Goal: Register for event/course: Register for event/course

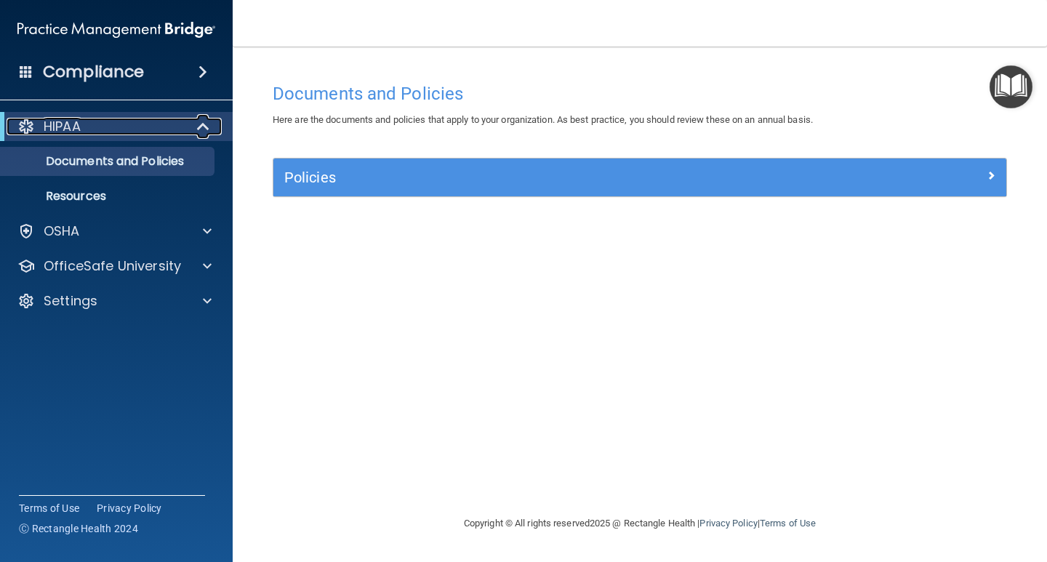
click at [149, 134] on div "HIPAA" at bounding box center [97, 126] width 180 height 17
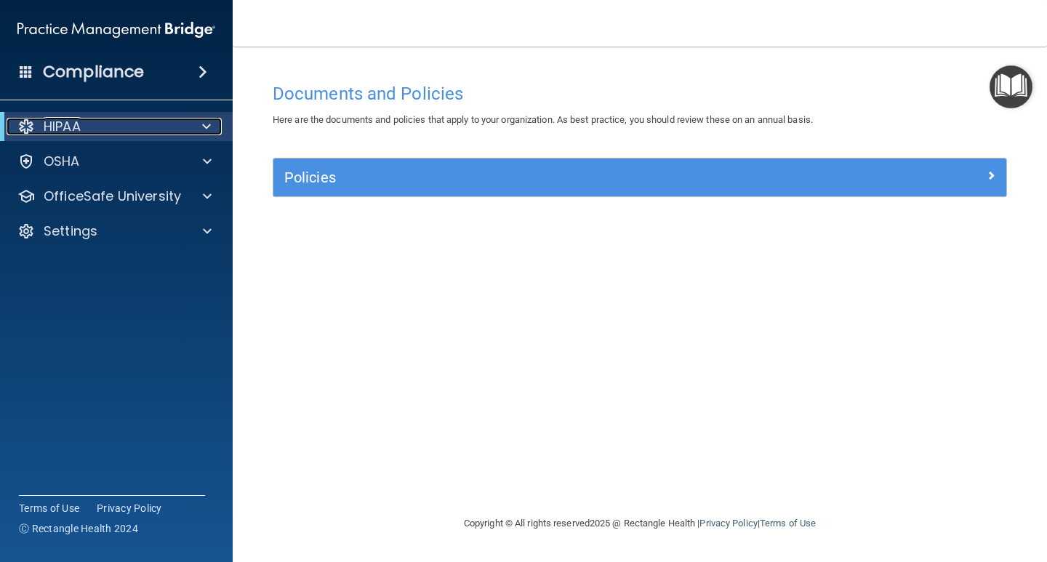
click at [200, 130] on div at bounding box center [204, 126] width 36 height 17
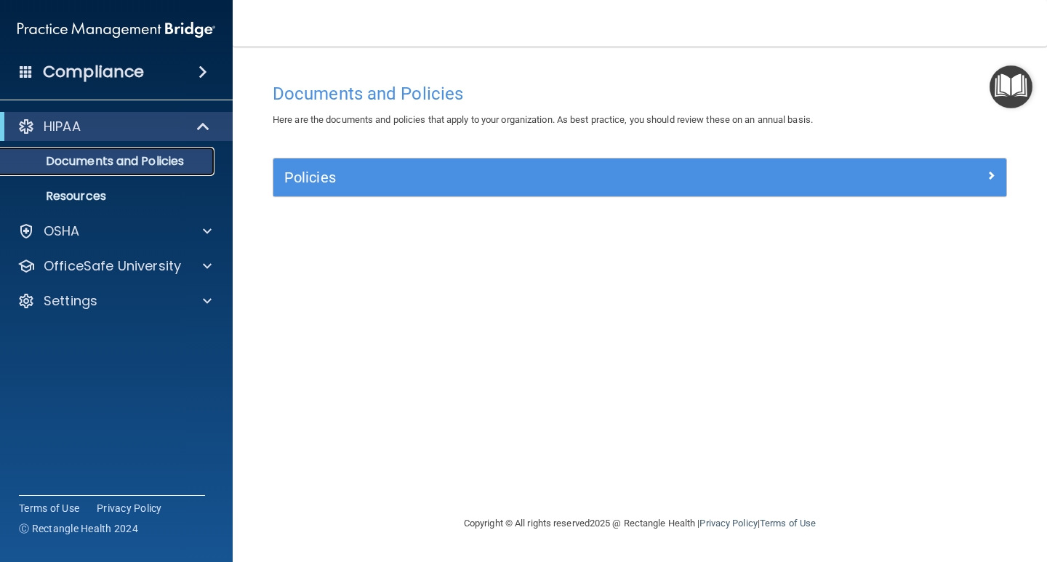
click at [149, 166] on p "Documents and Policies" at bounding box center [108, 161] width 198 height 15
click at [178, 195] on p "Resources" at bounding box center [108, 196] width 198 height 15
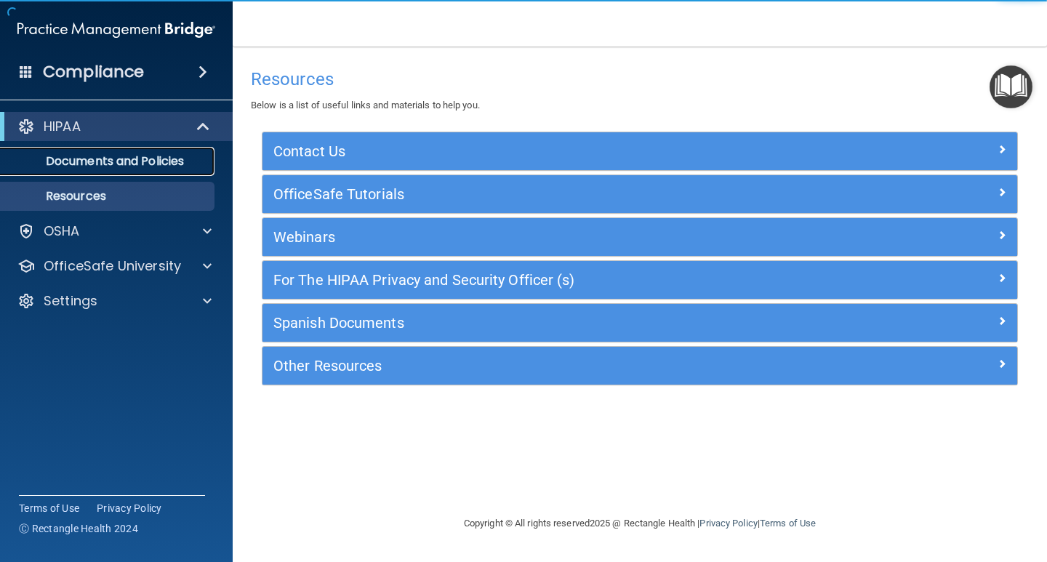
click at [182, 162] on p "Documents and Policies" at bounding box center [108, 161] width 198 height 15
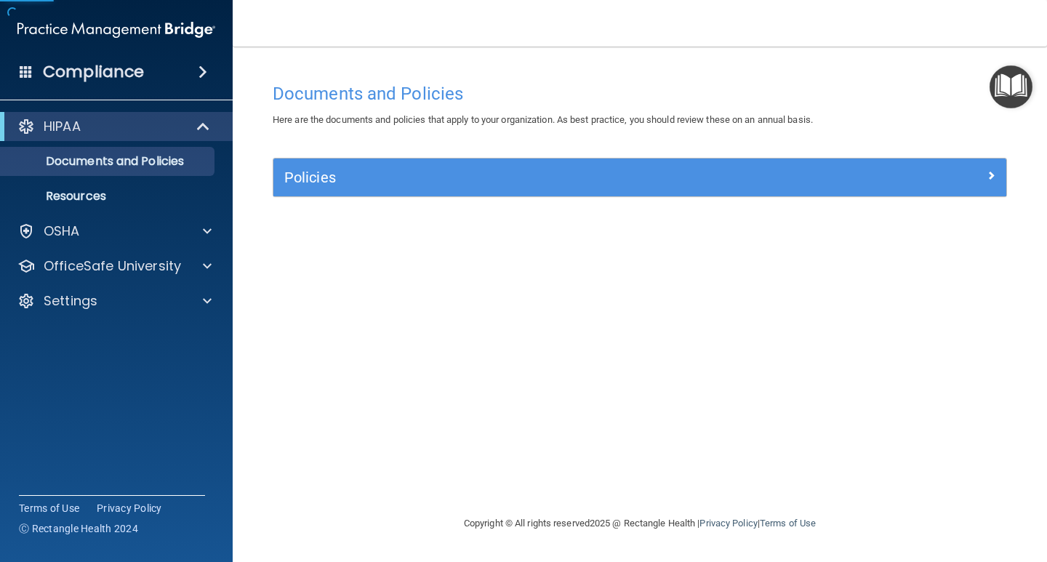
click at [871, 193] on div "Policies" at bounding box center [639, 177] width 733 height 38
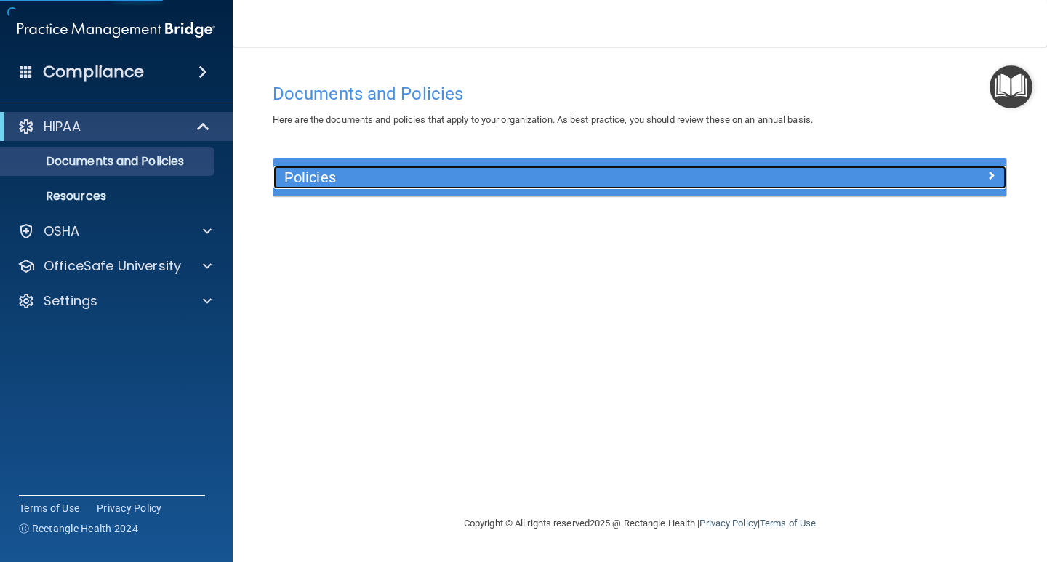
click at [871, 174] on div at bounding box center [914, 174] width 183 height 17
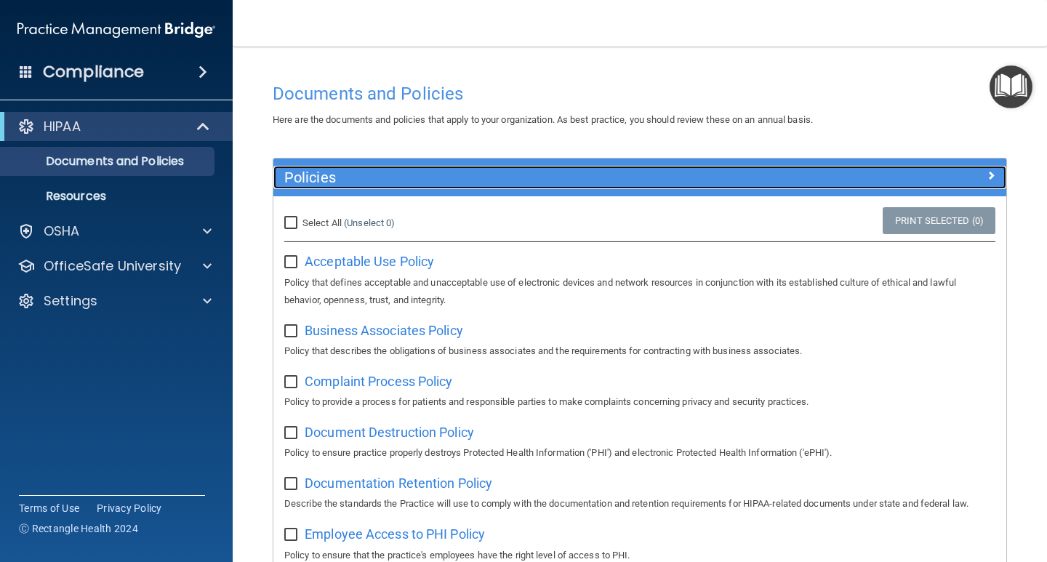
scroll to position [73, 0]
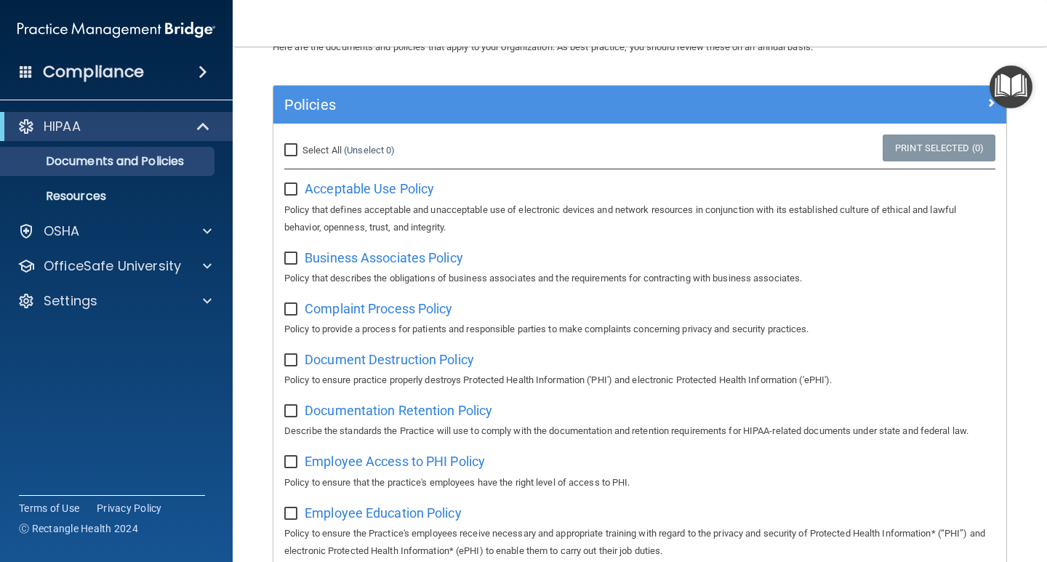
click at [278, 153] on div "Select All (Unselect 0) Unselect All" at bounding box center [395, 150] width 244 height 32
click at [291, 148] on input "Select All (Unselect 0) Unselect All" at bounding box center [292, 151] width 17 height 12
checkbox input "true"
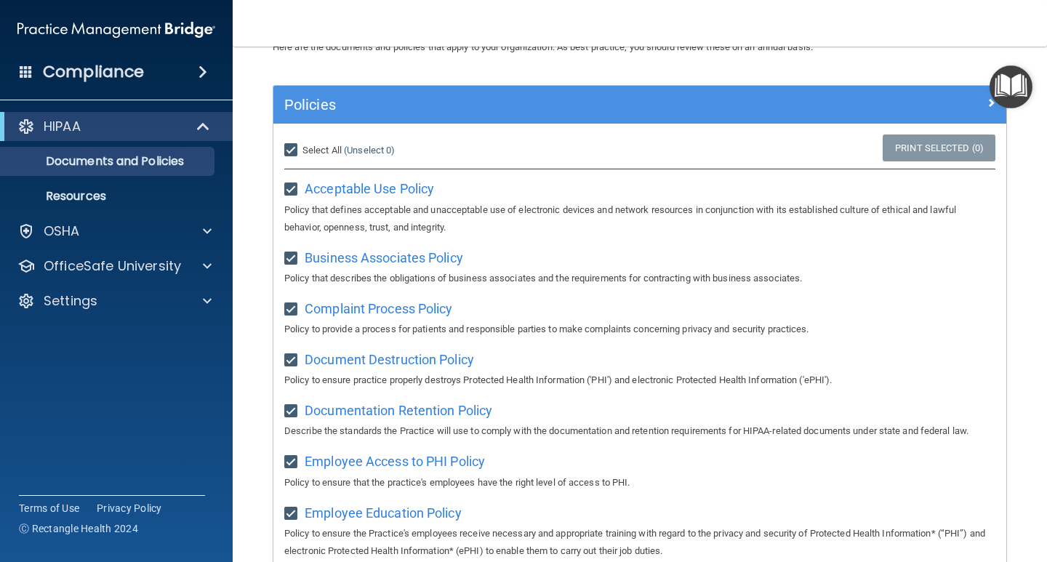
checkbox input "true"
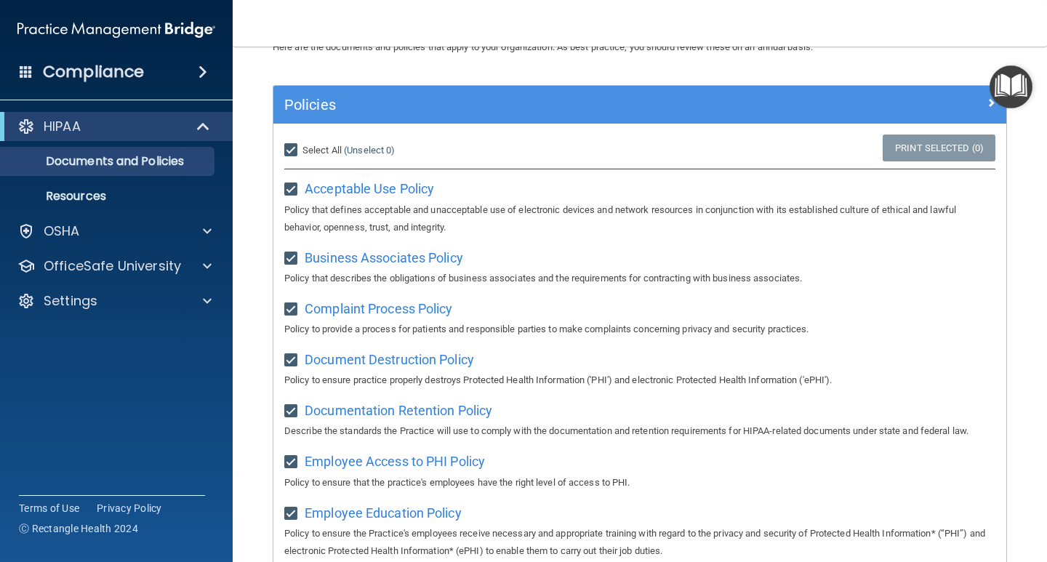
checkbox input "true"
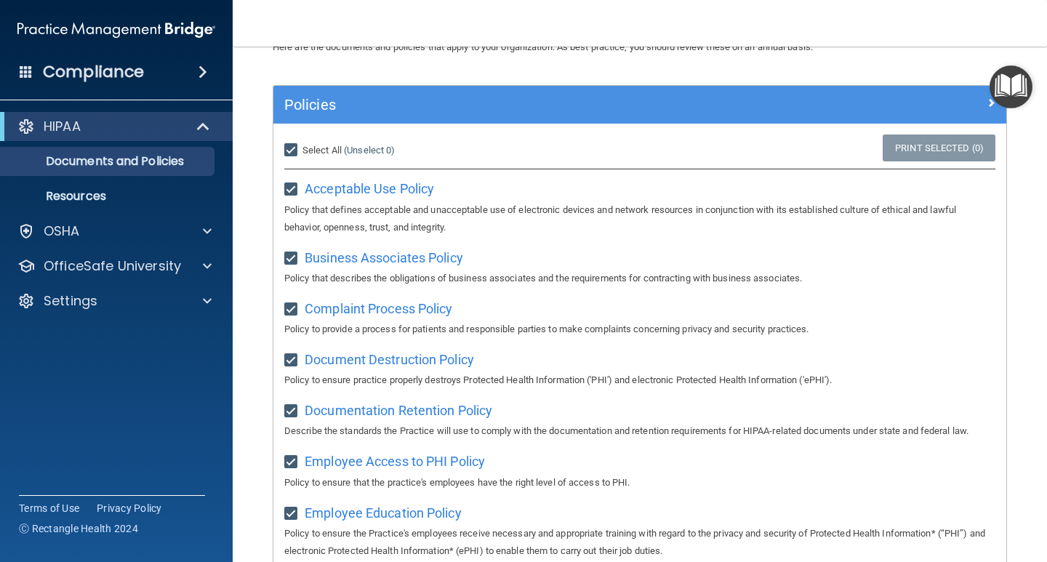
checkbox input "true"
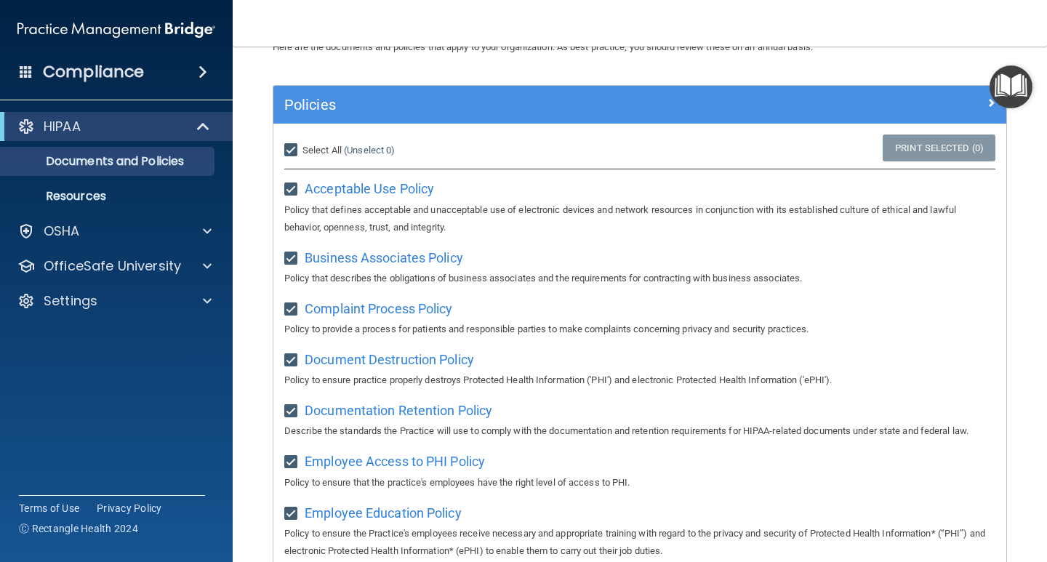
checkbox input "true"
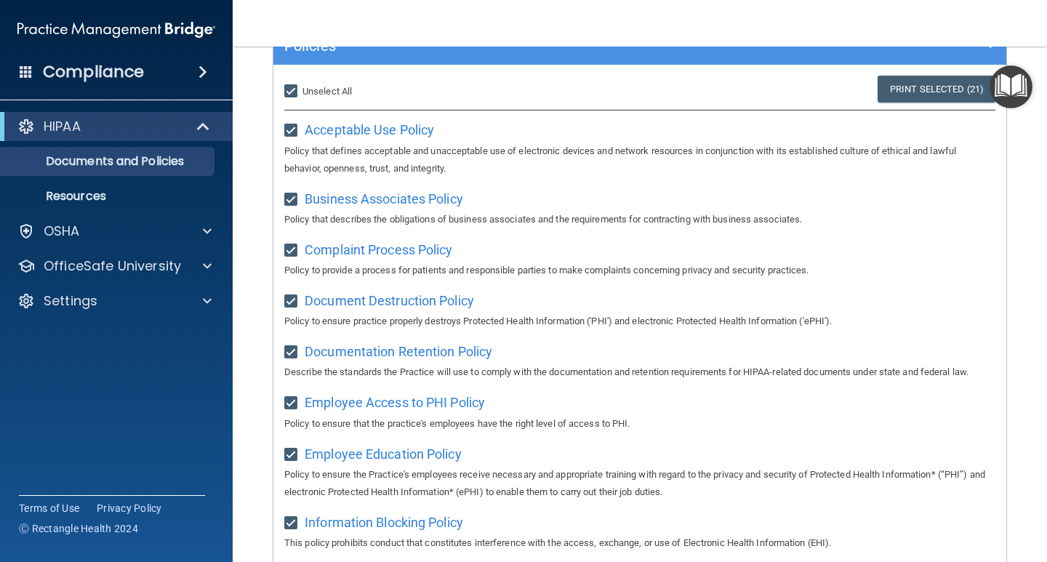
scroll to position [0, 0]
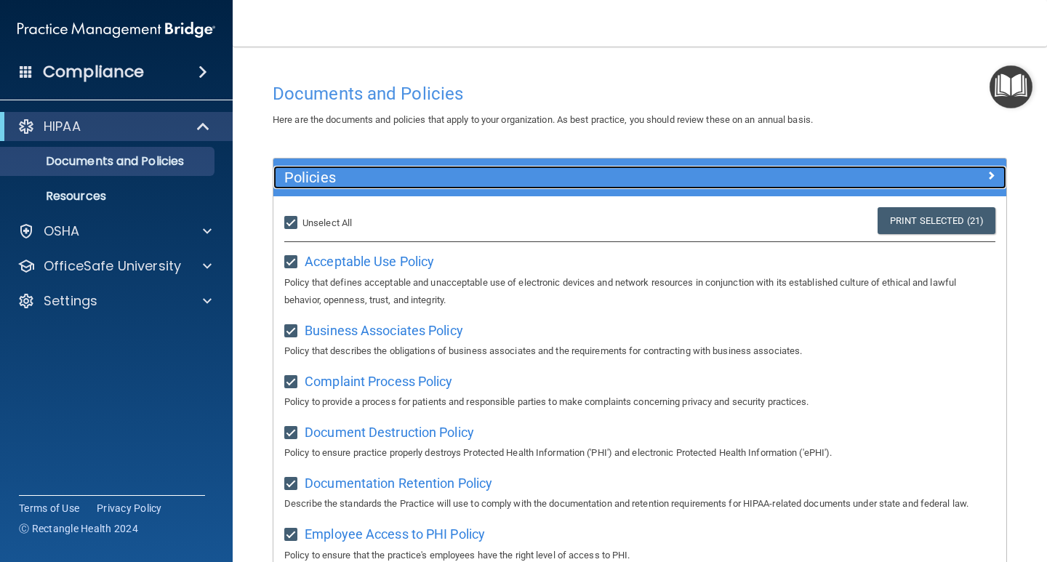
click at [953, 180] on div at bounding box center [914, 174] width 183 height 17
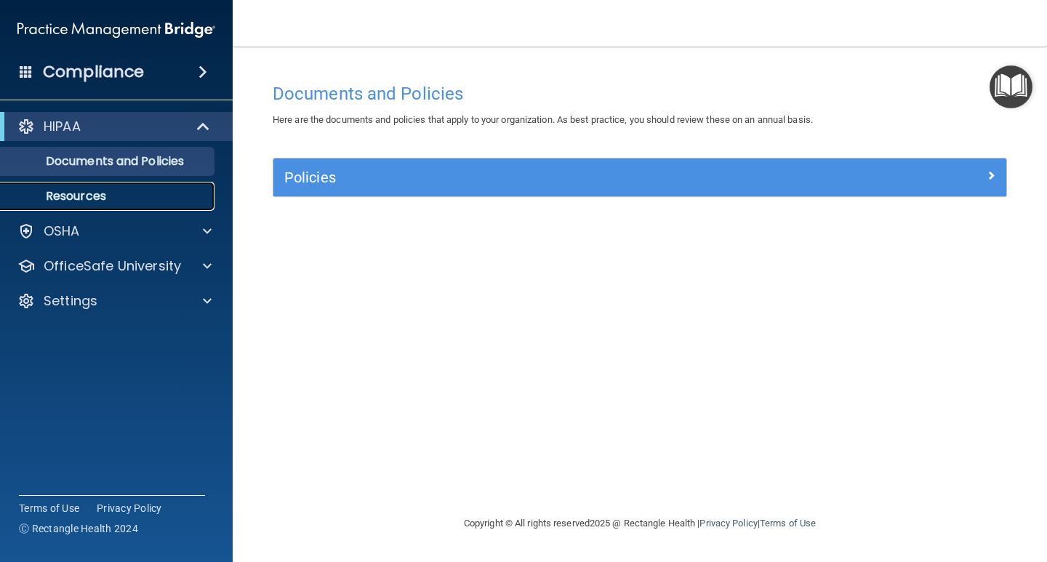
click at [82, 199] on p "Resources" at bounding box center [108, 196] width 198 height 15
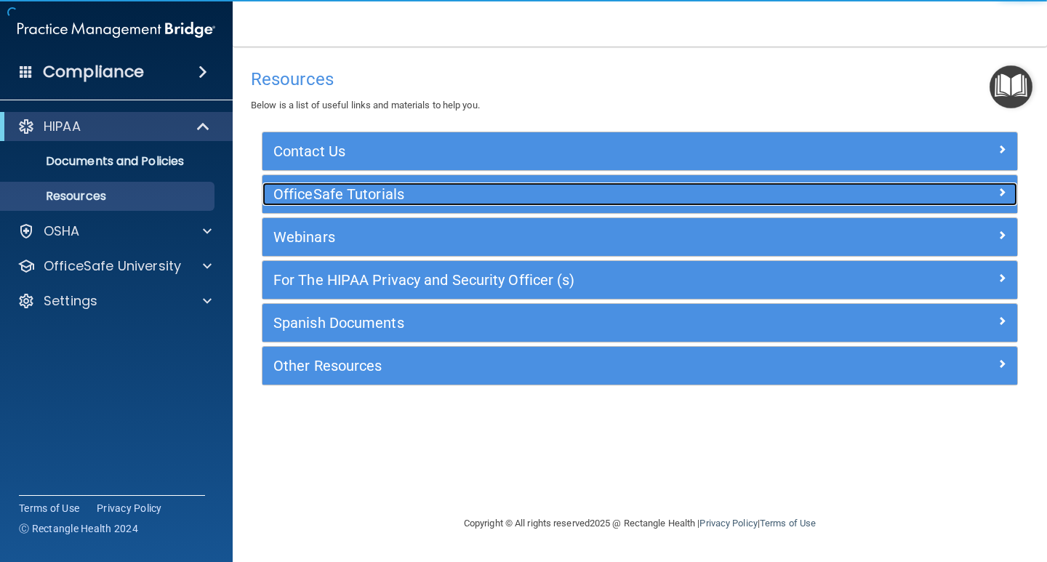
click at [681, 203] on div "OfficeSafe Tutorials" at bounding box center [545, 193] width 566 height 23
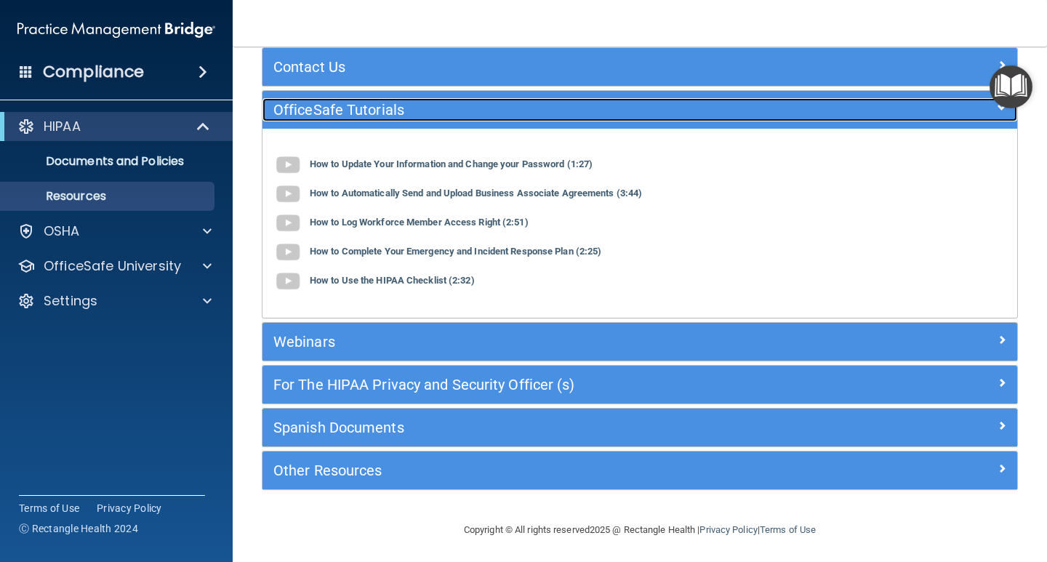
scroll to position [87, 0]
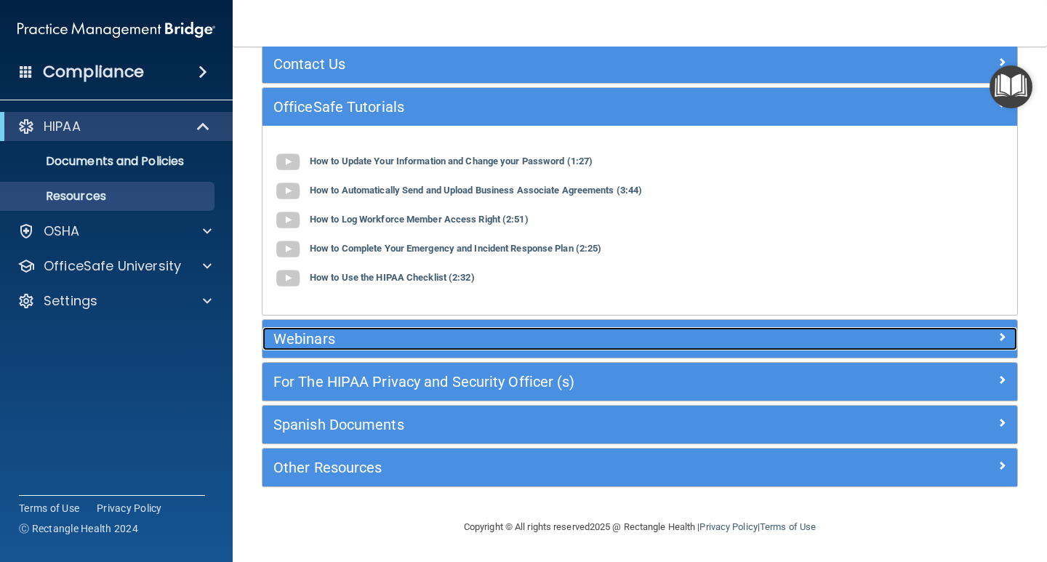
click at [640, 333] on h5 "Webinars" at bounding box center [545, 339] width 544 height 16
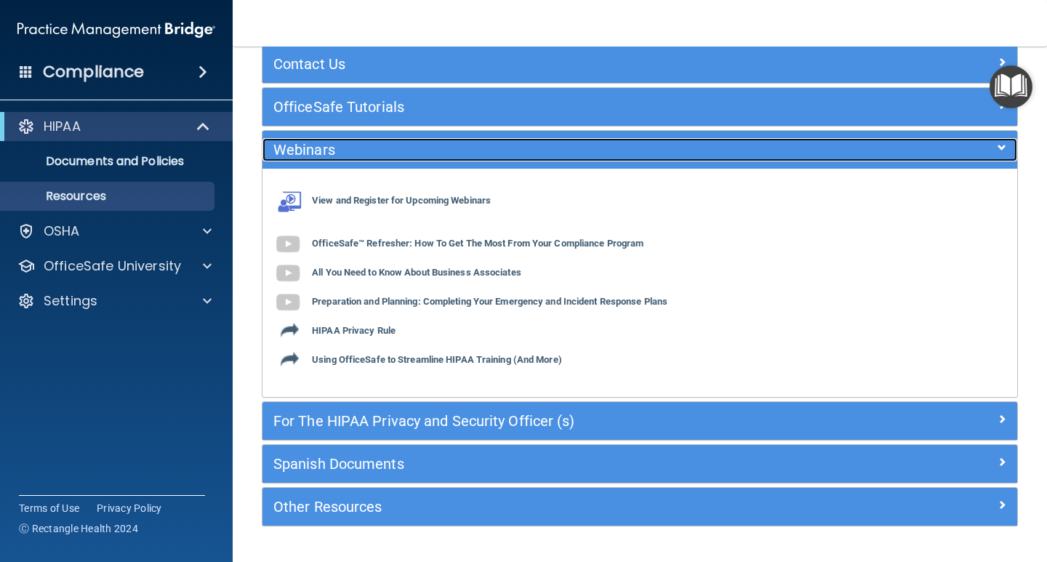
scroll to position [126, 0]
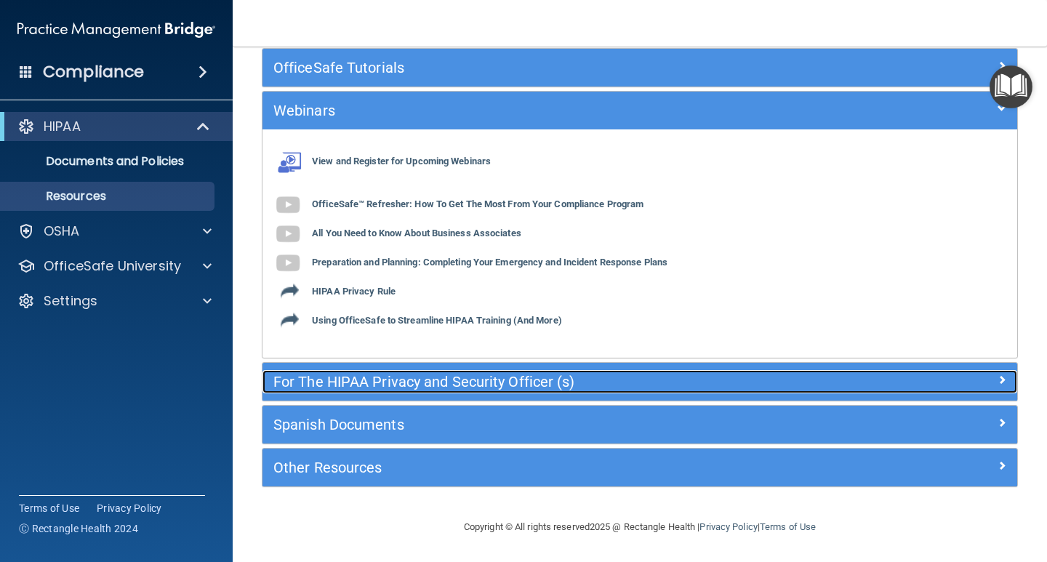
click at [704, 387] on h5 "For The HIPAA Privacy and Security Officer (s)" at bounding box center [545, 382] width 544 height 16
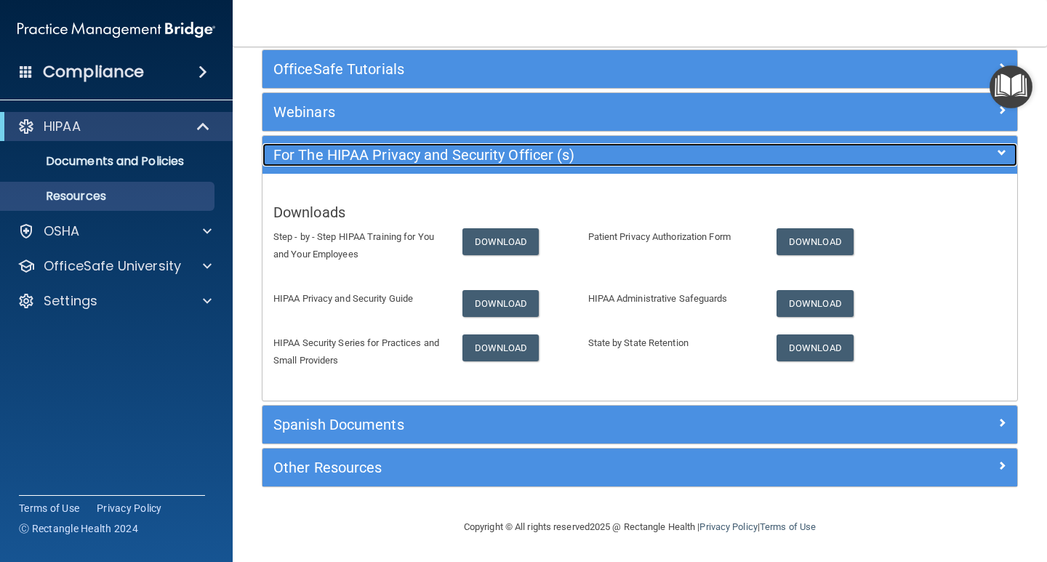
scroll to position [125, 0]
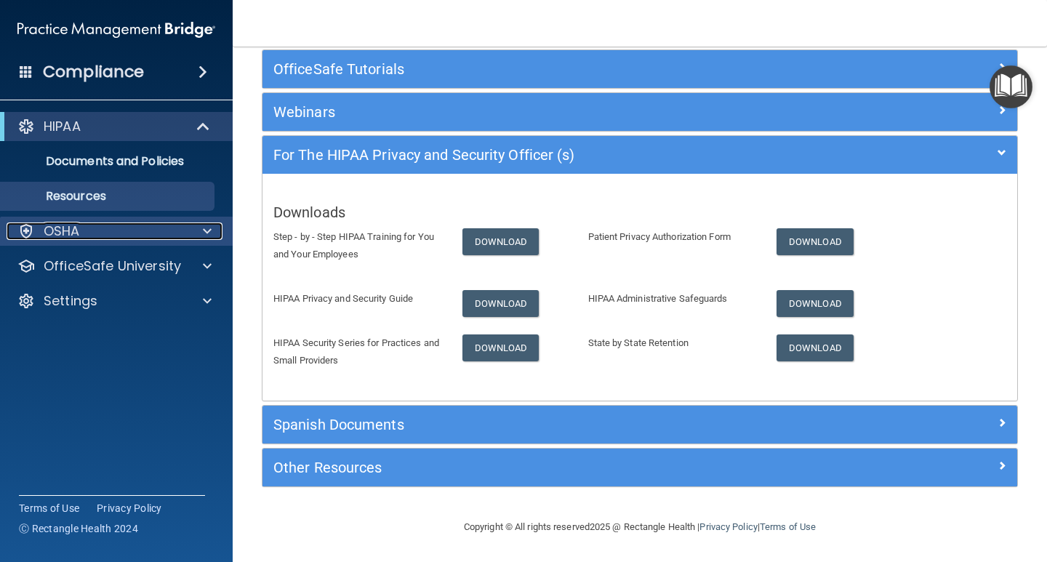
click at [61, 233] on p "OSHA" at bounding box center [62, 230] width 36 height 17
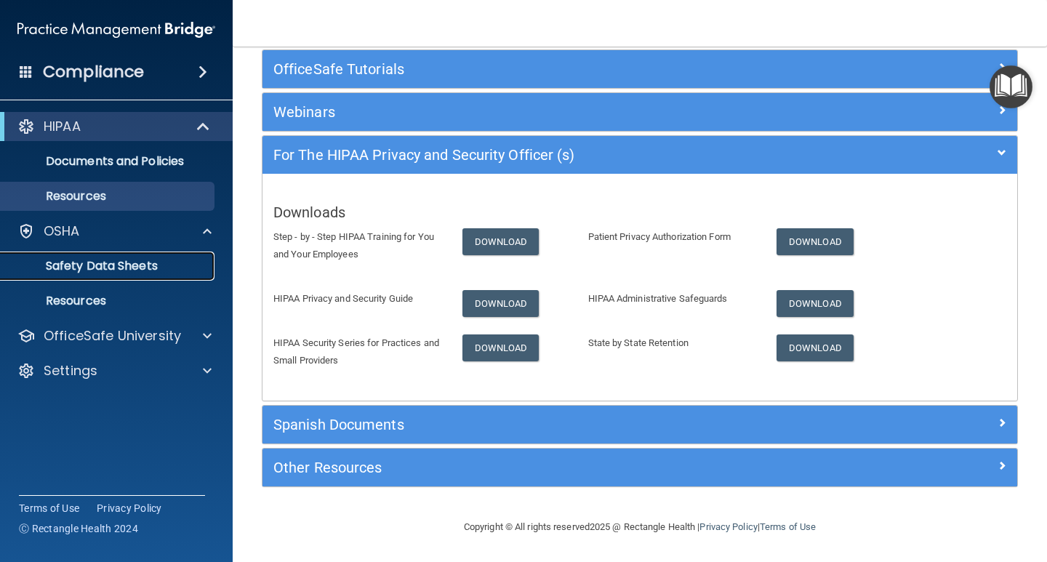
click at [106, 267] on p "Safety Data Sheets" at bounding box center [108, 266] width 198 height 15
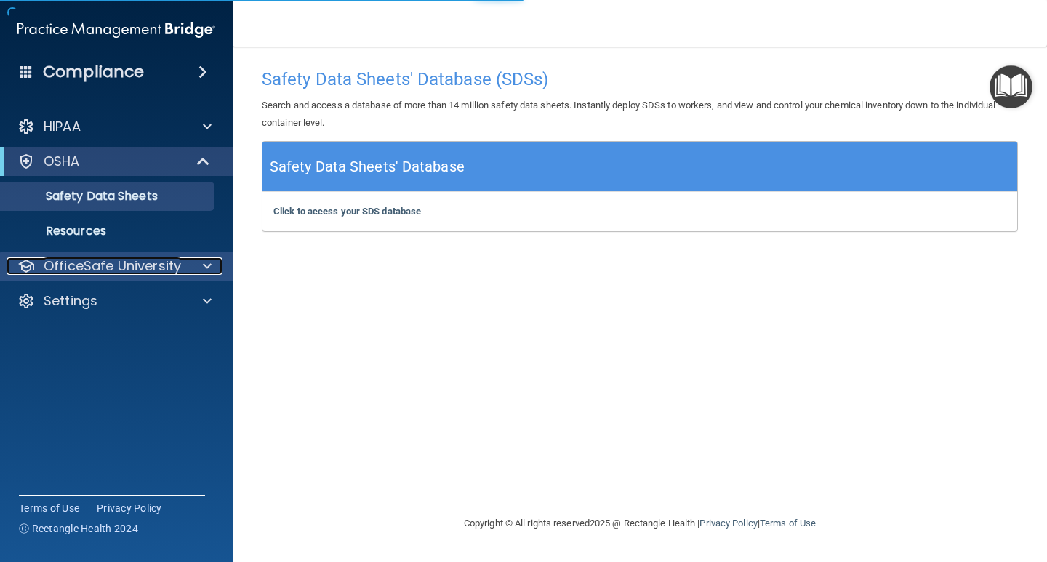
click at [141, 267] on p "OfficeSafe University" at bounding box center [112, 265] width 137 height 17
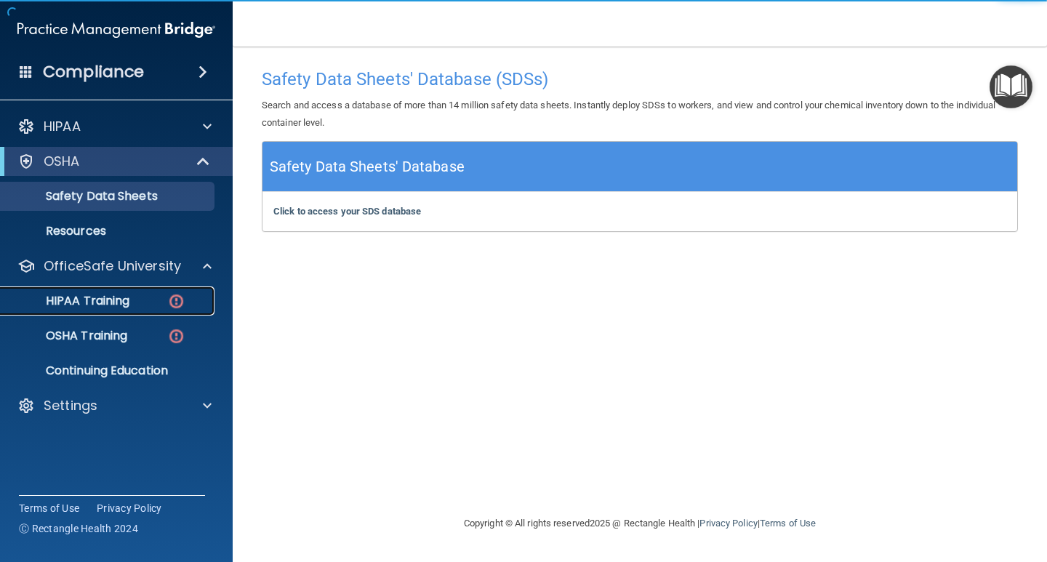
click at [134, 290] on link "HIPAA Training" at bounding box center [99, 300] width 229 height 29
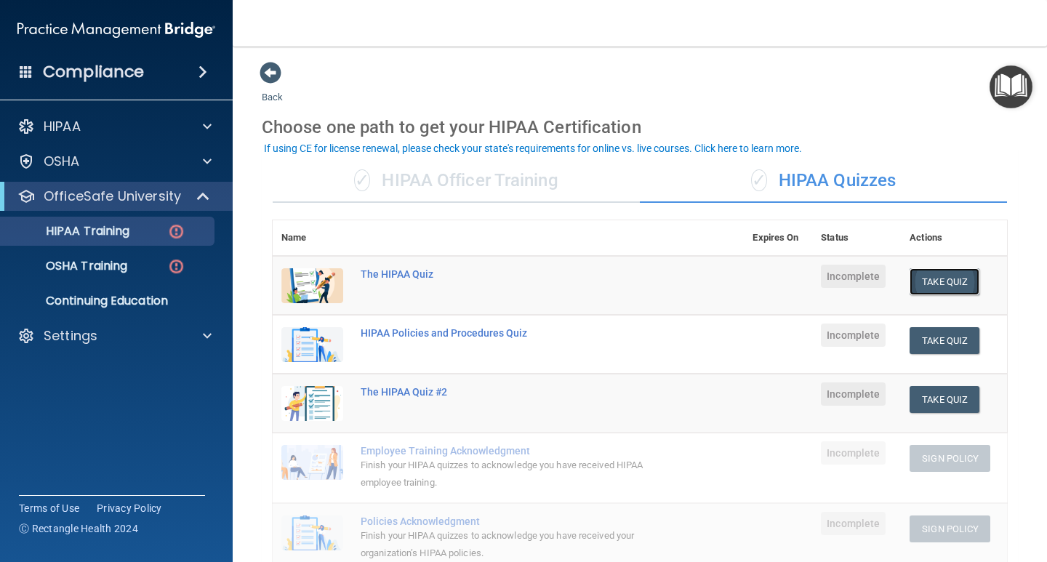
click at [947, 283] on button "Take Quiz" at bounding box center [944, 281] width 70 height 27
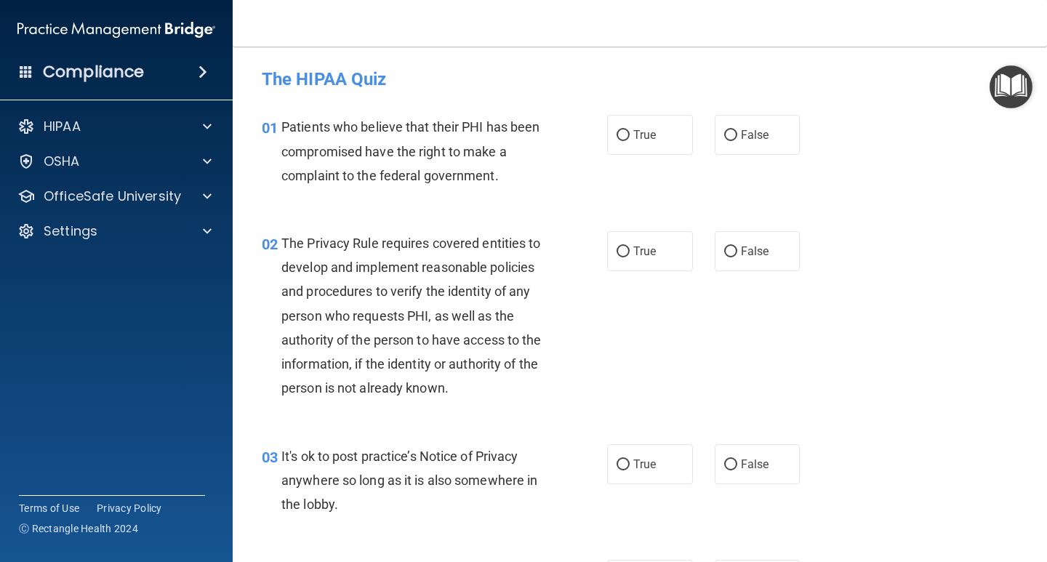
click at [664, 537] on div "03 It's ok to post practice’s Notice of Privacy anywhere so long as it is also …" at bounding box center [640, 484] width 778 height 116
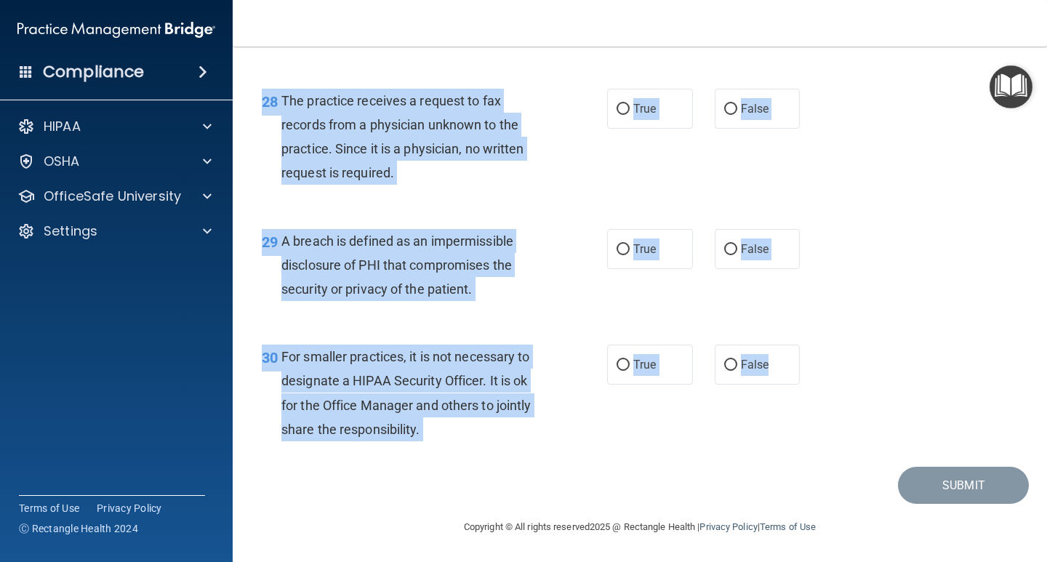
scroll to position [3691, 0]
drag, startPoint x: 262, startPoint y: 130, endPoint x: 777, endPoint y: 382, distance: 572.8
copy div "01 Patients who believe that their PHI has been compromised have the right to m…"
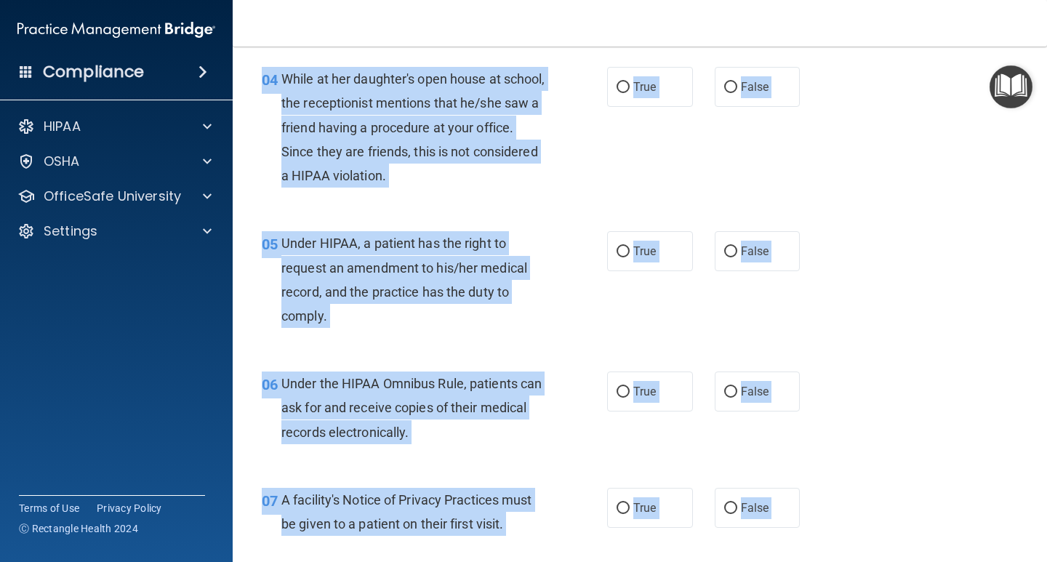
scroll to position [0, 0]
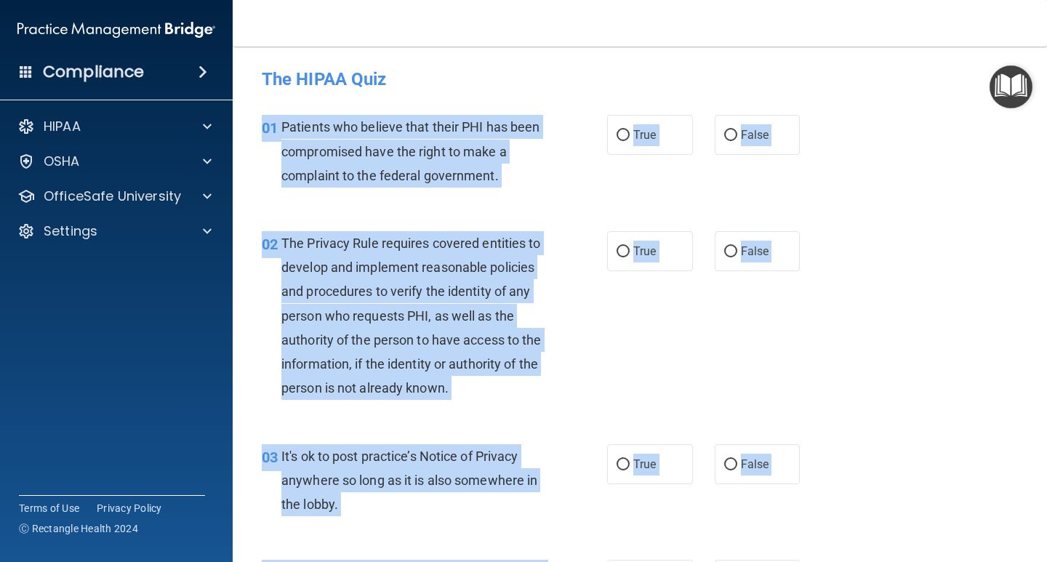
click at [884, 287] on div "02 The Privacy Rule requires covered entities to develop and implement reasonab…" at bounding box center [640, 319] width 778 height 213
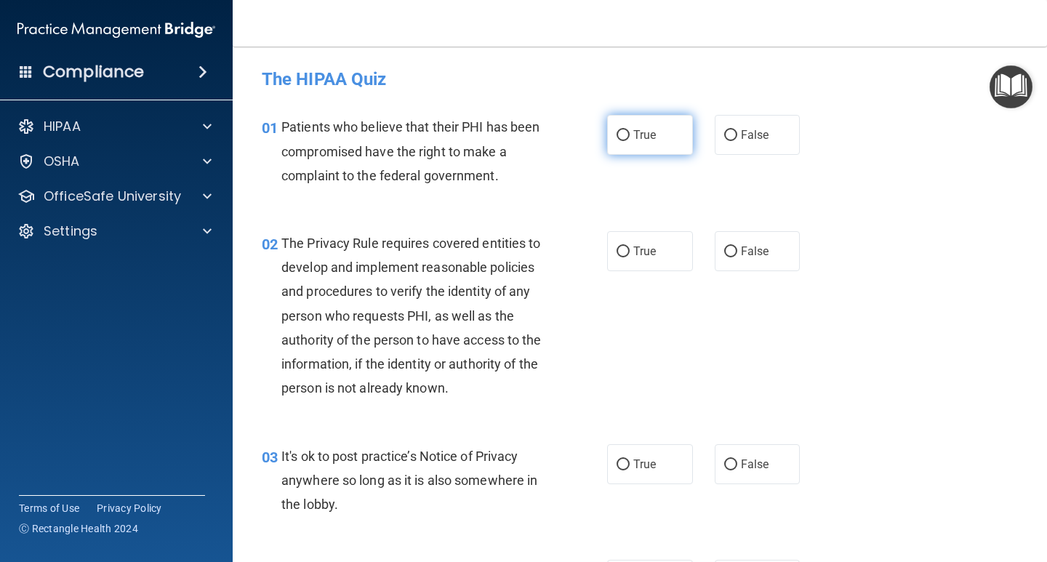
click at [621, 132] on input "True" at bounding box center [622, 135] width 13 height 11
radio input "true"
click at [616, 246] on input "True" at bounding box center [622, 251] width 13 height 11
radio input "true"
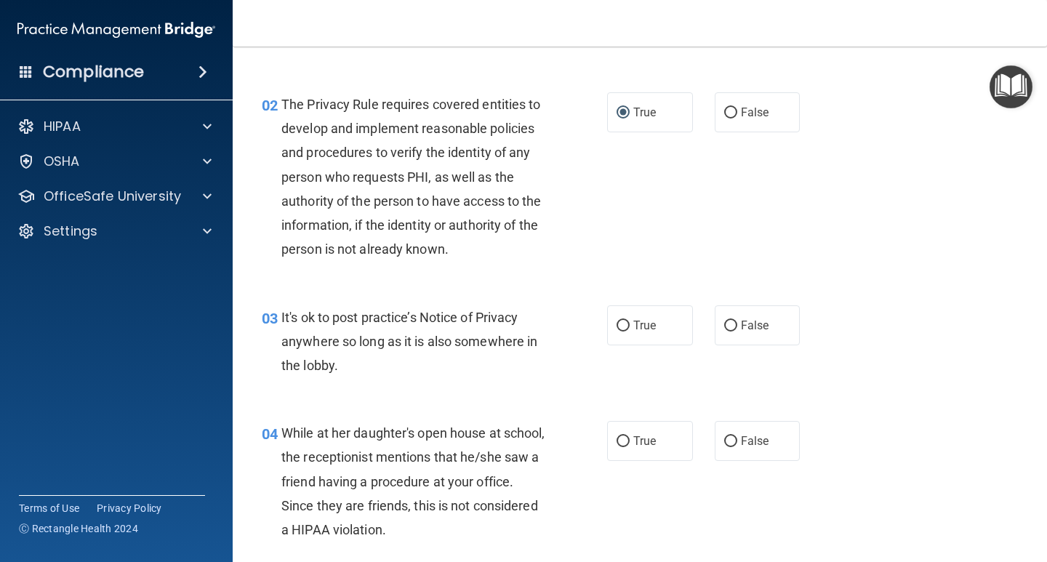
scroll to position [145, 0]
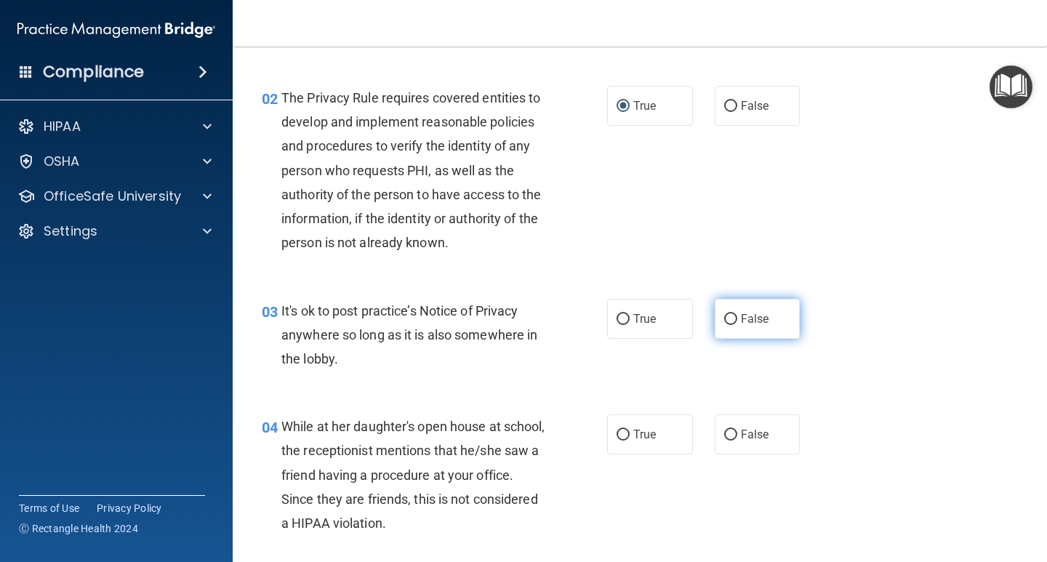
click at [741, 318] on span "False" at bounding box center [755, 319] width 28 height 14
click at [735, 318] on input "False" at bounding box center [730, 319] width 13 height 11
radio input "true"
click at [733, 422] on label "False" at bounding box center [757, 434] width 86 height 40
click at [733, 430] on input "False" at bounding box center [730, 435] width 13 height 11
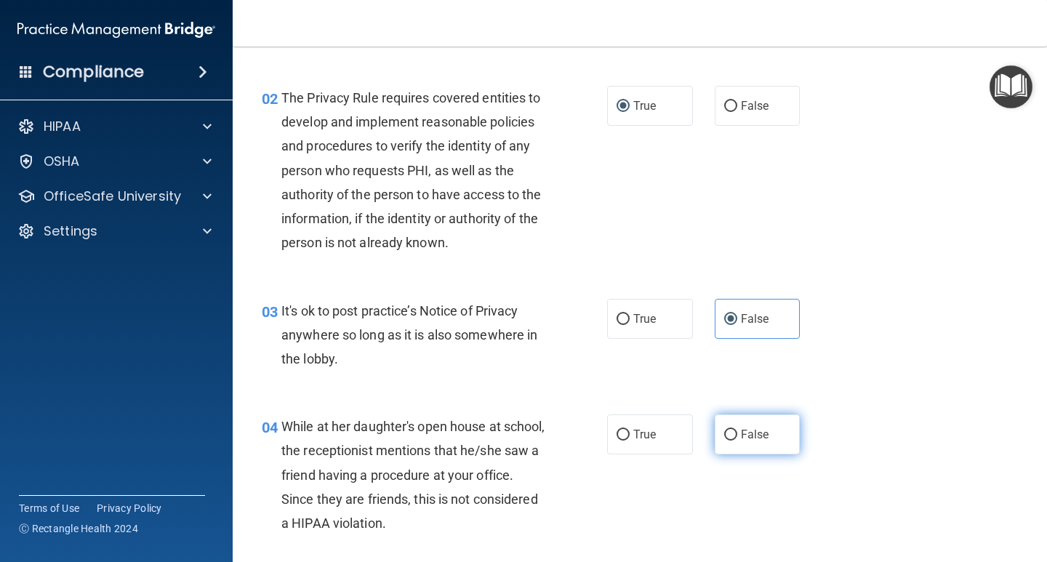
radio input "true"
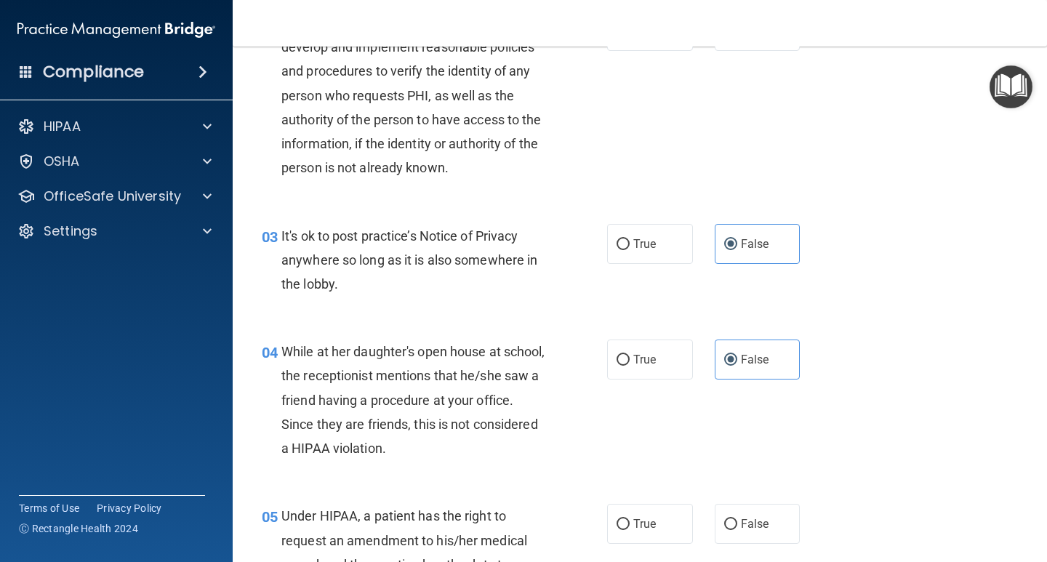
scroll to position [363, 0]
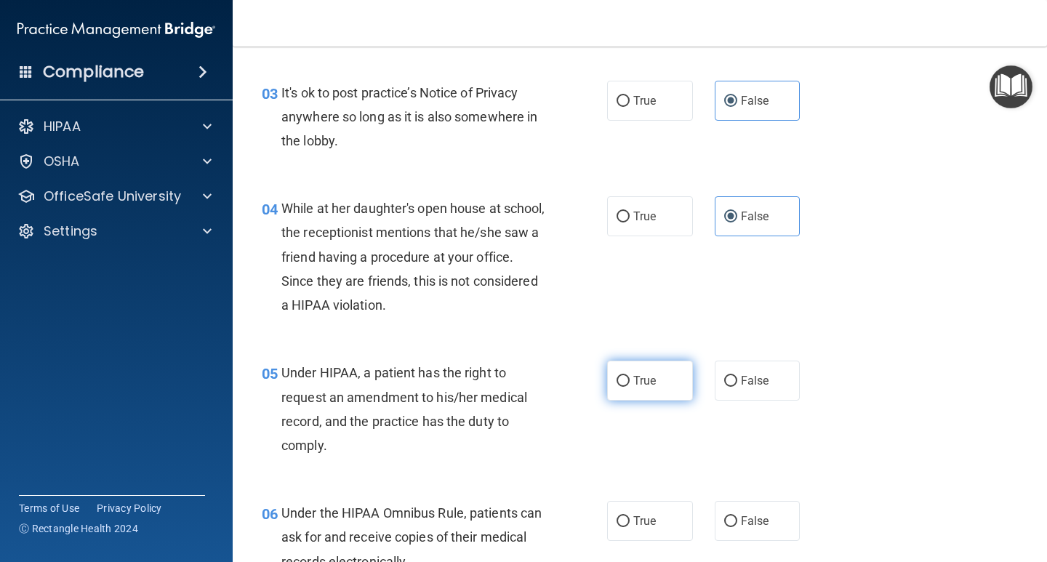
click at [620, 380] on input "True" at bounding box center [622, 381] width 13 height 11
radio input "true"
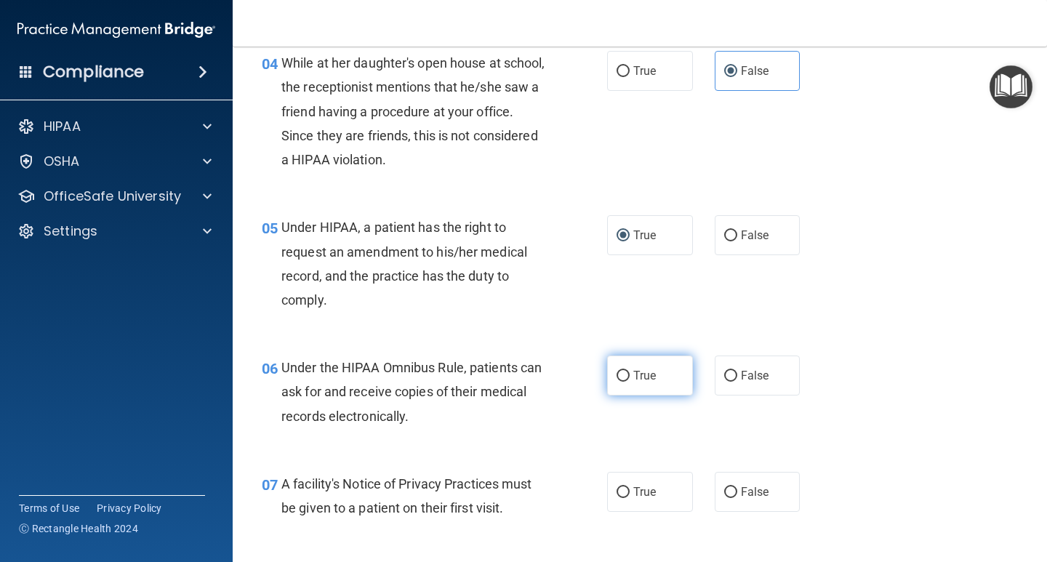
click at [633, 375] on span "True" at bounding box center [644, 376] width 23 height 14
click at [629, 375] on input "True" at bounding box center [622, 376] width 13 height 11
radio input "true"
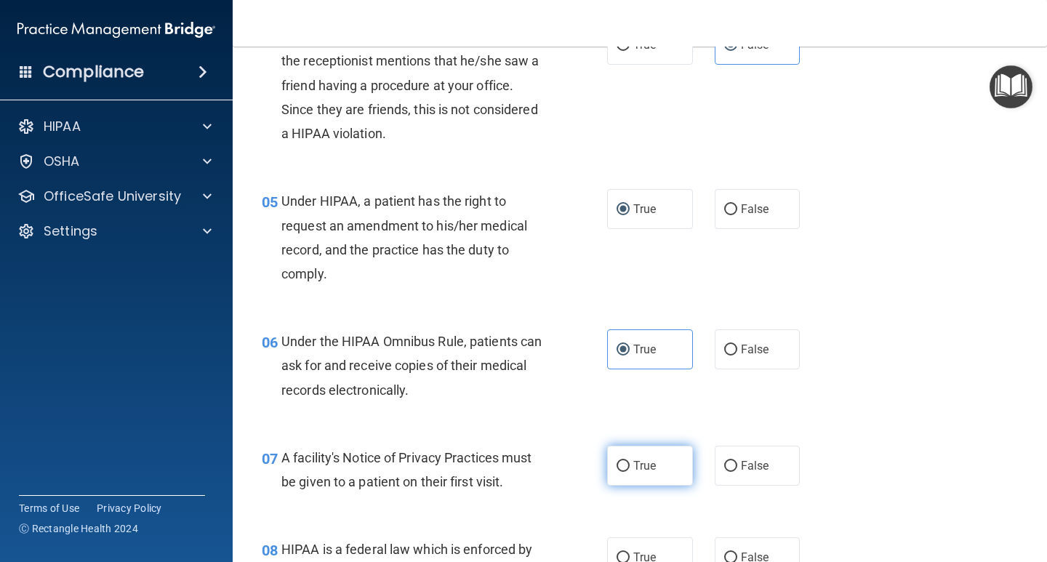
scroll to position [654, 0]
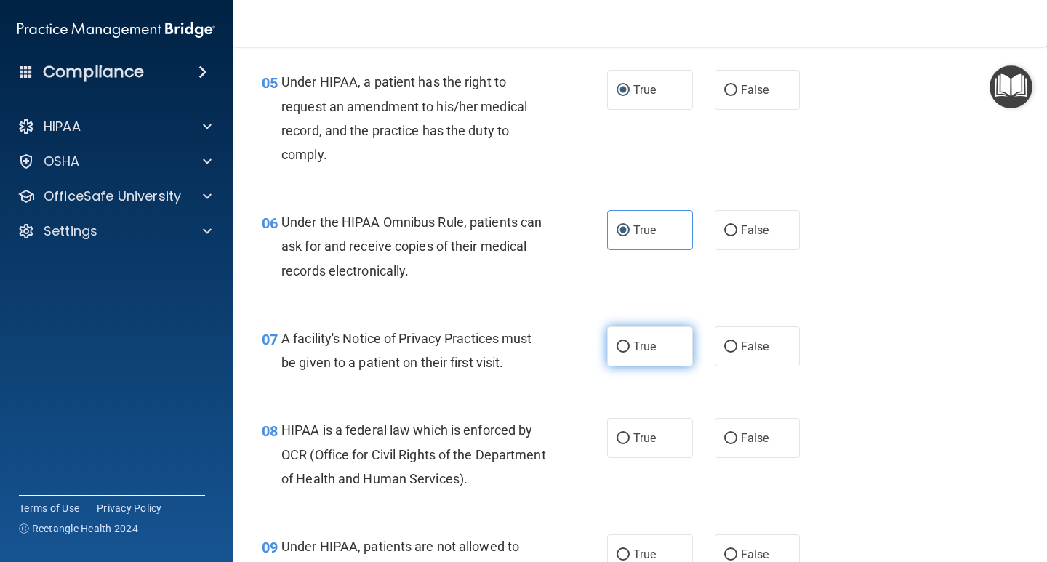
click at [627, 359] on label "True" at bounding box center [650, 346] width 86 height 40
click at [627, 353] on input "True" at bounding box center [622, 347] width 13 height 11
radio input "true"
click at [648, 443] on span "True" at bounding box center [644, 438] width 23 height 14
click at [629, 443] on input "True" at bounding box center [622, 438] width 13 height 11
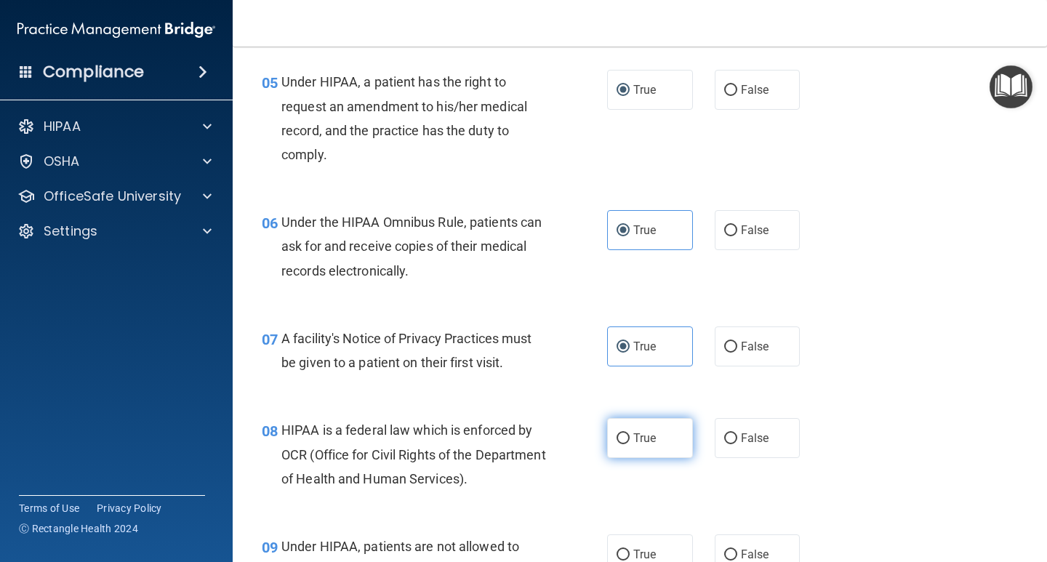
radio input "true"
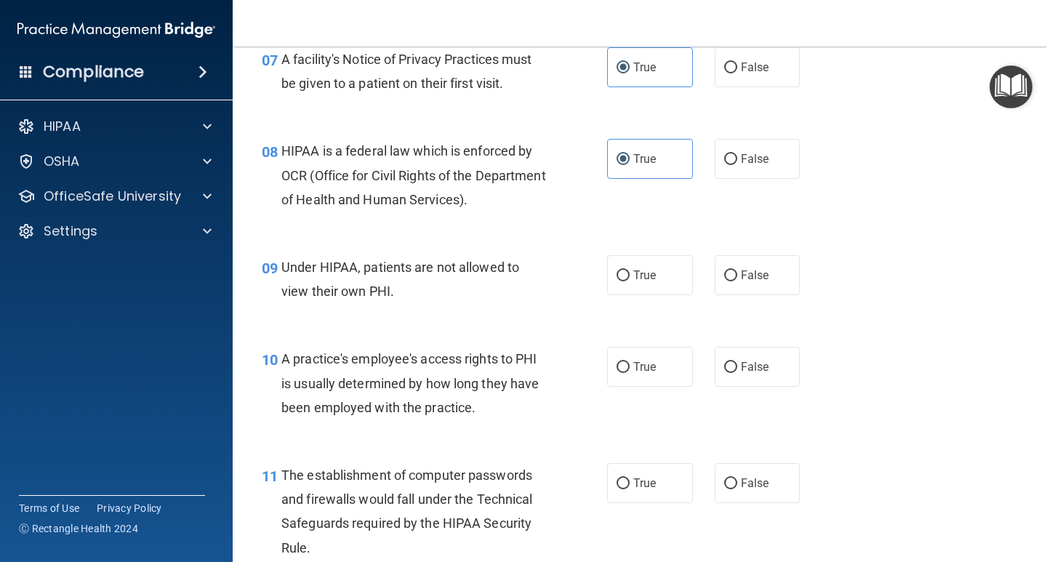
scroll to position [945, 0]
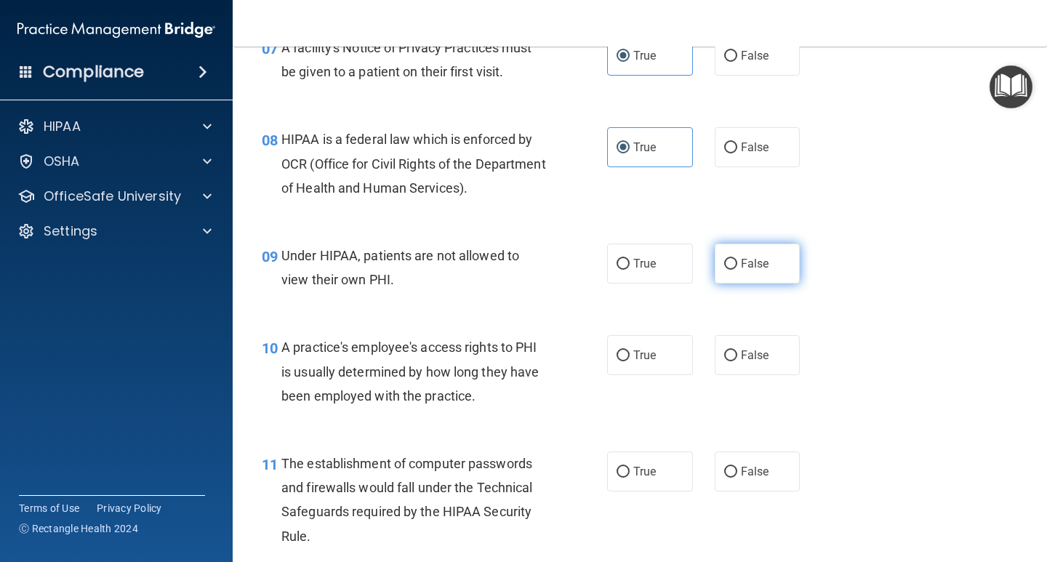
click at [729, 264] on input "False" at bounding box center [730, 264] width 13 height 11
radio input "true"
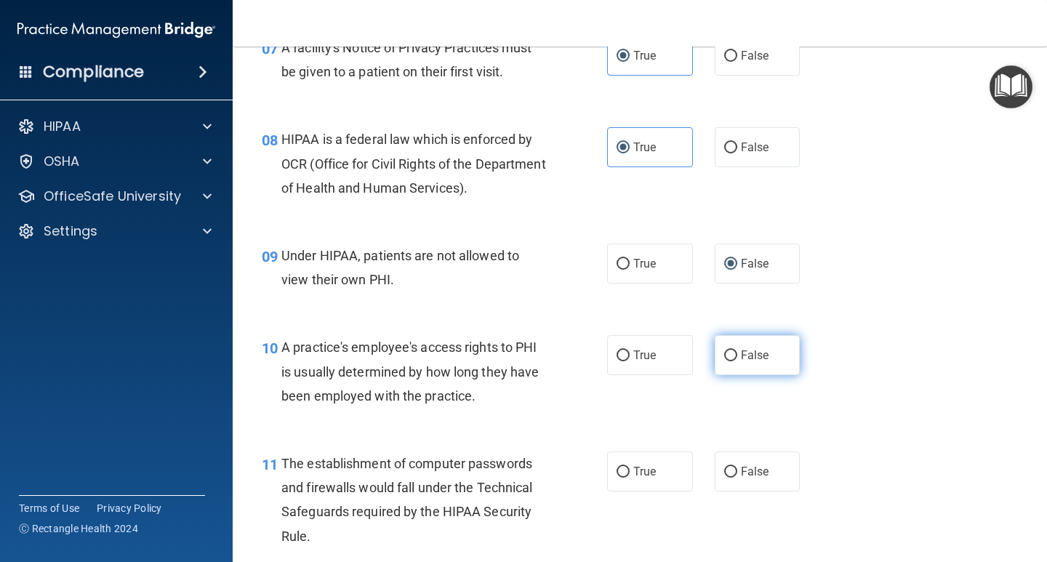
click at [733, 353] on label "False" at bounding box center [757, 355] width 86 height 40
click at [733, 353] on input "False" at bounding box center [730, 355] width 13 height 11
radio input "true"
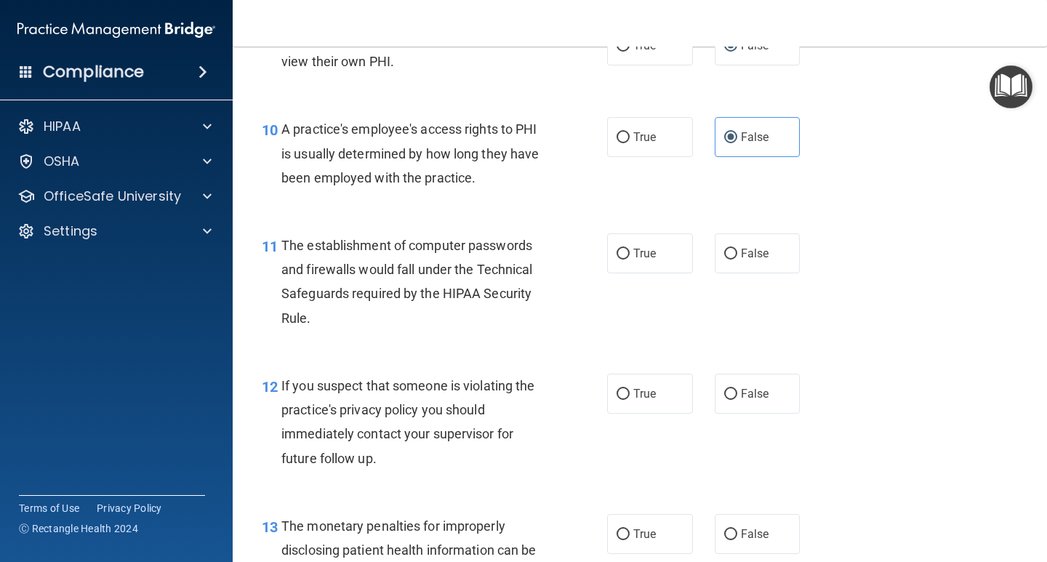
scroll to position [1236, 0]
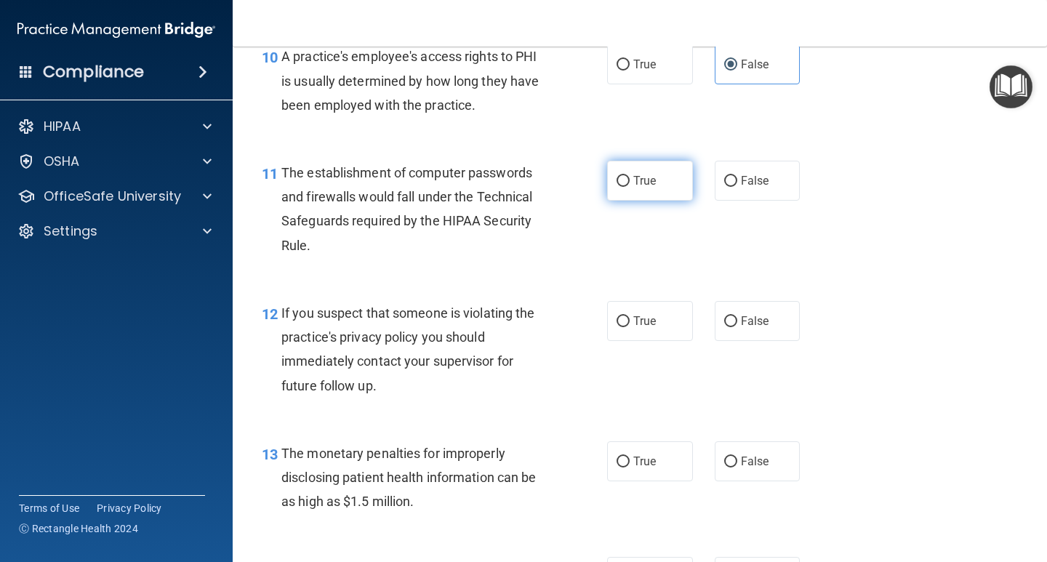
click at [622, 177] on input "True" at bounding box center [622, 181] width 13 height 11
radio input "true"
click at [627, 319] on label "True" at bounding box center [650, 321] width 86 height 40
click at [627, 319] on input "True" at bounding box center [622, 321] width 13 height 11
radio input "true"
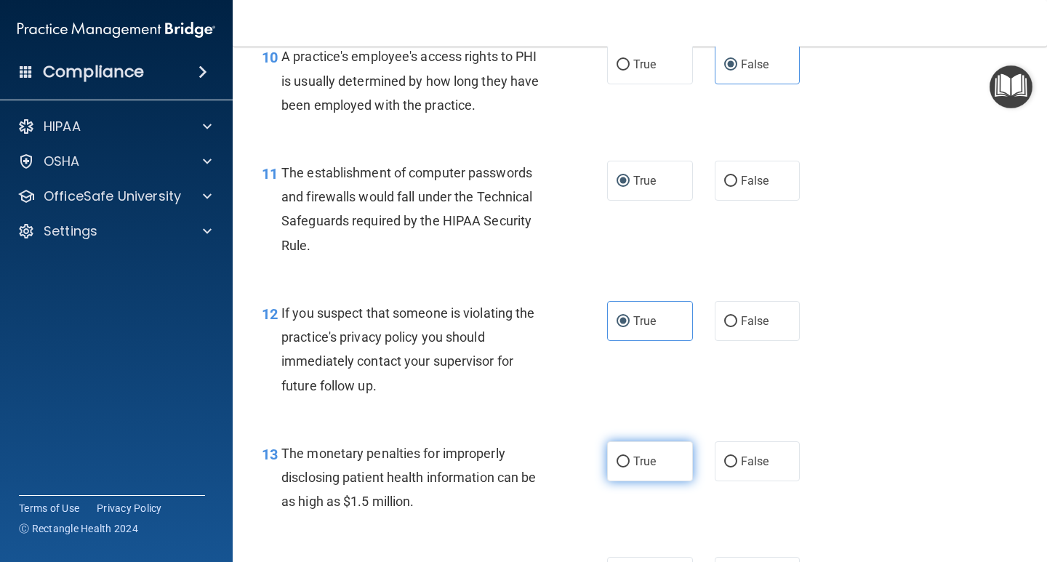
click at [628, 446] on label "True" at bounding box center [650, 461] width 86 height 40
click at [628, 456] on input "True" at bounding box center [622, 461] width 13 height 11
radio input "true"
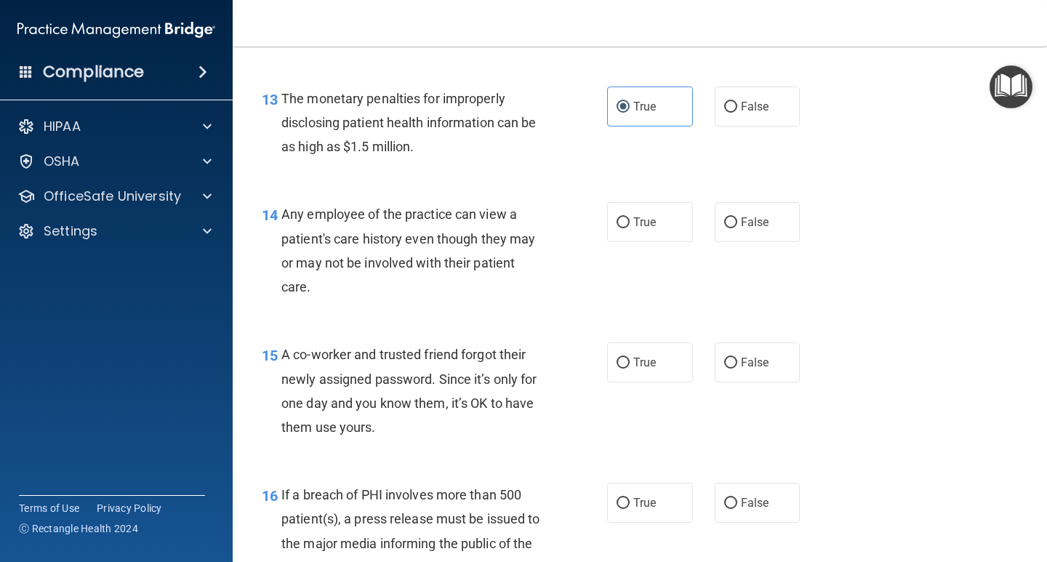
scroll to position [1599, 0]
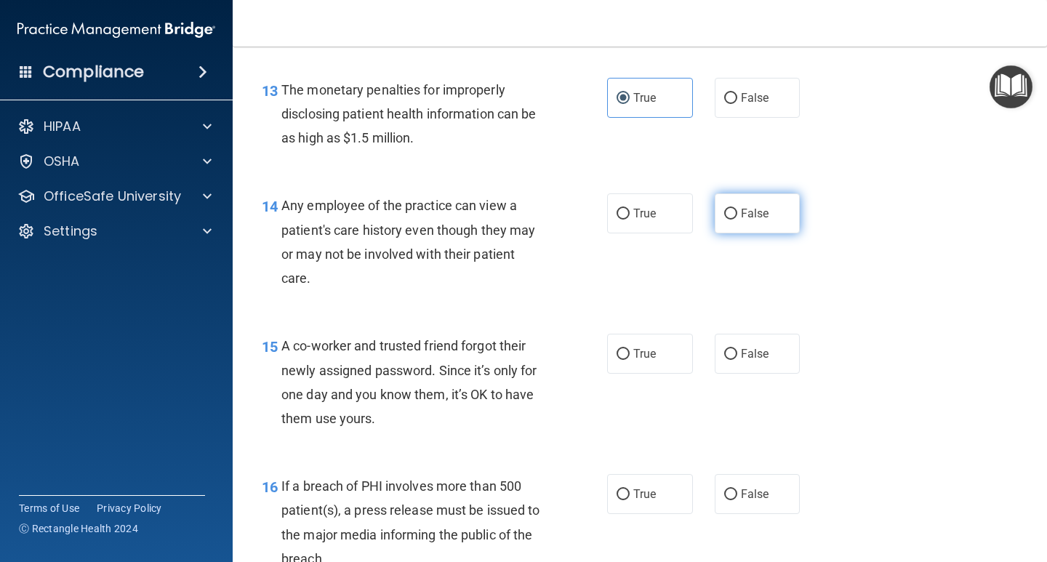
click at [774, 220] on label "False" at bounding box center [757, 213] width 86 height 40
click at [737, 220] on input "False" at bounding box center [730, 214] width 13 height 11
radio input "true"
click at [762, 353] on label "False" at bounding box center [757, 354] width 86 height 40
click at [737, 353] on input "False" at bounding box center [730, 354] width 13 height 11
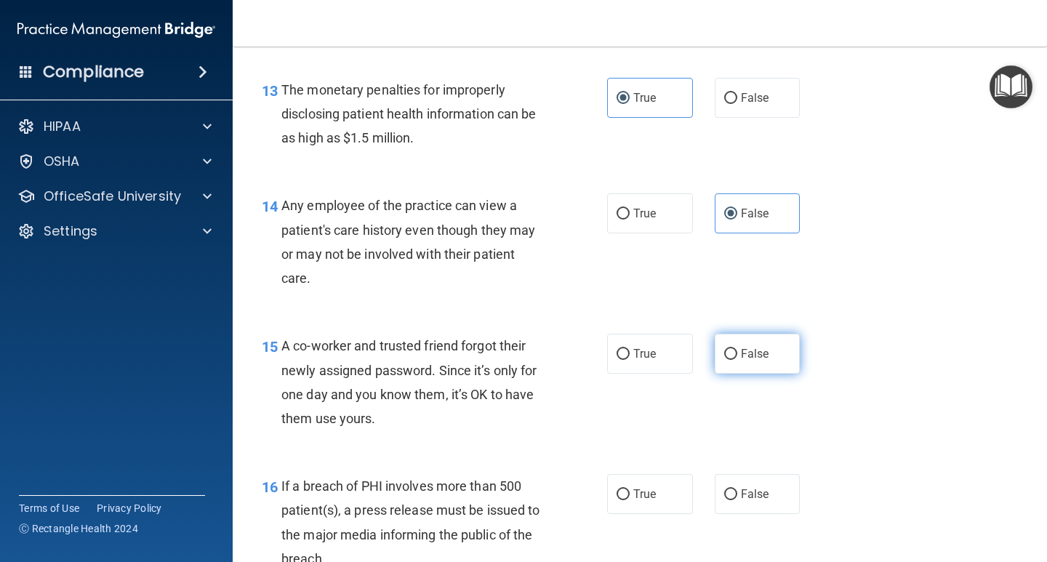
radio input "true"
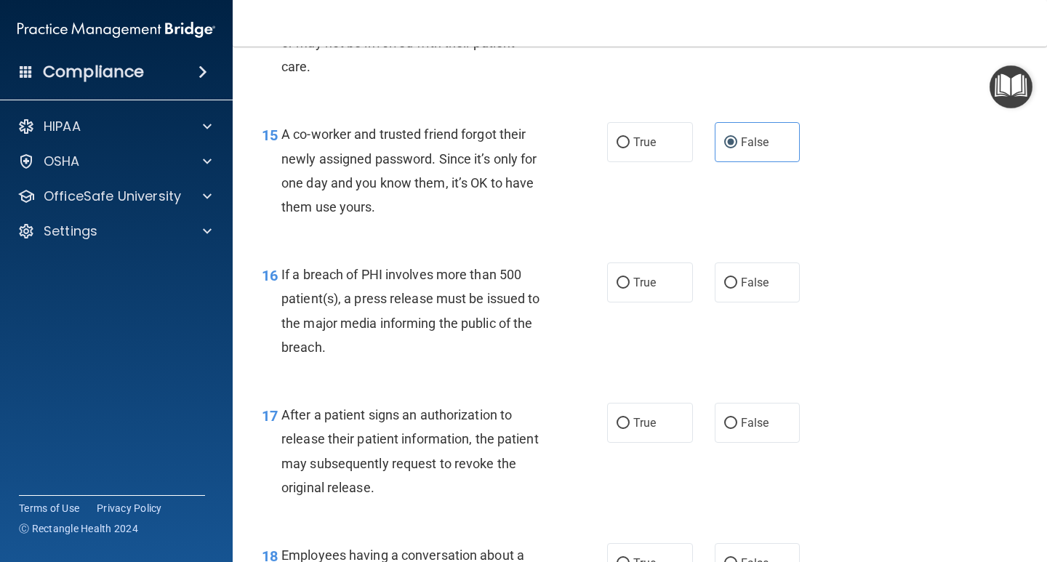
scroll to position [1817, 0]
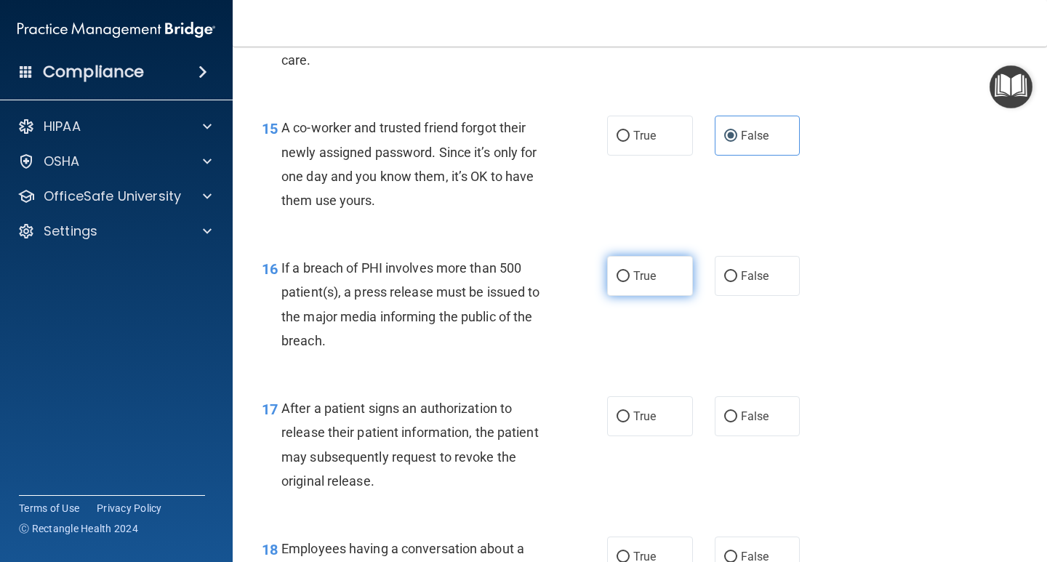
click at [640, 281] on span "True" at bounding box center [644, 276] width 23 height 14
click at [629, 281] on input "True" at bounding box center [622, 276] width 13 height 11
radio input "true"
drag, startPoint x: 632, startPoint y: 415, endPoint x: 653, endPoint y: 413, distance: 21.9
click at [633, 415] on span "True" at bounding box center [644, 416] width 23 height 14
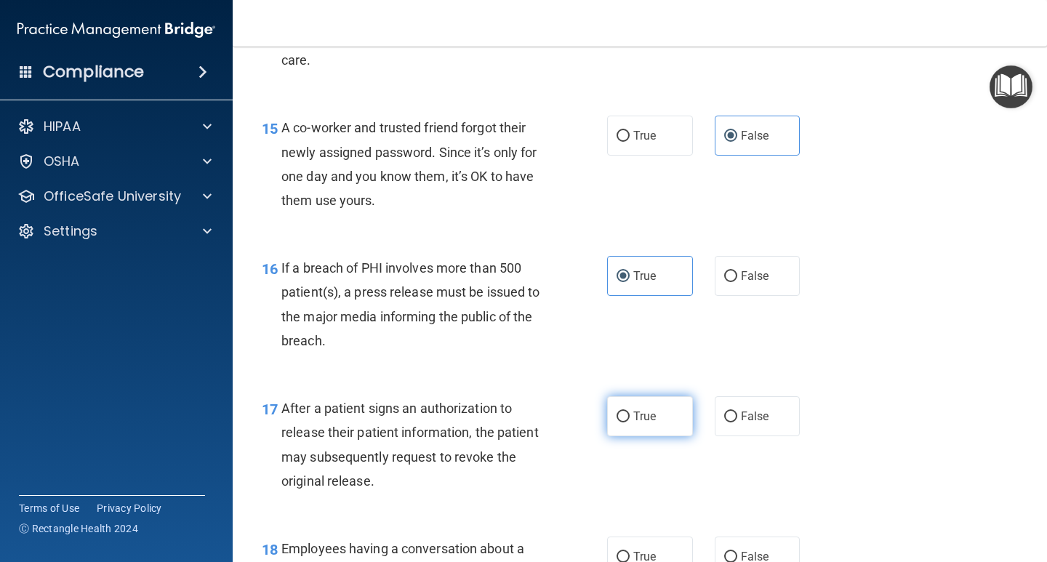
click at [629, 415] on input "True" at bounding box center [622, 416] width 13 height 11
radio input "true"
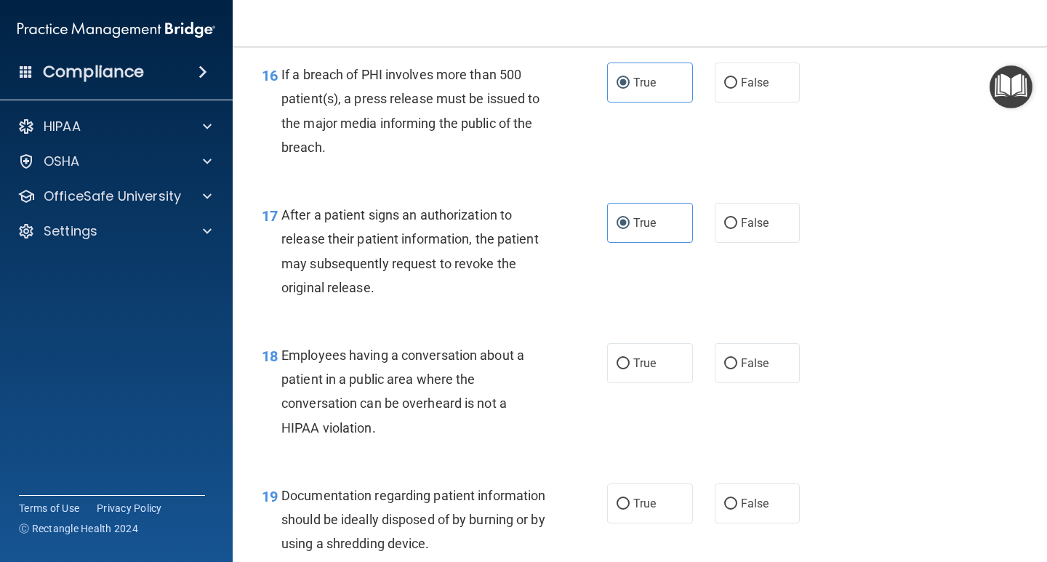
scroll to position [2108, 0]
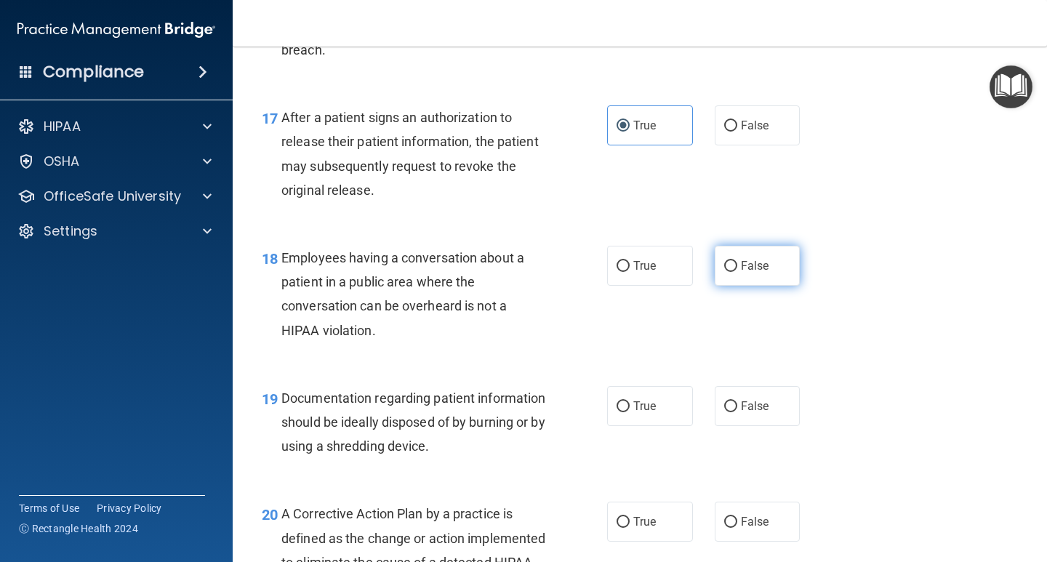
click at [748, 259] on span "False" at bounding box center [755, 266] width 28 height 14
click at [737, 261] on input "False" at bounding box center [730, 266] width 13 height 11
radio input "true"
click at [660, 418] on label "True" at bounding box center [650, 406] width 86 height 40
click at [629, 412] on input "True" at bounding box center [622, 406] width 13 height 11
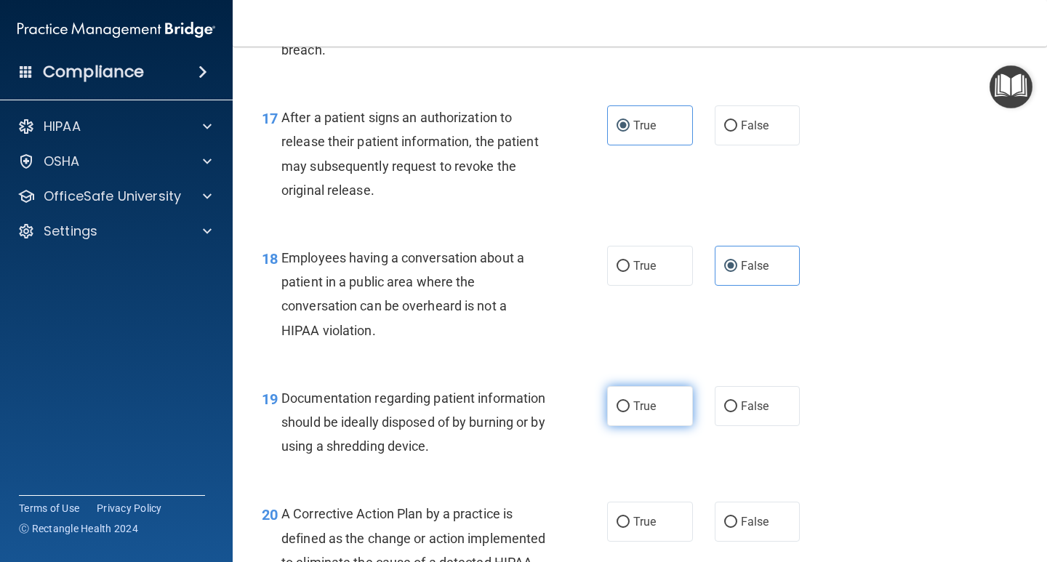
radio input "true"
click at [643, 506] on label "True" at bounding box center [650, 522] width 86 height 40
click at [629, 517] on input "True" at bounding box center [622, 522] width 13 height 11
radio input "true"
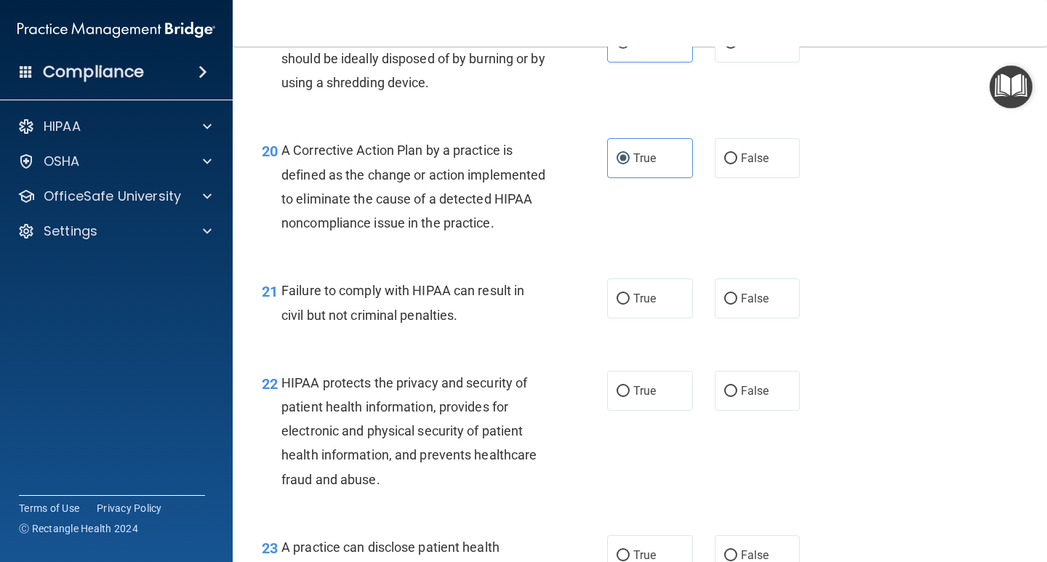
scroll to position [2617, 0]
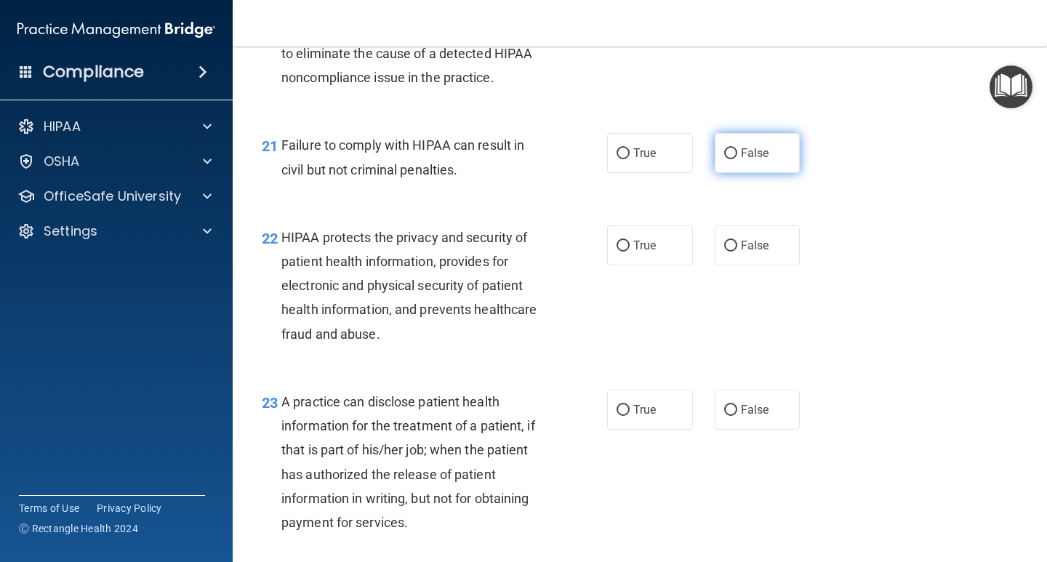
click at [752, 167] on label "False" at bounding box center [757, 153] width 86 height 40
click at [737, 159] on input "False" at bounding box center [730, 153] width 13 height 11
radio input "true"
click at [656, 265] on label "True" at bounding box center [650, 245] width 86 height 40
click at [629, 251] on input "True" at bounding box center [622, 246] width 13 height 11
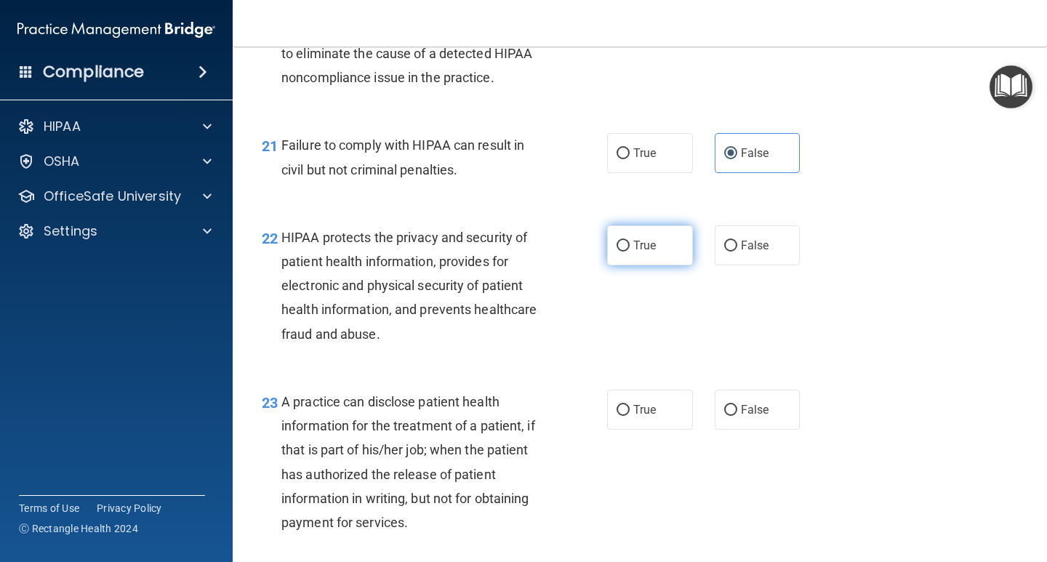
radio input "true"
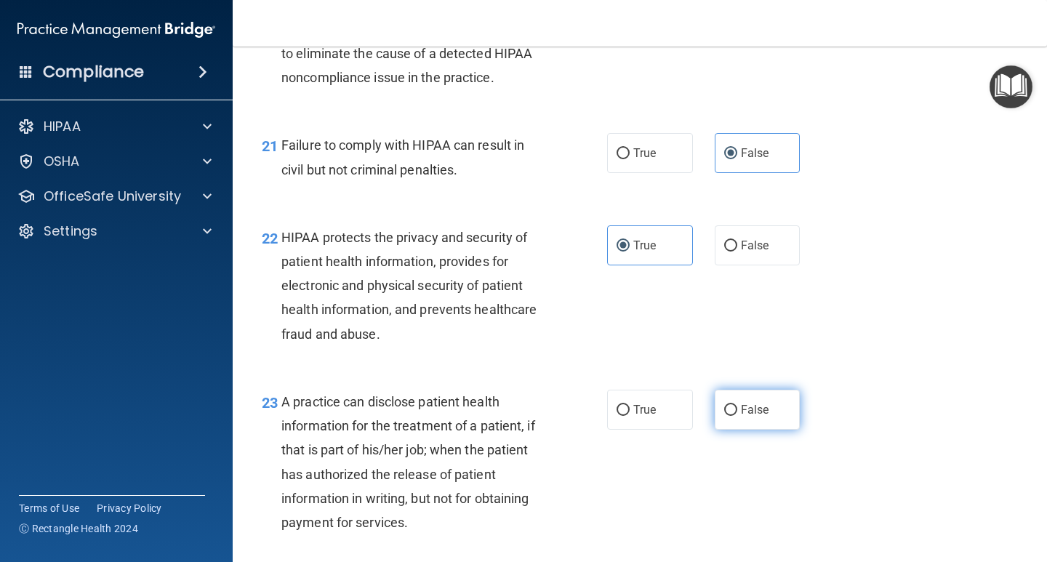
click at [752, 416] on span "False" at bounding box center [755, 410] width 28 height 14
click at [737, 416] on input "False" at bounding box center [730, 410] width 13 height 11
radio input "true"
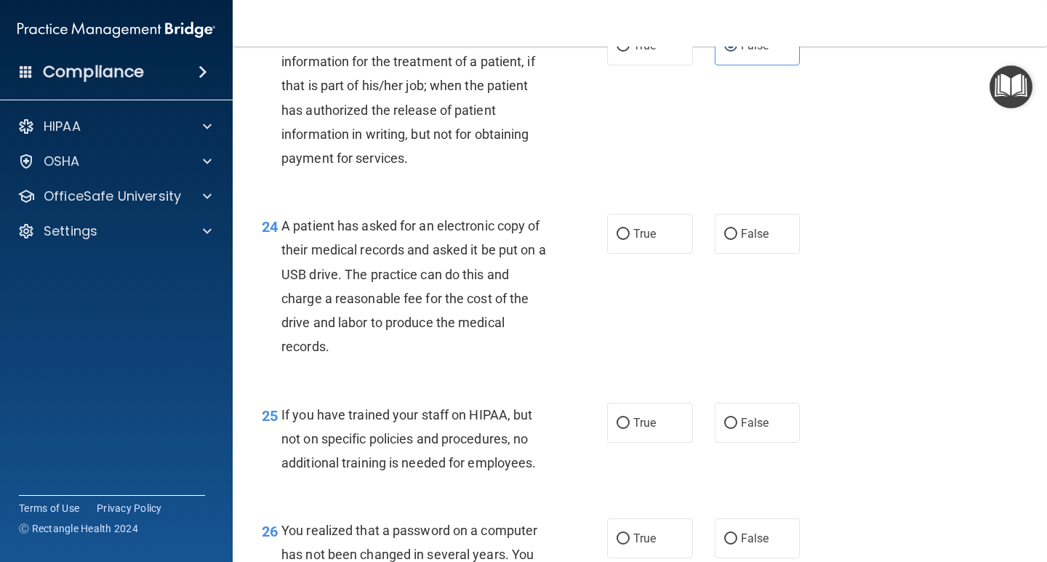
scroll to position [2980, 0]
click at [642, 254] on label "True" at bounding box center [650, 234] width 86 height 40
click at [629, 241] on input "True" at bounding box center [622, 235] width 13 height 11
radio input "true"
click at [751, 430] on span "False" at bounding box center [755, 423] width 28 height 14
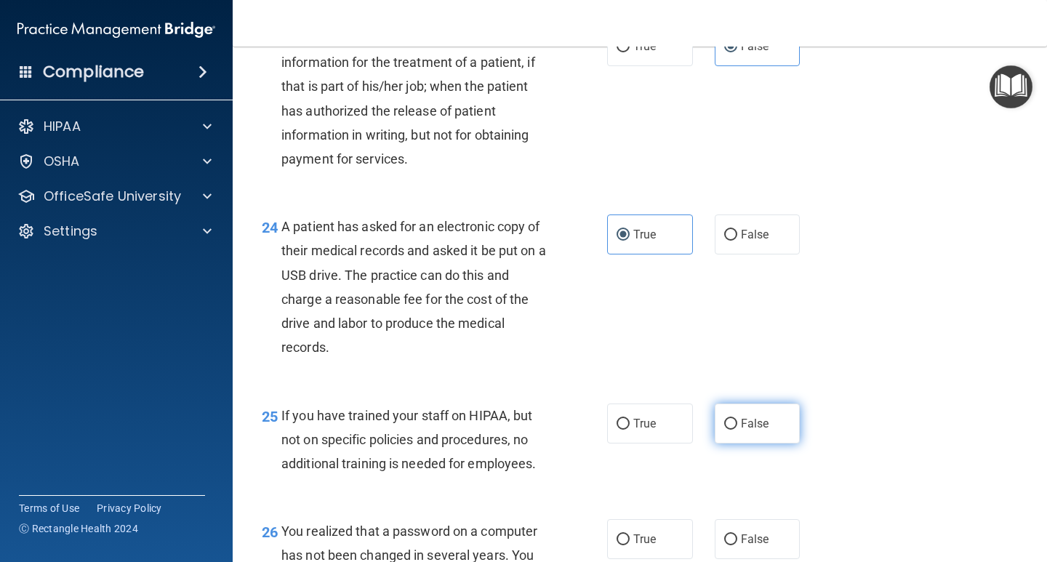
click at [737, 430] on input "False" at bounding box center [730, 424] width 13 height 11
radio input "true"
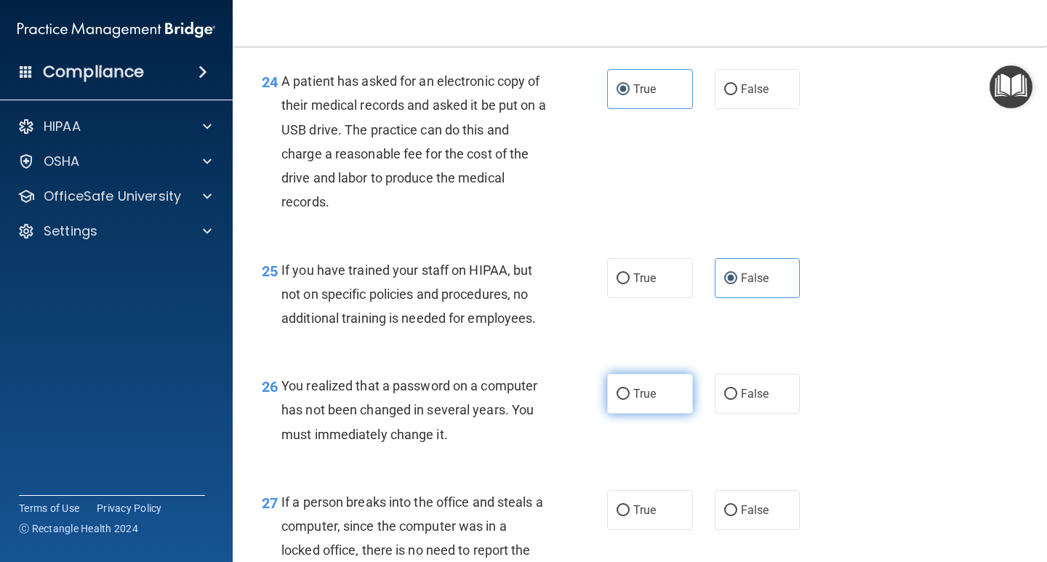
click at [662, 414] on label "True" at bounding box center [650, 394] width 86 height 40
click at [629, 400] on input "True" at bounding box center [622, 394] width 13 height 11
radio input "true"
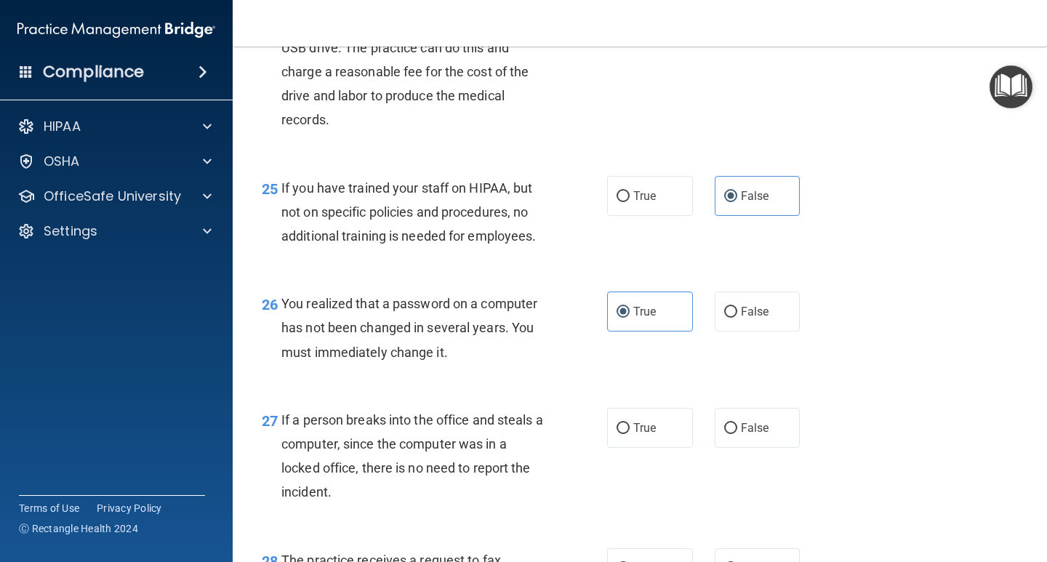
scroll to position [3489, 0]
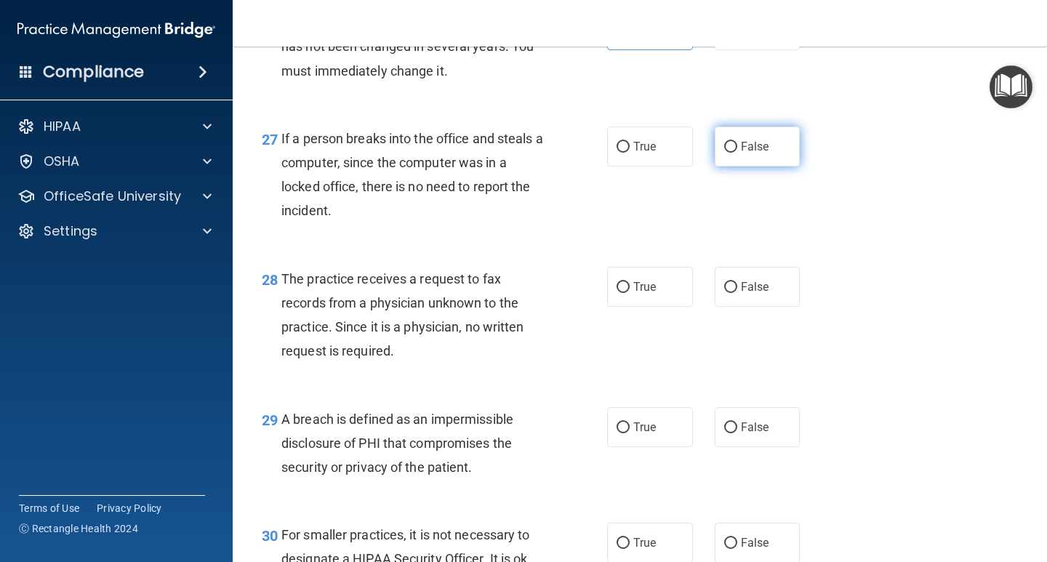
click at [774, 166] on label "False" at bounding box center [757, 146] width 86 height 40
click at [737, 153] on input "False" at bounding box center [730, 147] width 13 height 11
radio input "true"
click at [757, 307] on label "False" at bounding box center [757, 287] width 86 height 40
click at [737, 293] on input "False" at bounding box center [730, 287] width 13 height 11
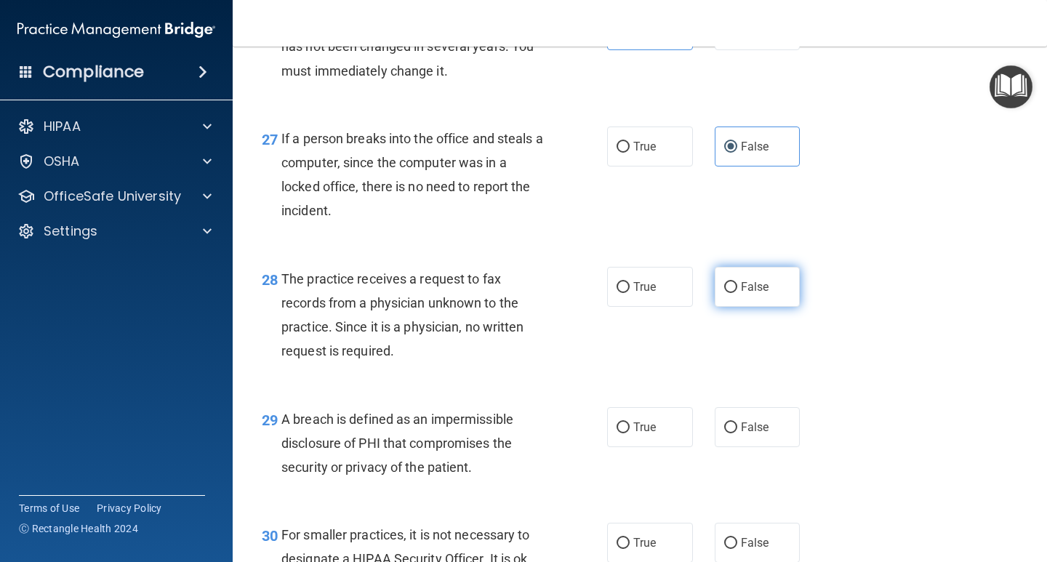
radio input "true"
click at [665, 447] on label "True" at bounding box center [650, 427] width 86 height 40
click at [629, 433] on input "True" at bounding box center [622, 427] width 13 height 11
radio input "true"
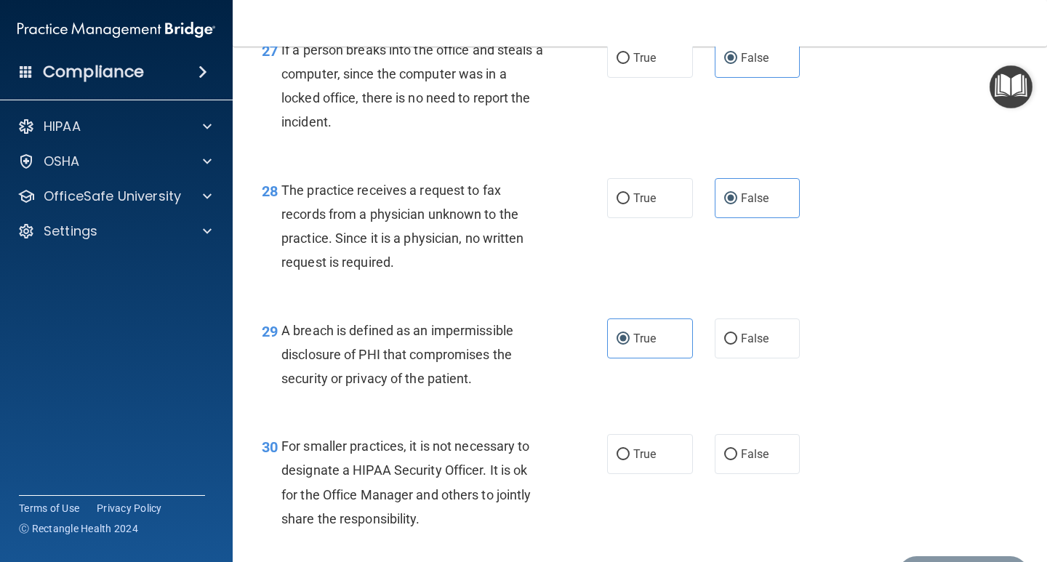
scroll to position [3691, 0]
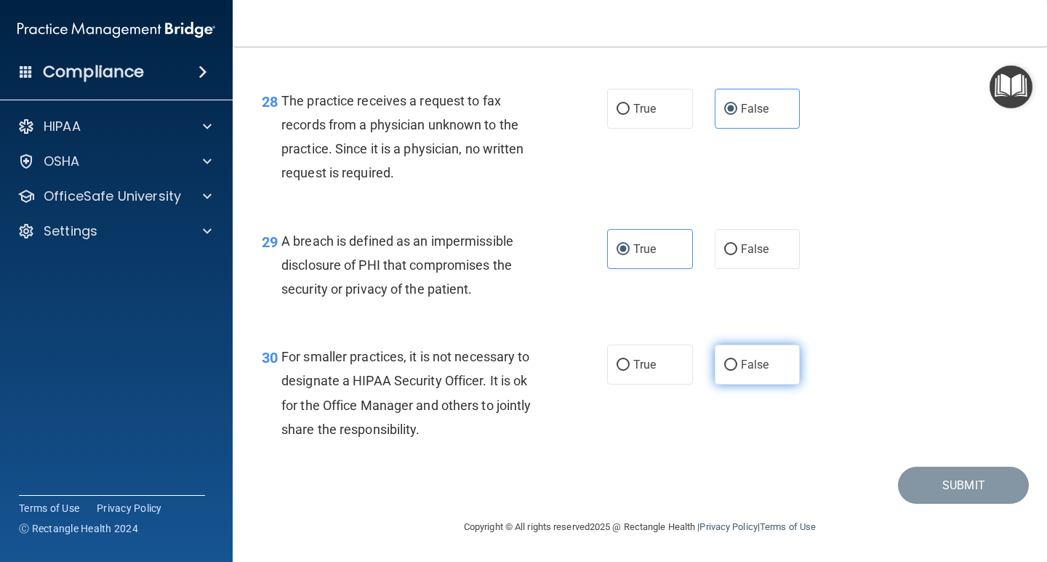
click at [714, 369] on label "False" at bounding box center [757, 365] width 86 height 40
click at [724, 369] on input "False" at bounding box center [730, 365] width 13 height 11
radio input "true"
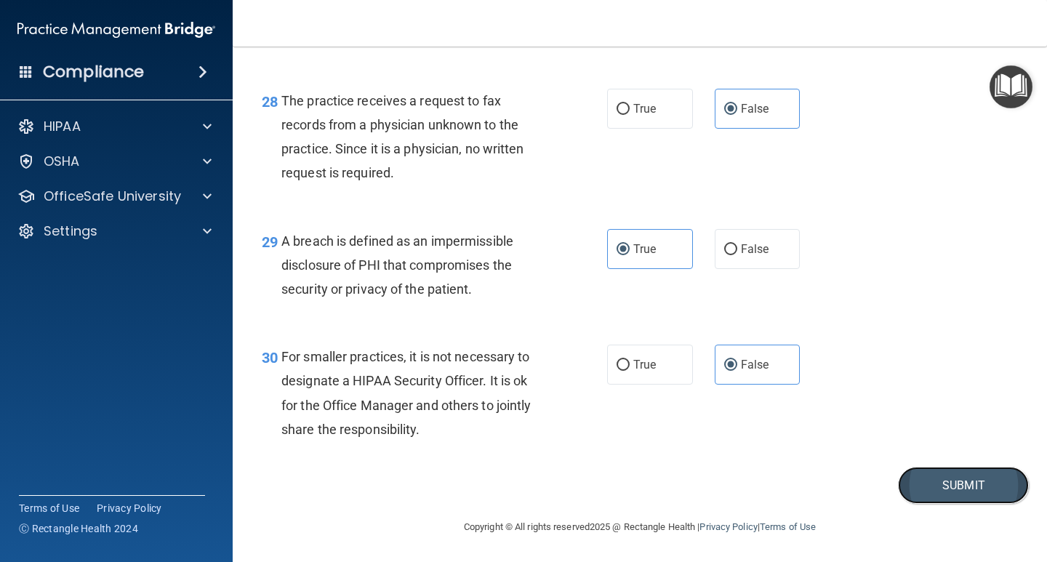
click at [969, 484] on button "Submit" at bounding box center [963, 485] width 131 height 37
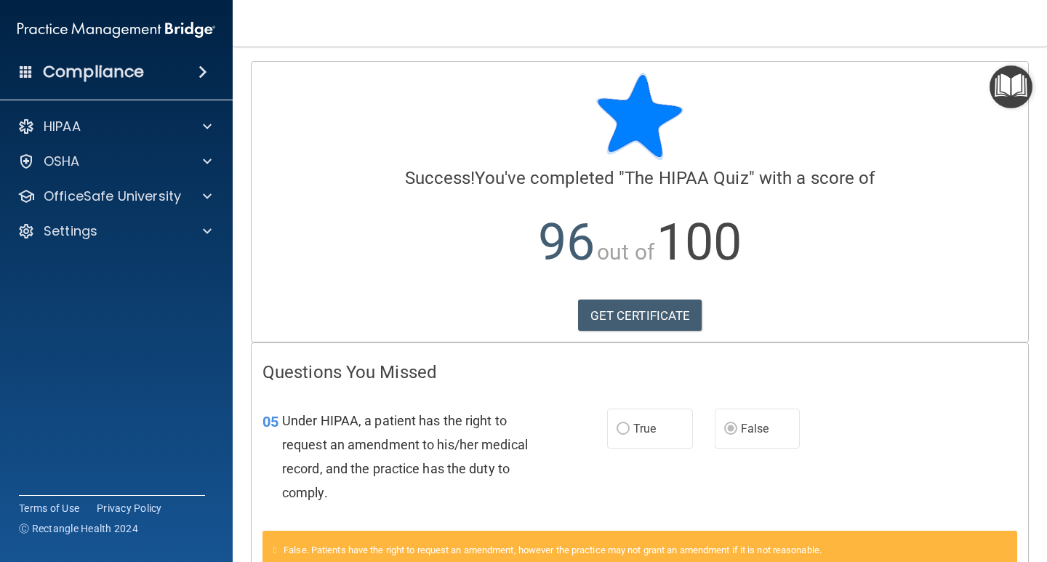
scroll to position [73, 0]
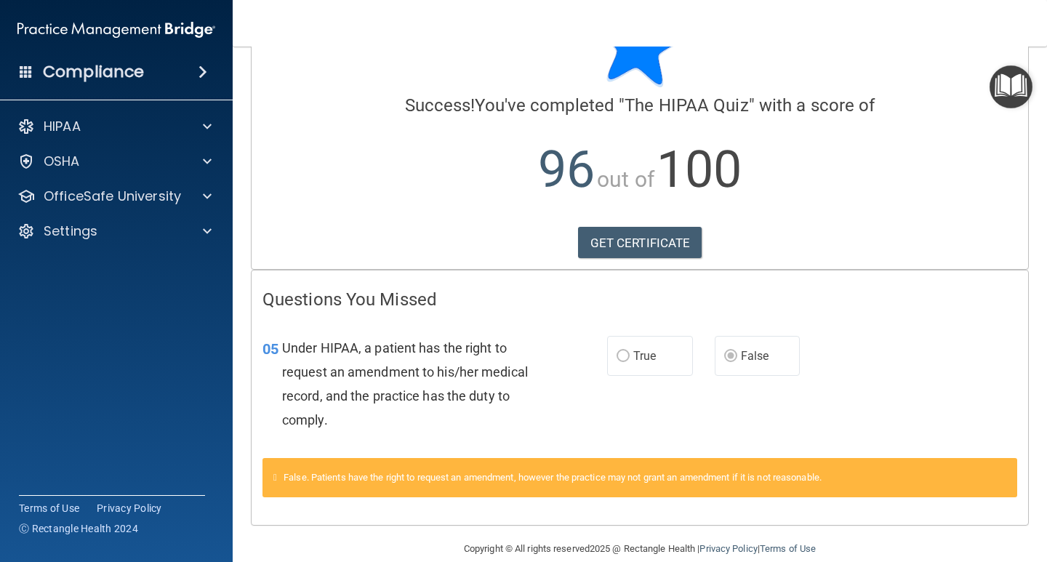
click at [626, 350] on label "True" at bounding box center [650, 356] width 86 height 40
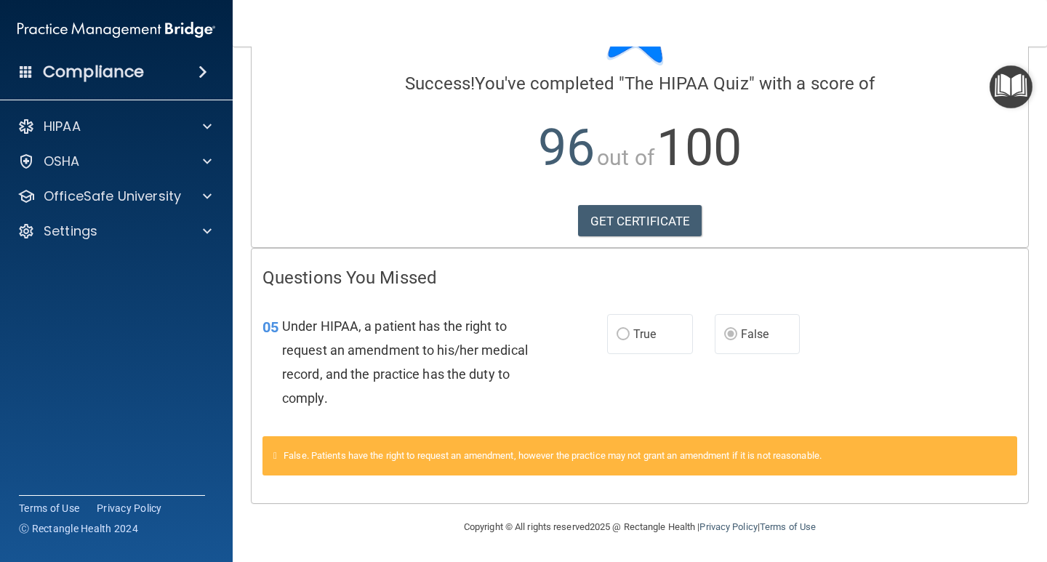
scroll to position [22, 0]
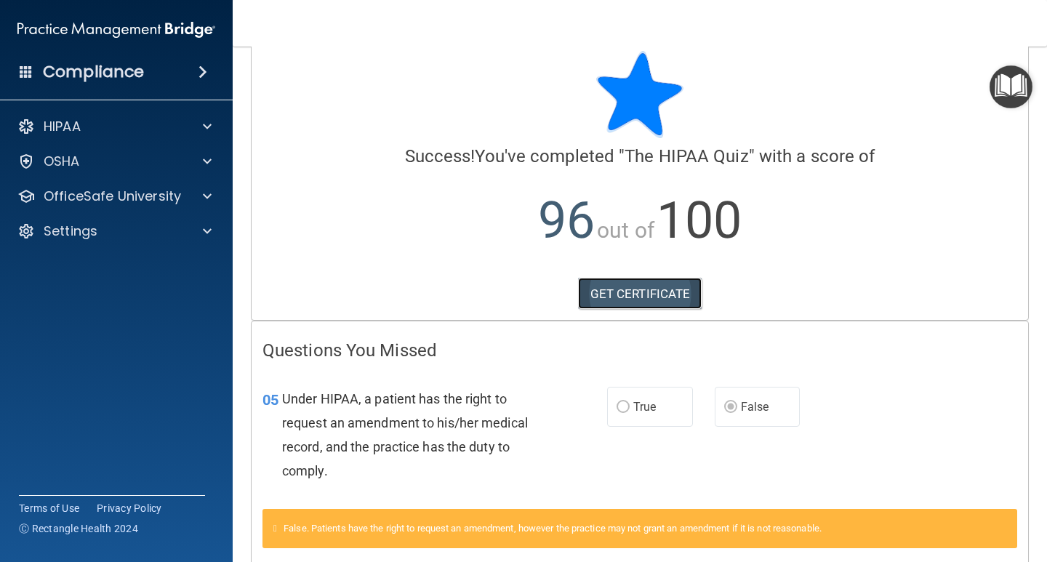
click at [631, 302] on link "GET CERTIFICATE" at bounding box center [640, 294] width 124 height 32
click at [134, 133] on div "HIPAA" at bounding box center [97, 126] width 180 height 17
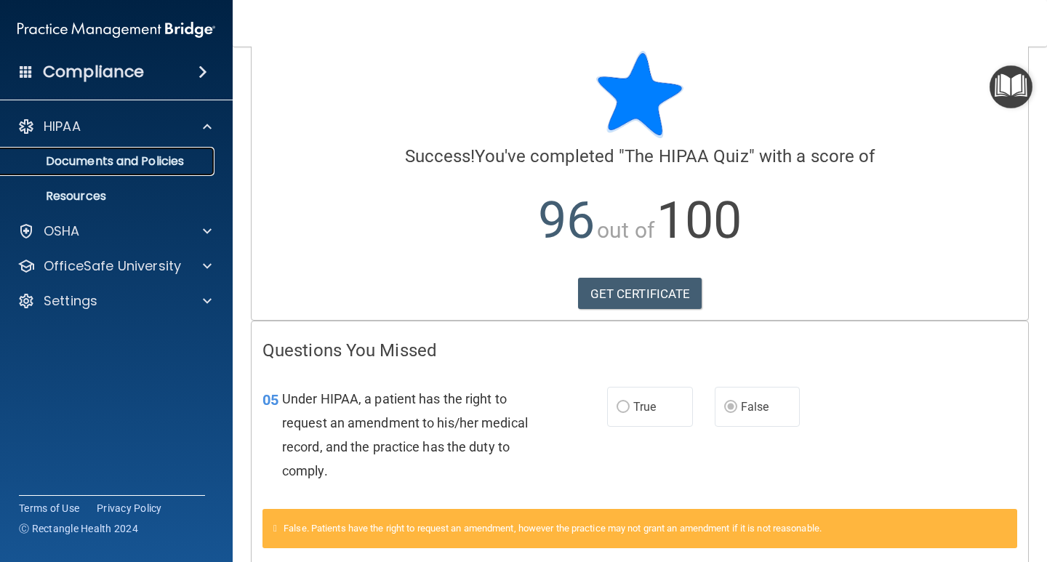
click at [130, 169] on p "Documents and Policies" at bounding box center [108, 161] width 198 height 15
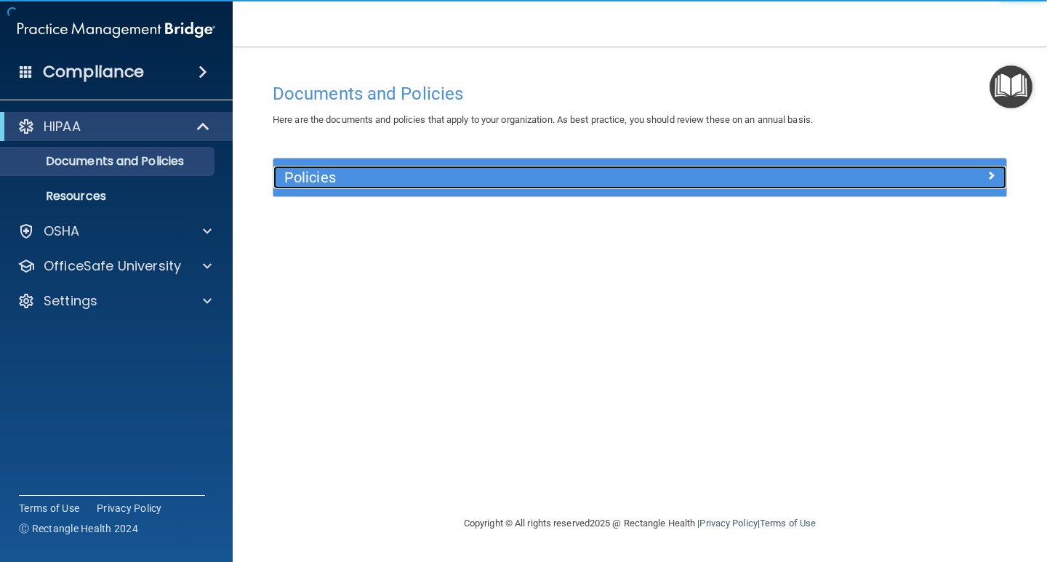
click at [348, 178] on h5 "Policies" at bounding box center [548, 177] width 528 height 16
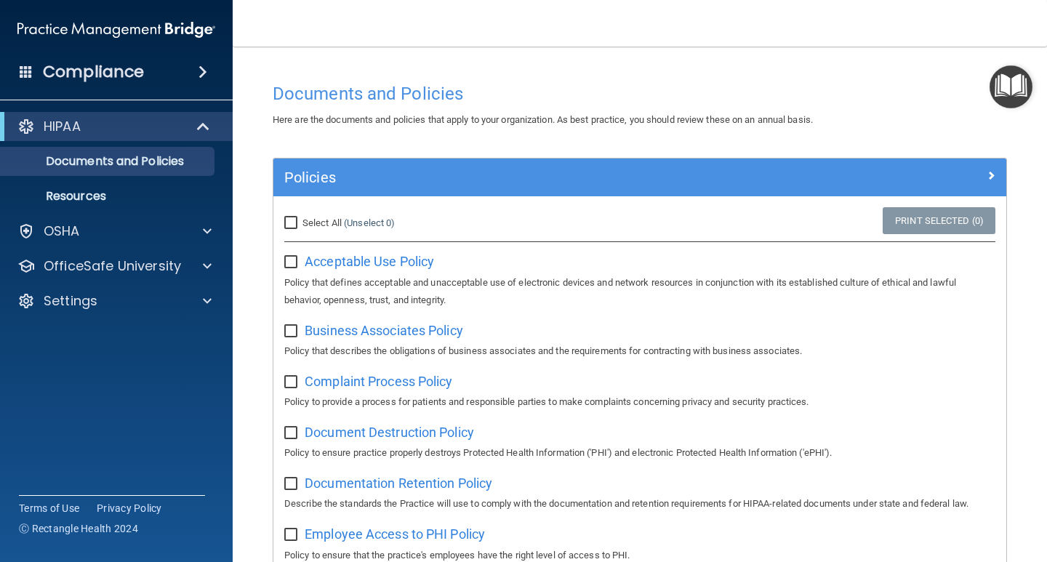
click at [288, 220] on input "Select All (Unselect 0) Unselect All" at bounding box center [292, 223] width 17 height 12
checkbox input "true"
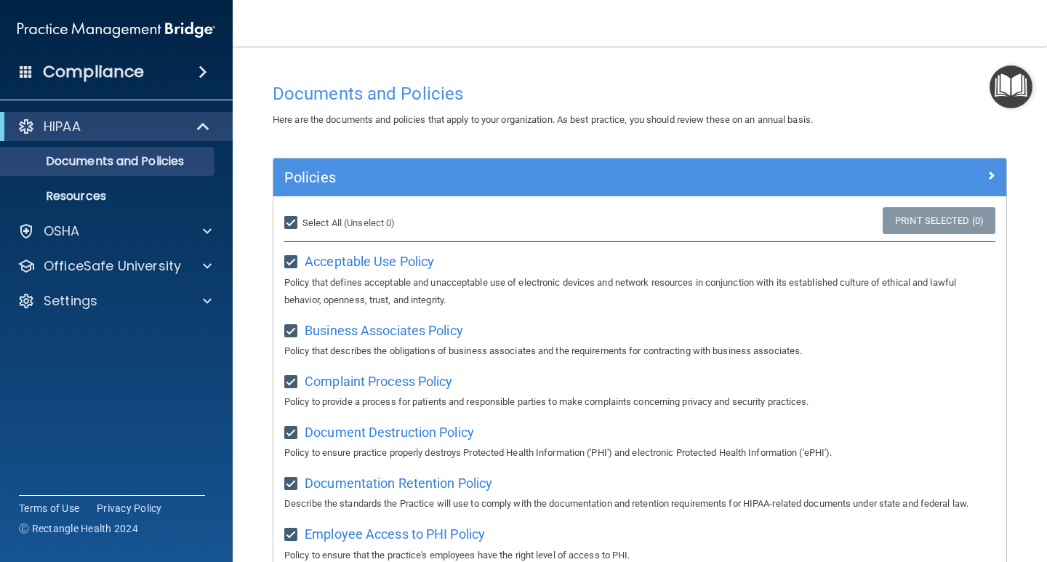
checkbox input "true"
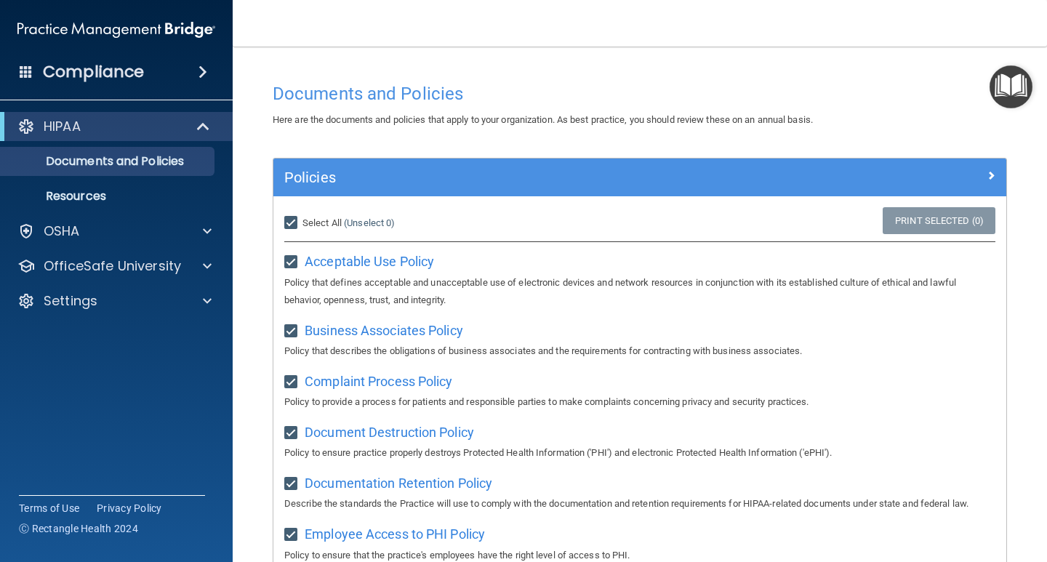
checkbox input "true"
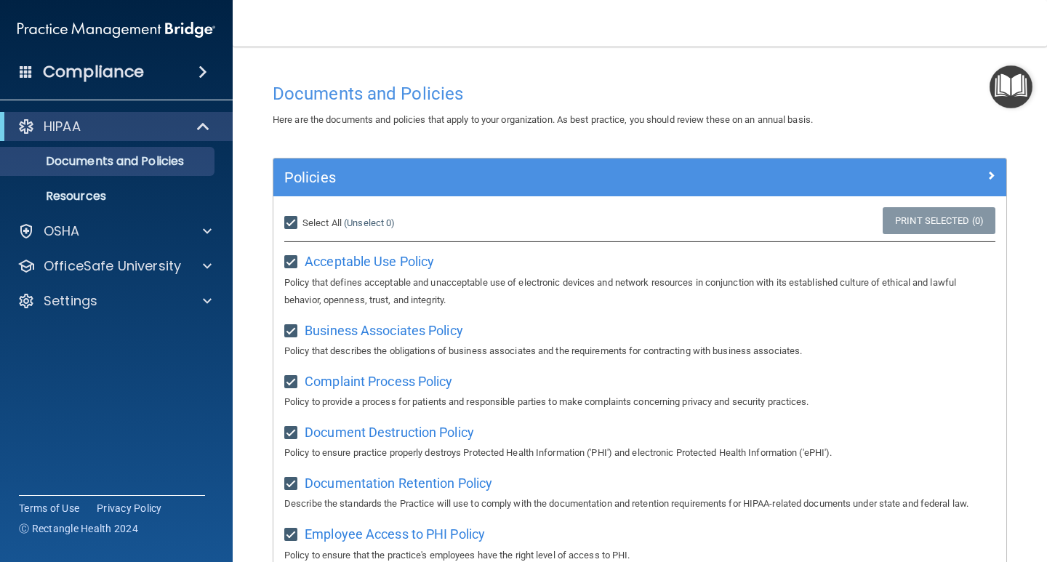
checkbox input "true"
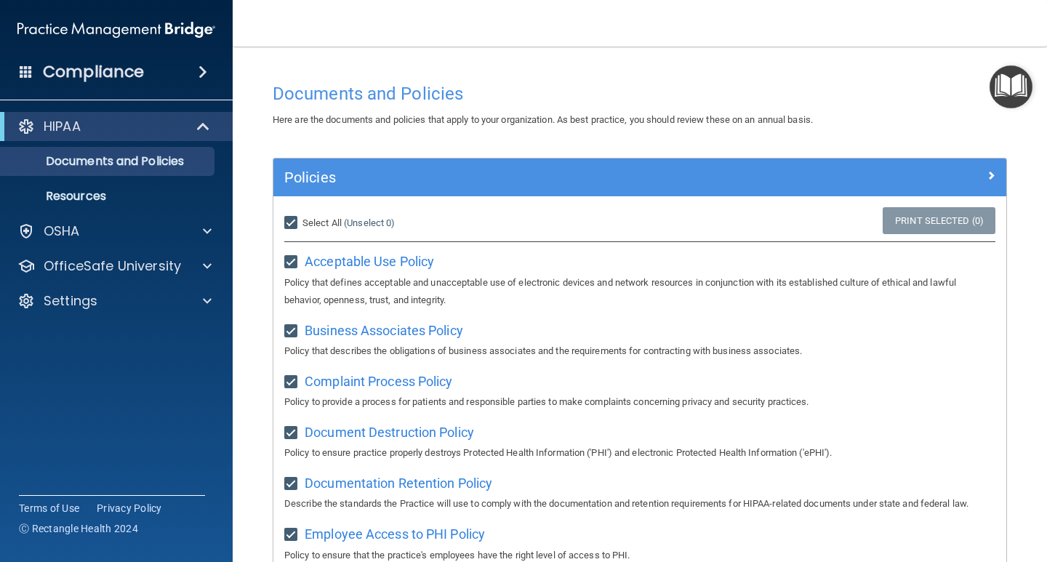
checkbox input "true"
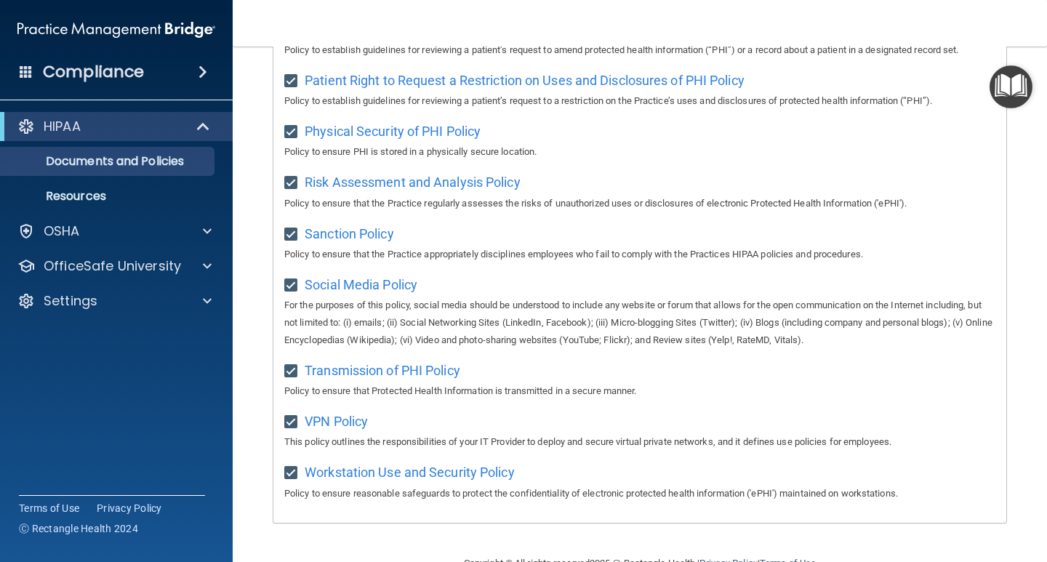
scroll to position [931, 0]
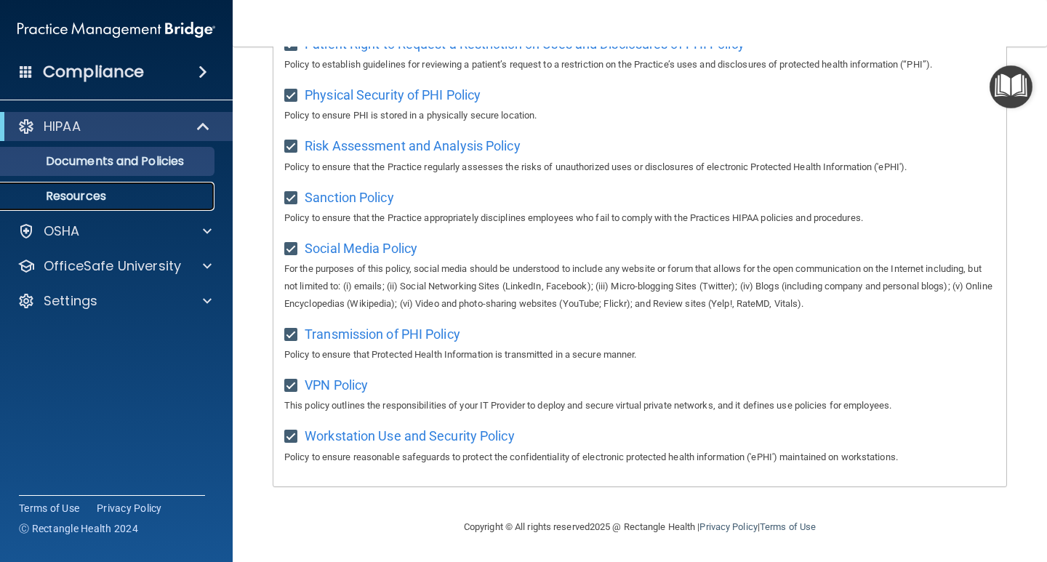
click at [103, 209] on link "Resources" at bounding box center [99, 196] width 229 height 29
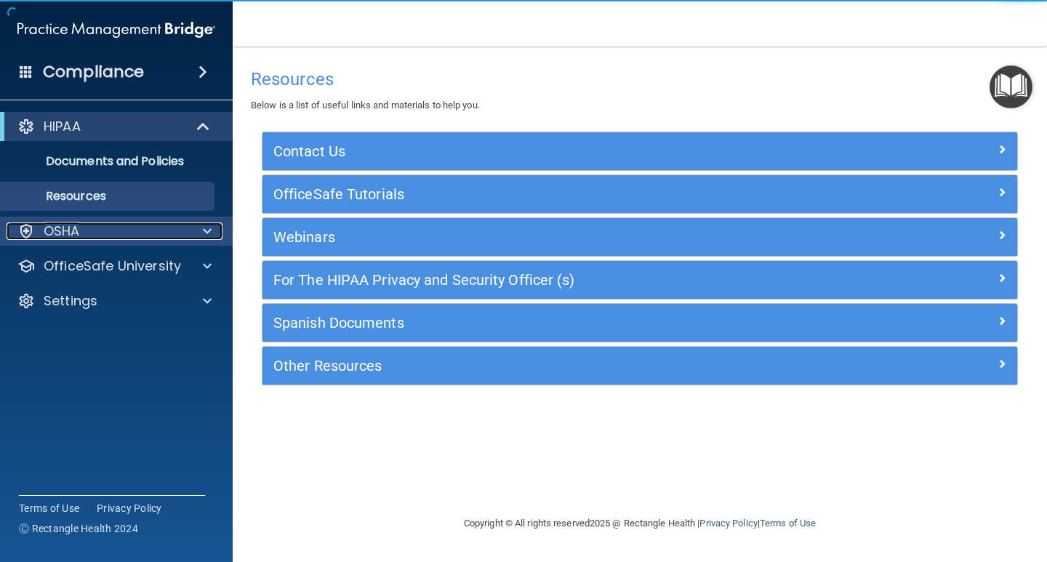
click at [132, 230] on div "OSHA" at bounding box center [97, 230] width 180 height 17
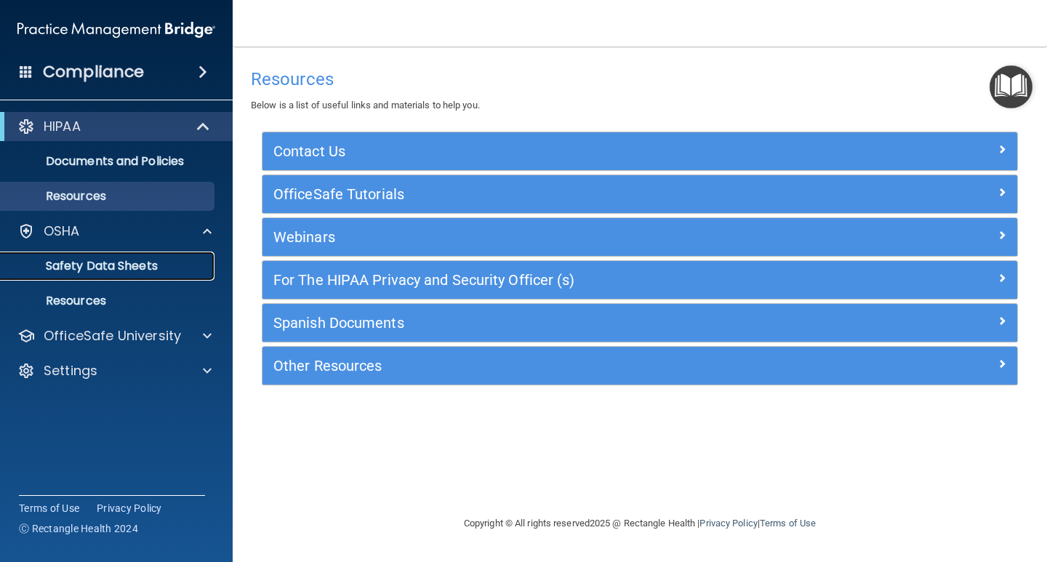
click at [138, 259] on p "Safety Data Sheets" at bounding box center [108, 266] width 198 height 15
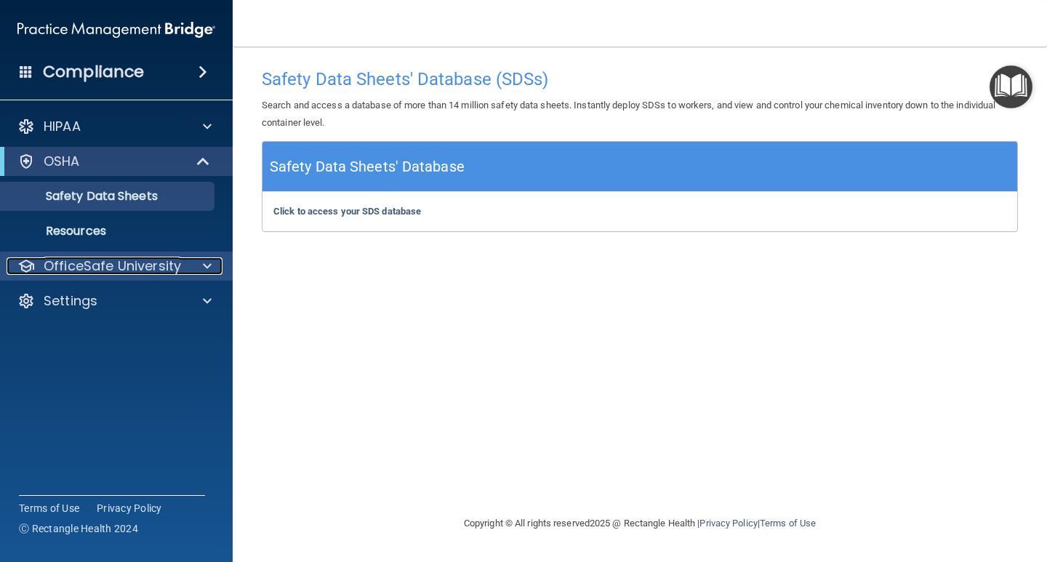
click at [118, 267] on p "OfficeSafe University" at bounding box center [112, 265] width 137 height 17
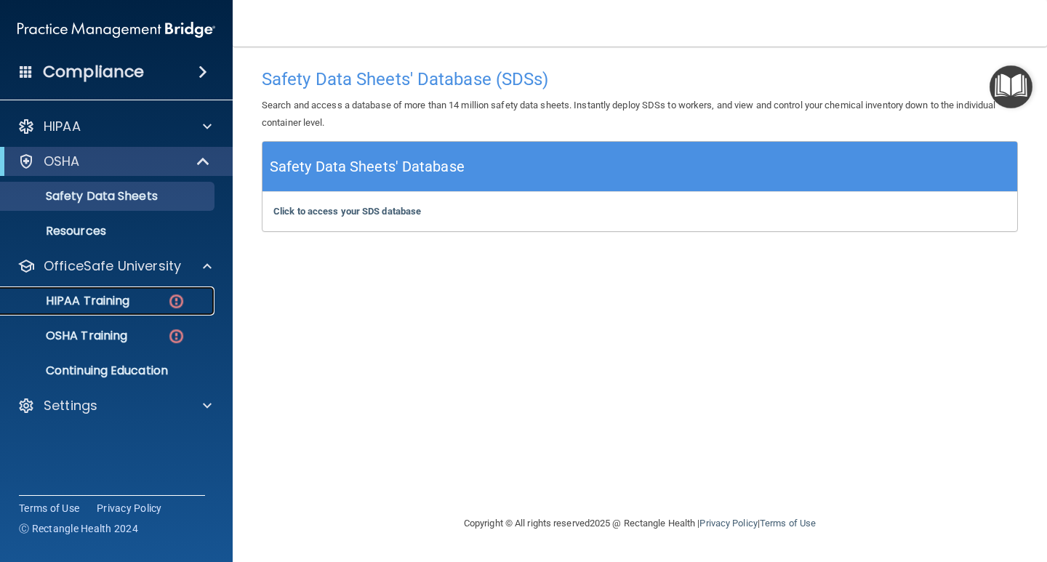
click at [137, 301] on div "HIPAA Training" at bounding box center [108, 301] width 198 height 15
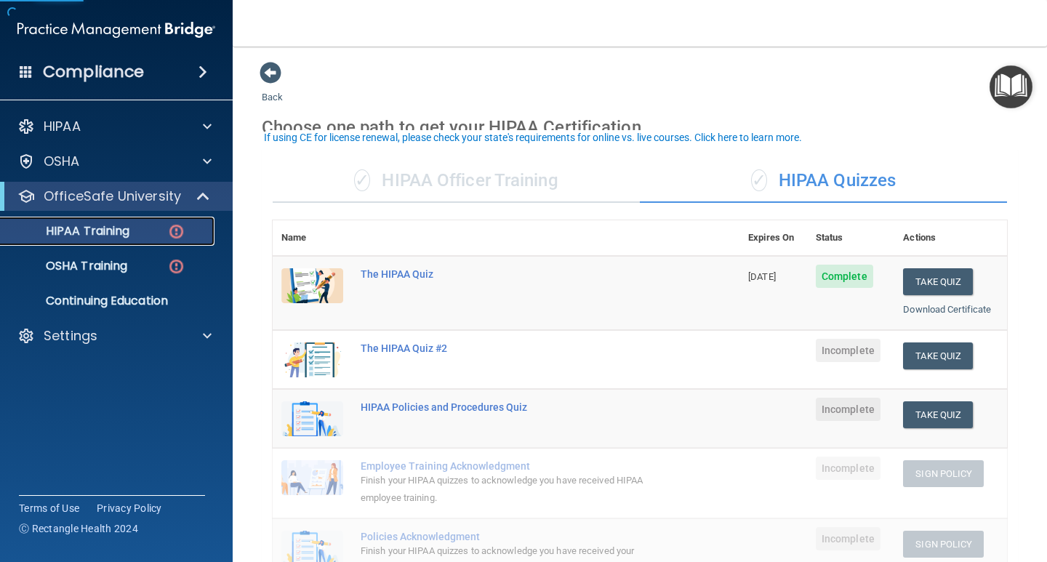
scroll to position [73, 0]
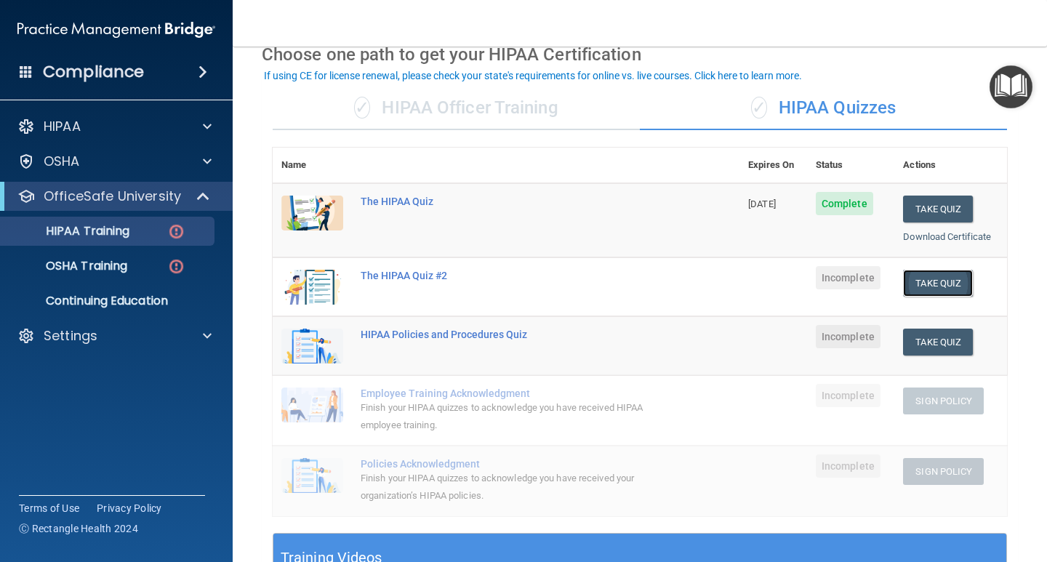
click at [916, 289] on button "Take Quiz" at bounding box center [938, 283] width 70 height 27
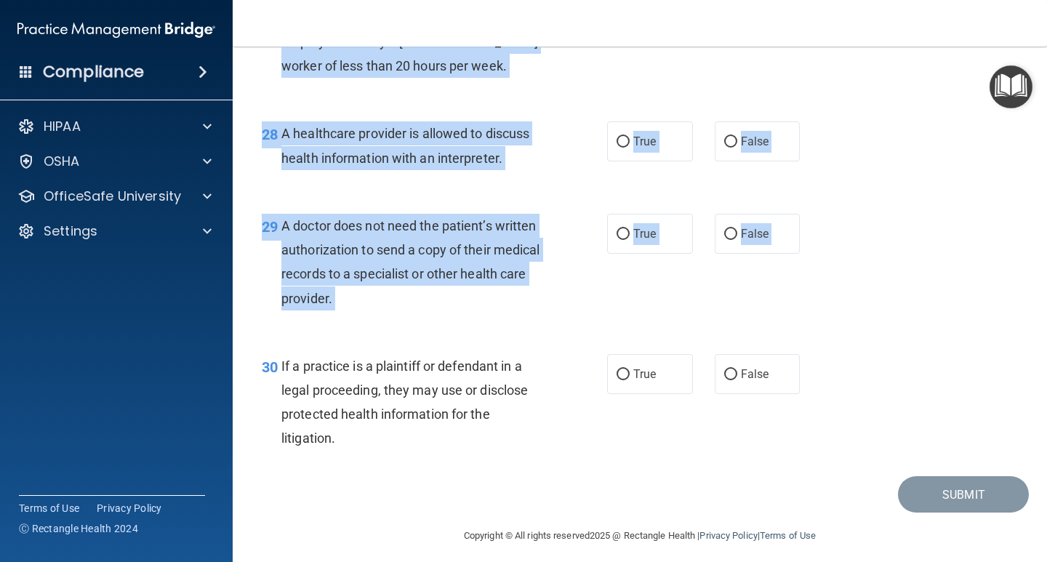
scroll to position [3691, 0]
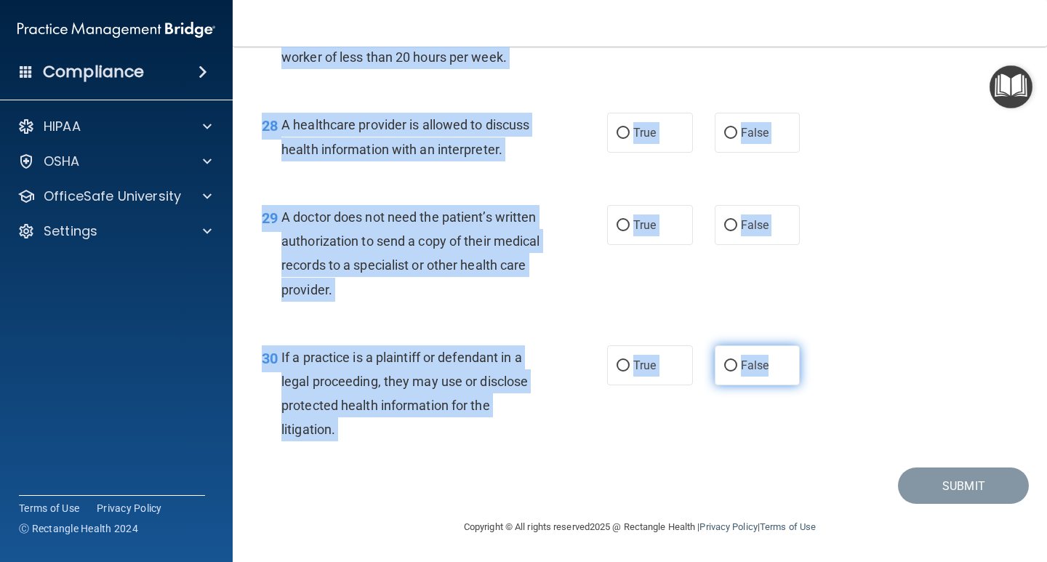
drag, startPoint x: 263, startPoint y: 125, endPoint x: 784, endPoint y: 366, distance: 573.3
copy div "01 A business associate agreement is required with organizations or persons whe…"
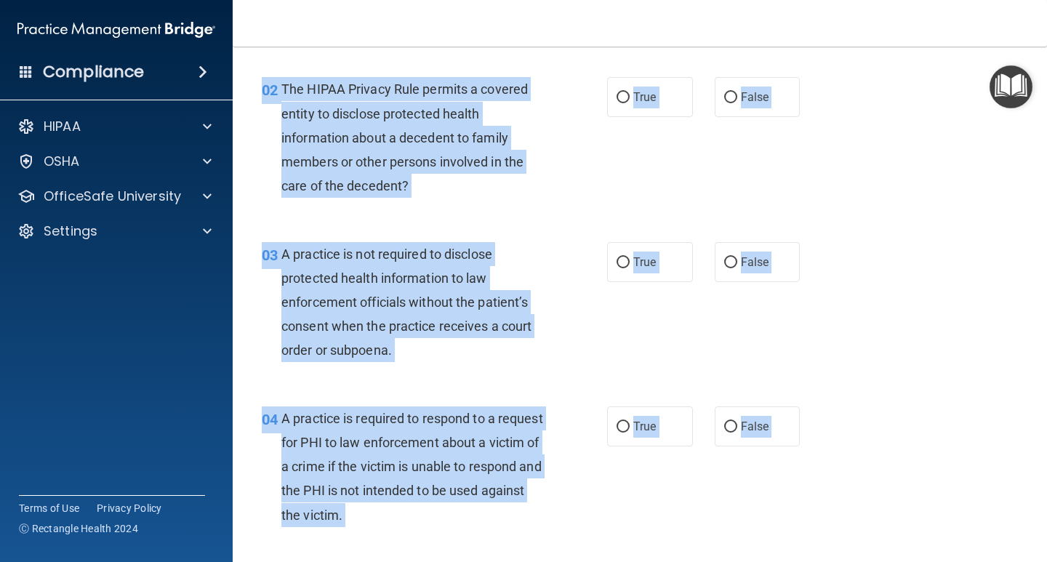
scroll to position [0, 0]
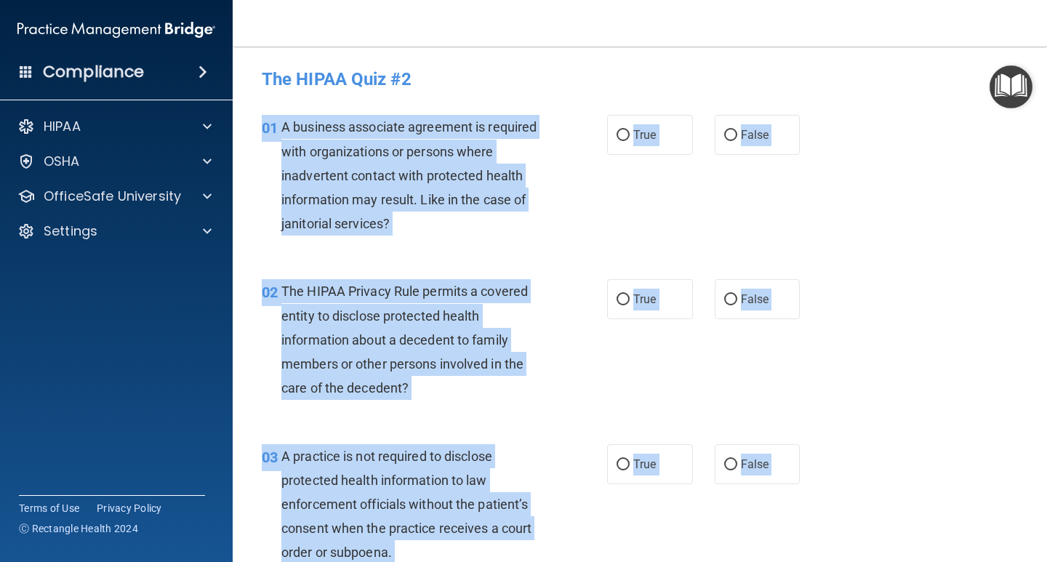
drag, startPoint x: 732, startPoint y: 142, endPoint x: 705, endPoint y: 177, distance: 43.5
click at [733, 142] on label "False" at bounding box center [757, 135] width 86 height 40
click at [733, 141] on input "False" at bounding box center [730, 135] width 13 height 11
radio input "true"
click at [637, 300] on span "True" at bounding box center [644, 299] width 23 height 14
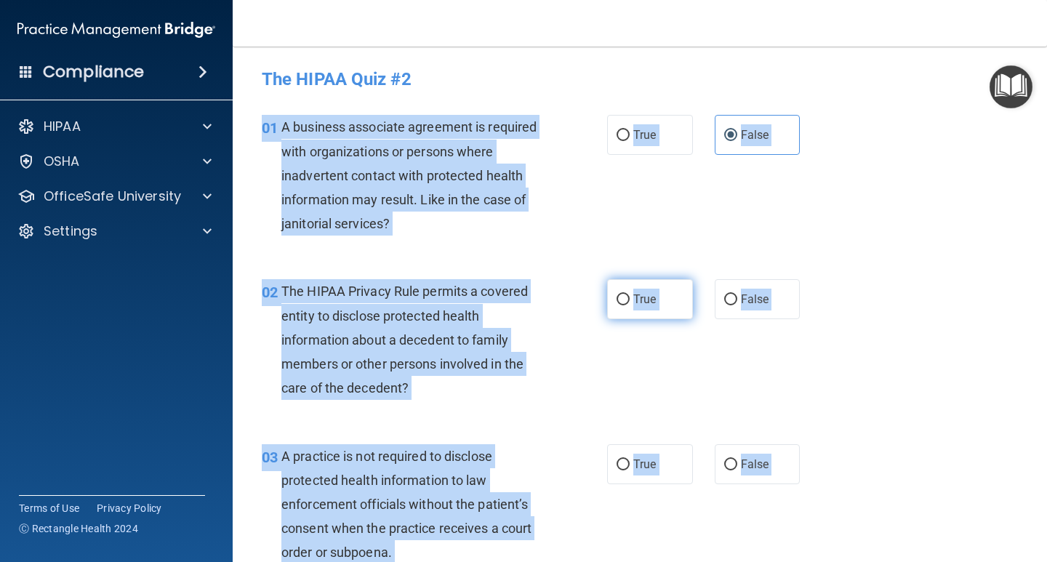
click at [629, 300] on input "True" at bounding box center [622, 299] width 13 height 11
radio input "true"
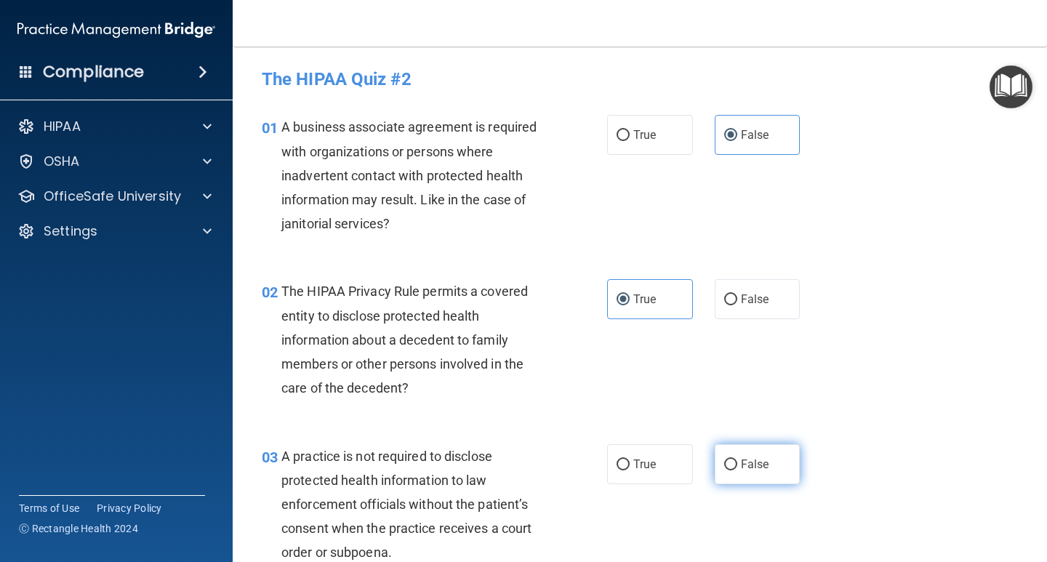
click at [753, 452] on label "False" at bounding box center [757, 464] width 86 height 40
click at [737, 459] on input "False" at bounding box center [730, 464] width 13 height 11
radio input "true"
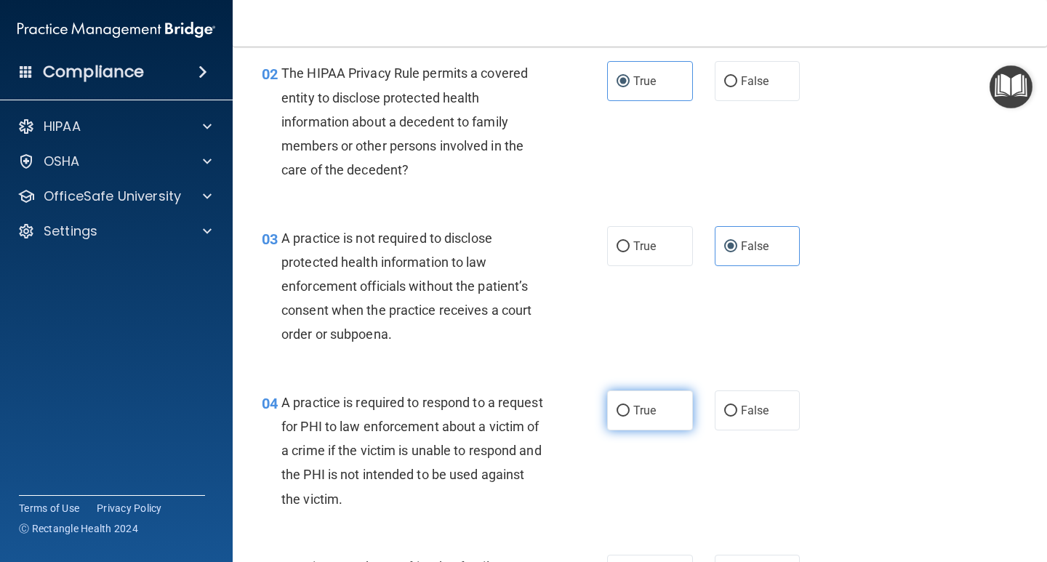
click at [651, 405] on span "True" at bounding box center [644, 410] width 23 height 14
click at [629, 406] on input "True" at bounding box center [622, 411] width 13 height 11
radio input "true"
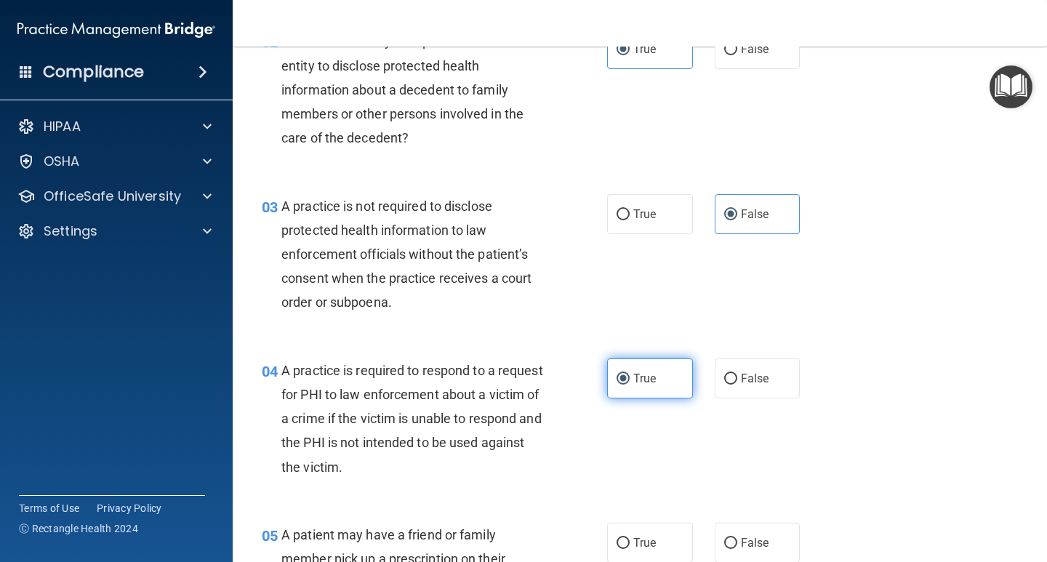
scroll to position [436, 0]
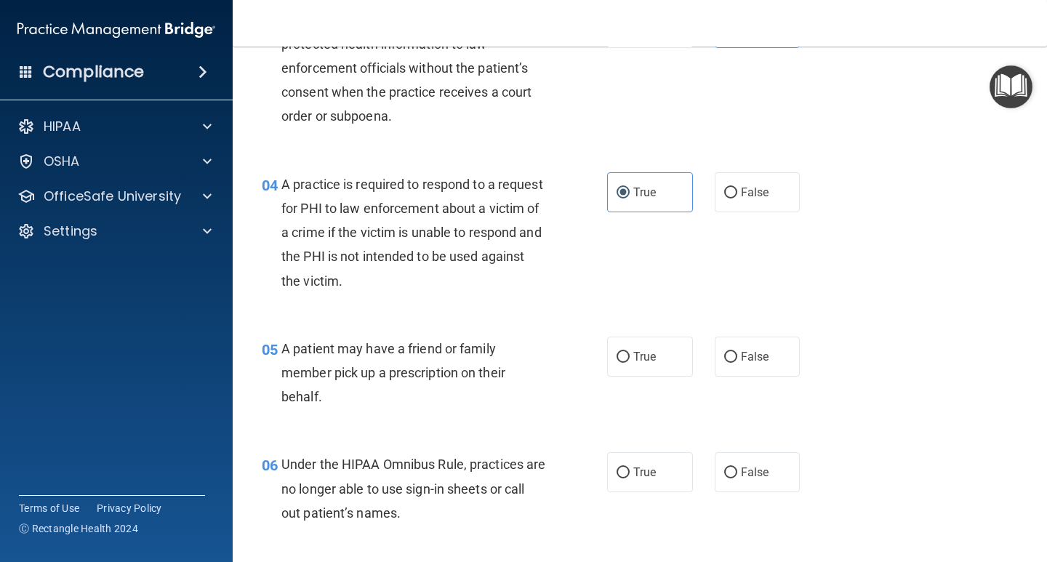
drag, startPoint x: 650, startPoint y: 369, endPoint x: 663, endPoint y: 318, distance: 53.2
click at [650, 368] on label "True" at bounding box center [650, 357] width 86 height 40
click at [629, 363] on input "True" at bounding box center [622, 357] width 13 height 11
radio input "true"
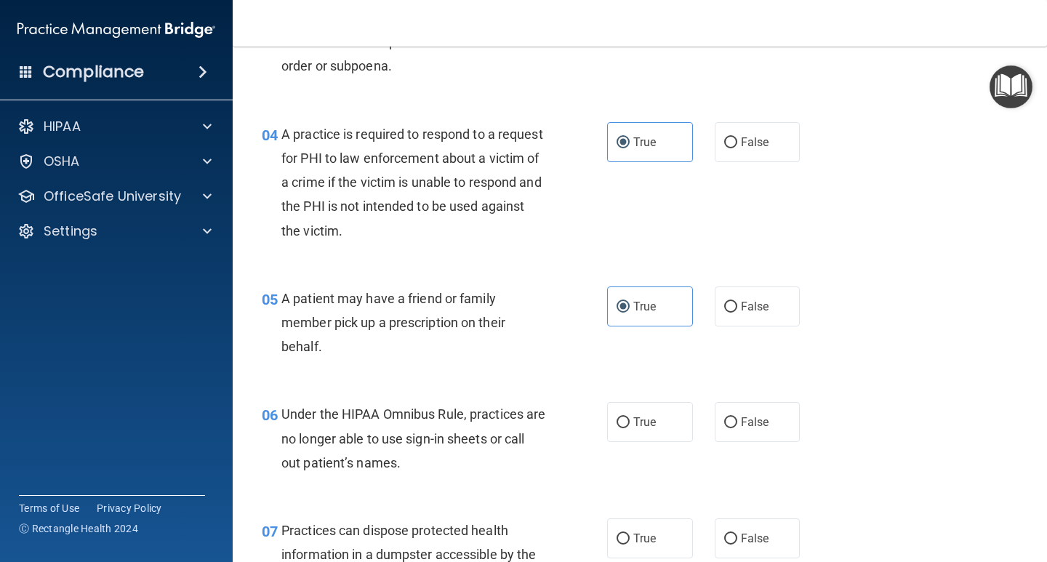
scroll to position [727, 0]
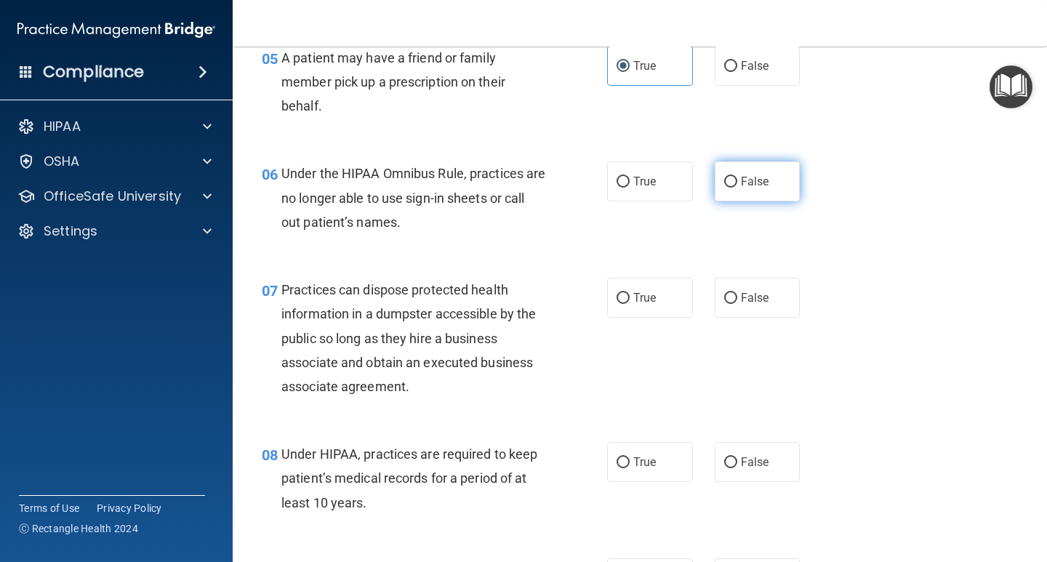
click at [724, 182] on input "False" at bounding box center [730, 182] width 13 height 11
radio input "true"
click at [724, 297] on input "False" at bounding box center [730, 298] width 13 height 11
radio input "true"
click at [733, 456] on label "False" at bounding box center [757, 462] width 86 height 40
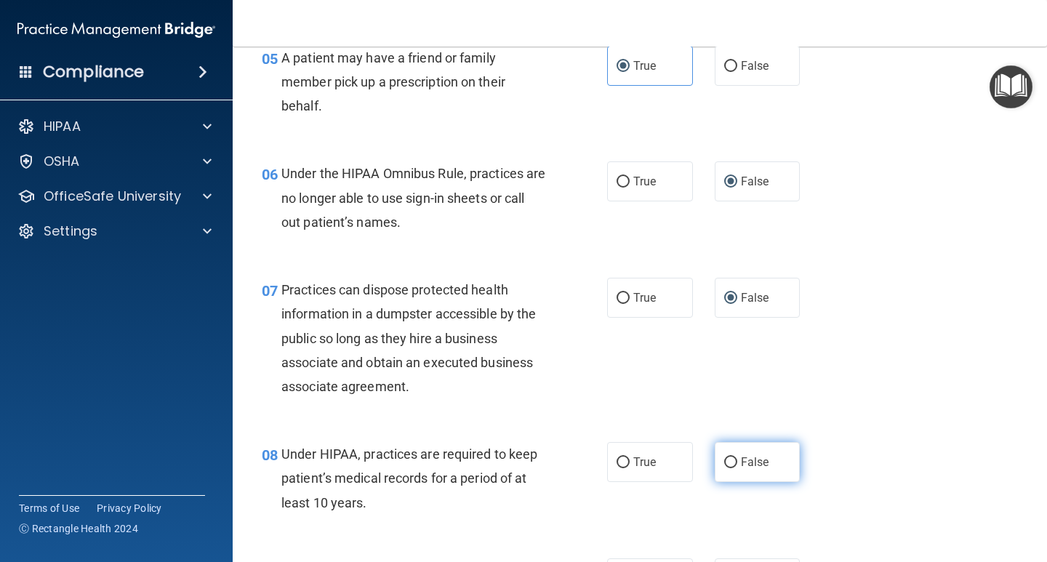
click at [733, 457] on input "False" at bounding box center [730, 462] width 13 height 11
radio input "true"
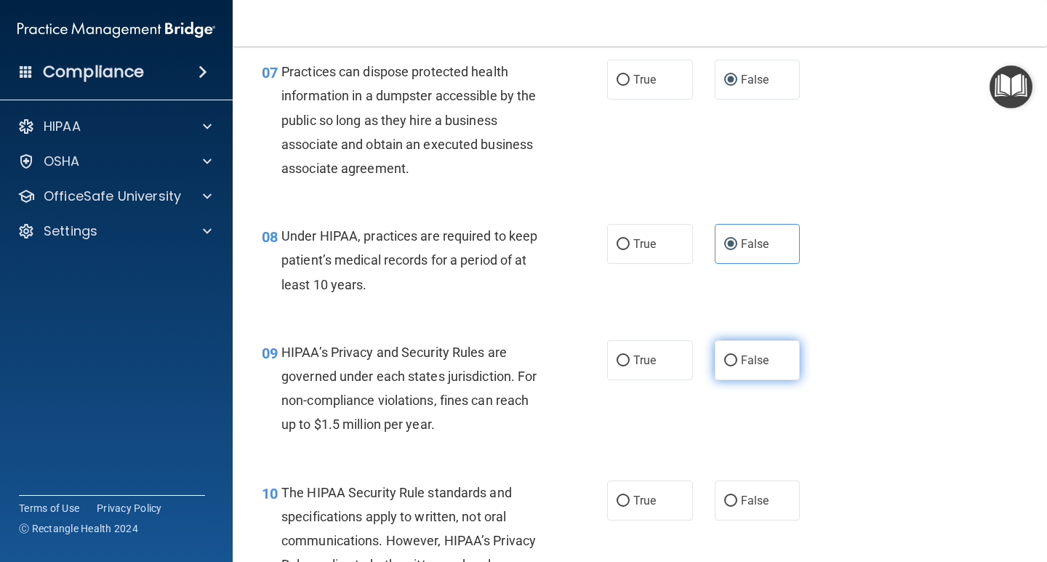
click at [738, 371] on label "False" at bounding box center [757, 360] width 86 height 40
click at [737, 366] on input "False" at bounding box center [730, 360] width 13 height 11
radio input "true"
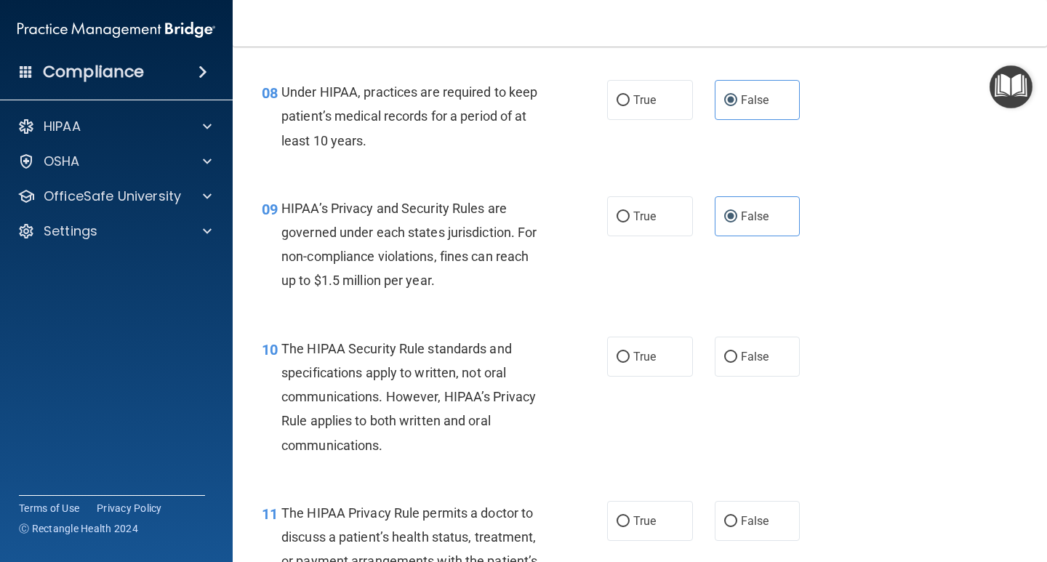
scroll to position [1090, 0]
click at [735, 361] on label "False" at bounding box center [757, 355] width 86 height 40
click at [735, 361] on input "False" at bounding box center [730, 355] width 13 height 11
radio input "true"
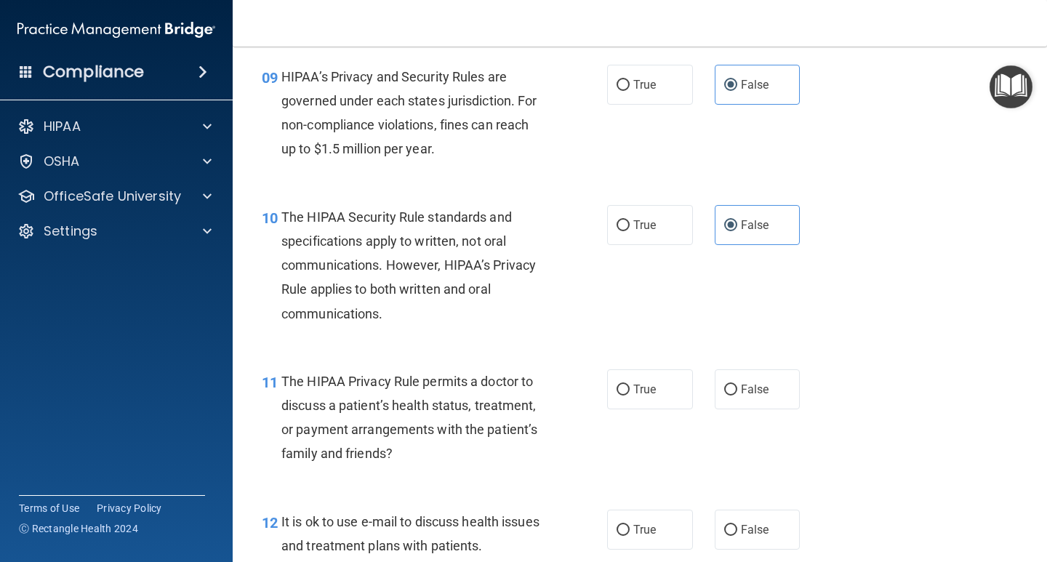
scroll to position [1236, 0]
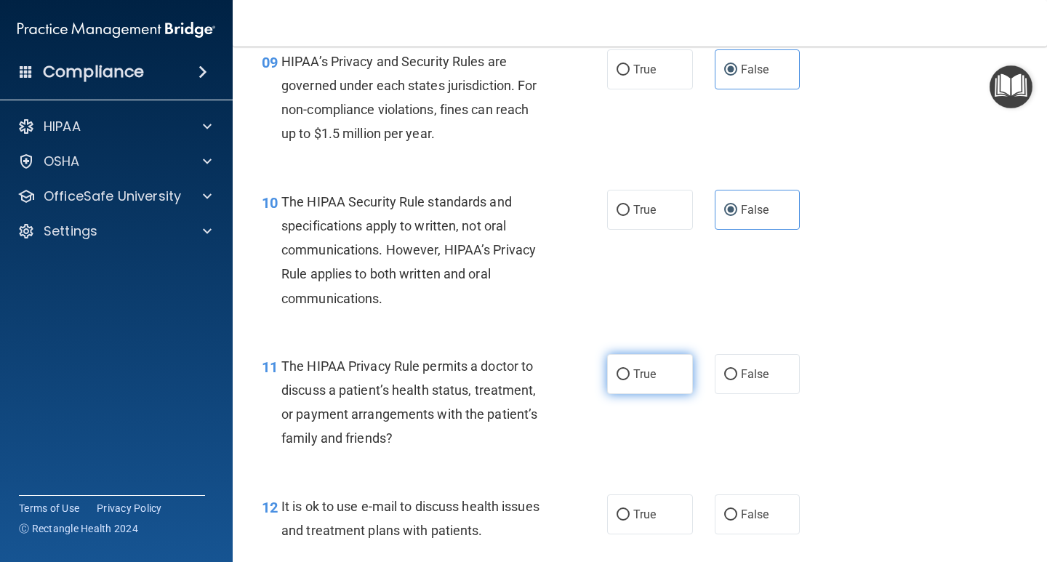
click at [623, 374] on input "True" at bounding box center [622, 374] width 13 height 11
radio input "true"
click at [635, 519] on span "True" at bounding box center [644, 514] width 23 height 14
click at [629, 519] on input "True" at bounding box center [622, 515] width 13 height 11
radio input "true"
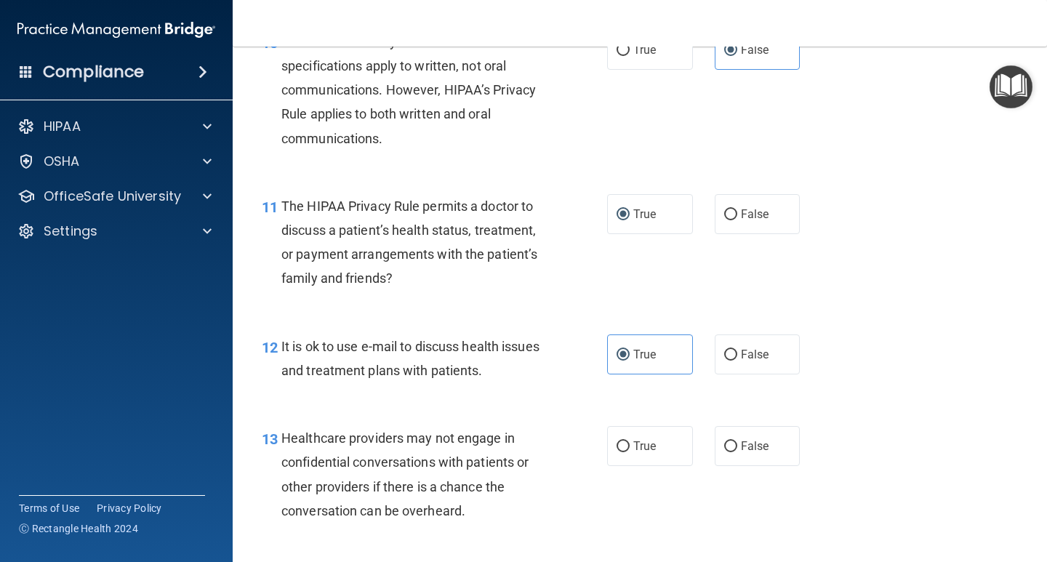
scroll to position [1454, 0]
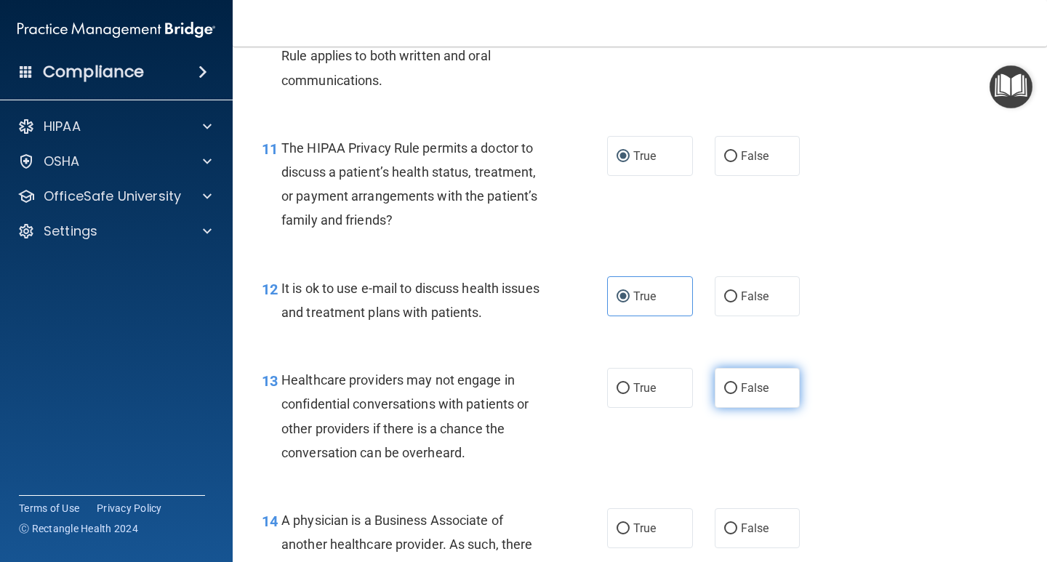
click at [728, 384] on input "False" at bounding box center [730, 388] width 13 height 11
radio input "true"
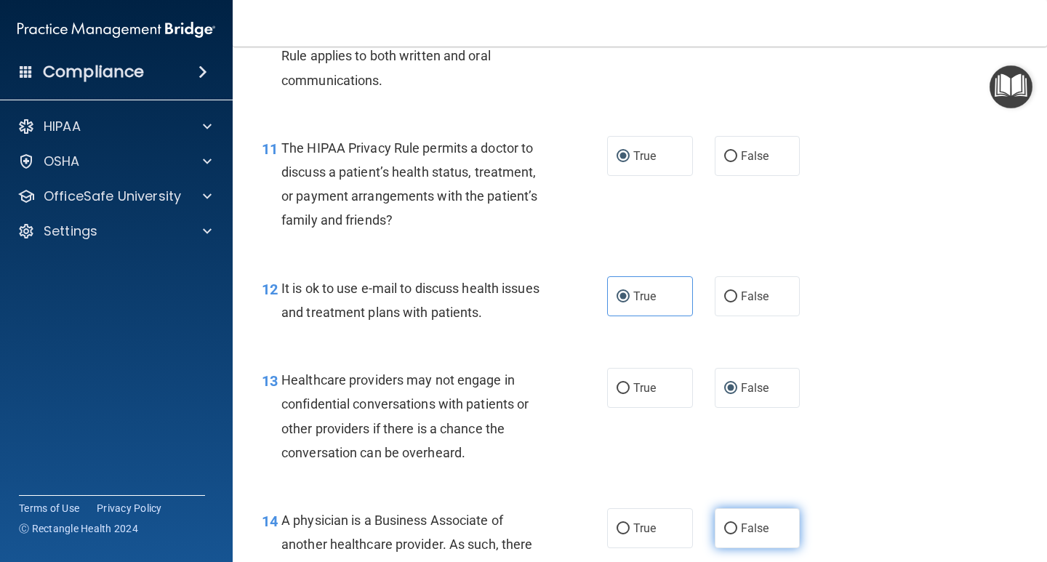
click at [759, 536] on label "False" at bounding box center [757, 528] width 86 height 40
click at [737, 534] on input "False" at bounding box center [730, 528] width 13 height 11
radio input "true"
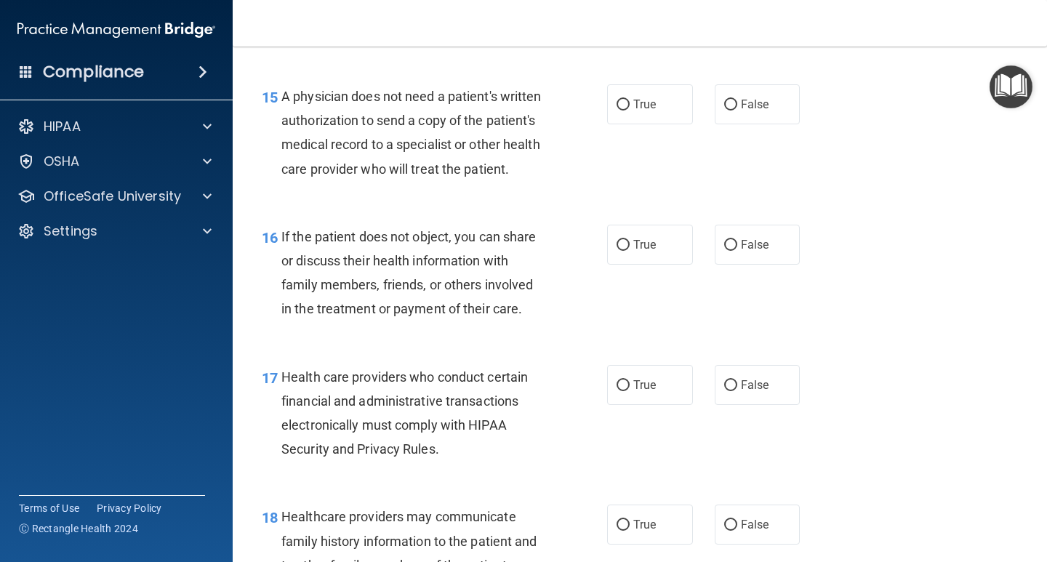
scroll to position [2035, 0]
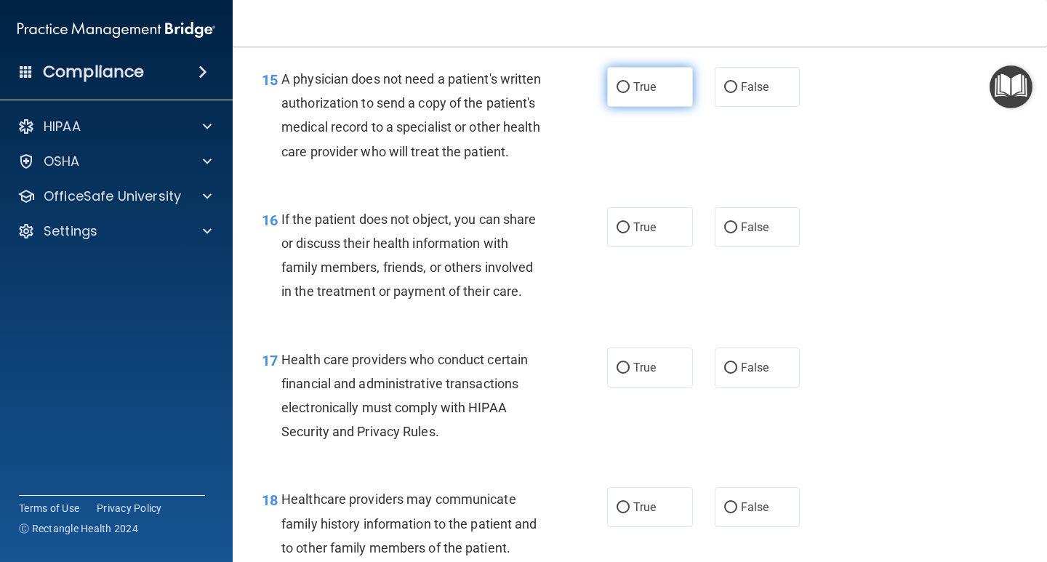
click at [653, 76] on label "True" at bounding box center [650, 87] width 86 height 40
click at [629, 82] on input "True" at bounding box center [622, 87] width 13 height 11
radio input "true"
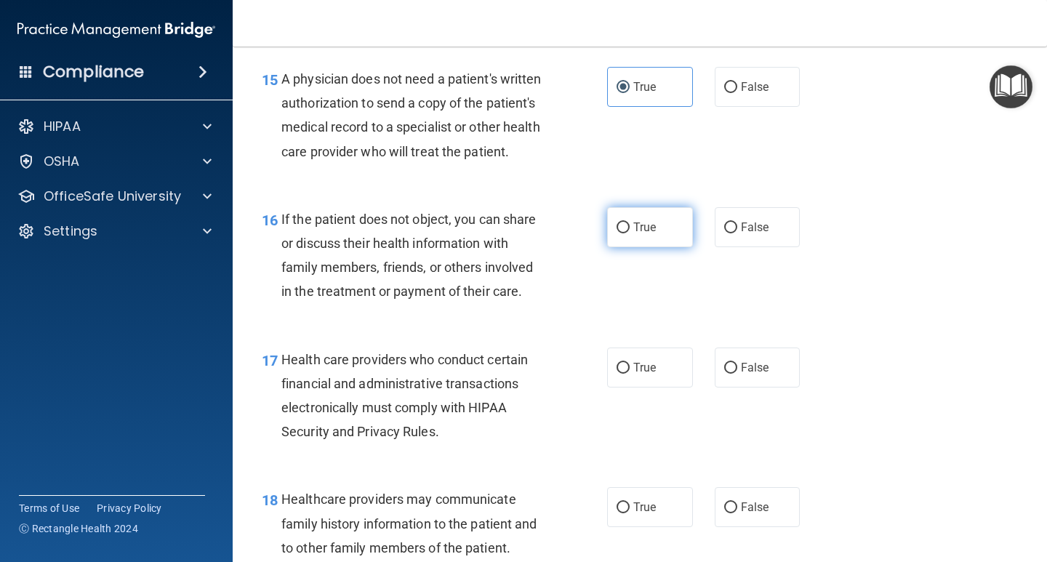
click at [643, 247] on label "True" at bounding box center [650, 227] width 86 height 40
click at [629, 233] on input "True" at bounding box center [622, 227] width 13 height 11
radio input "true"
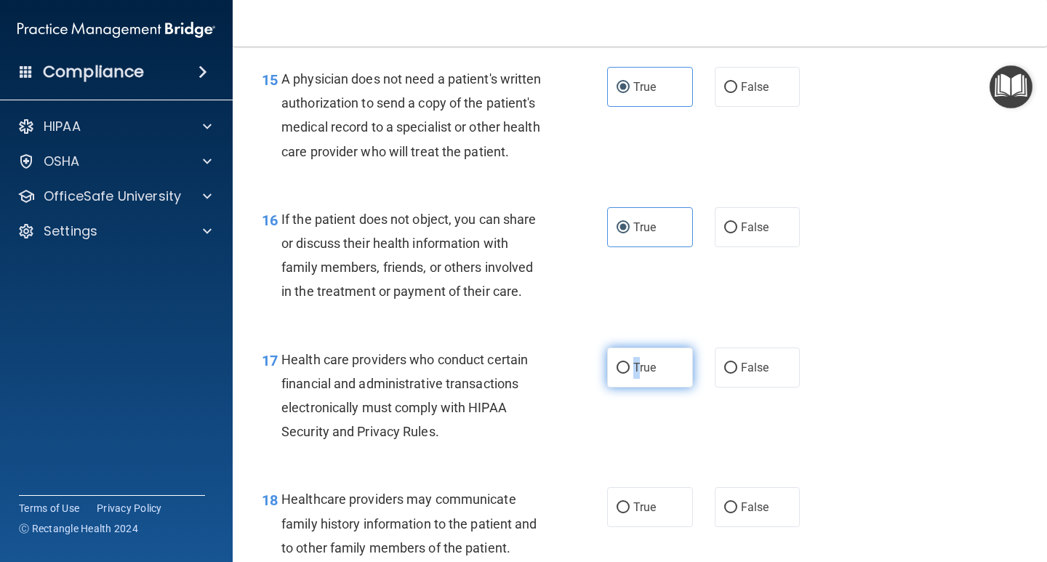
drag, startPoint x: 629, startPoint y: 394, endPoint x: 632, endPoint y: 403, distance: 9.0
click at [633, 374] on span "True" at bounding box center [644, 368] width 23 height 14
click at [640, 514] on span "True" at bounding box center [644, 507] width 23 height 14
click at [629, 513] on input "True" at bounding box center [622, 507] width 13 height 11
radio input "true"
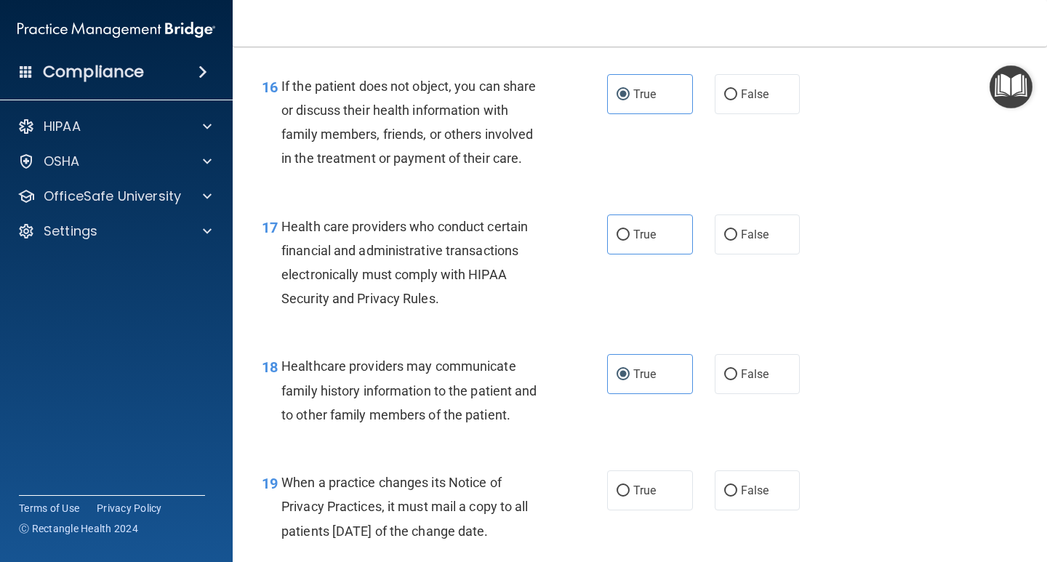
scroll to position [2253, 0]
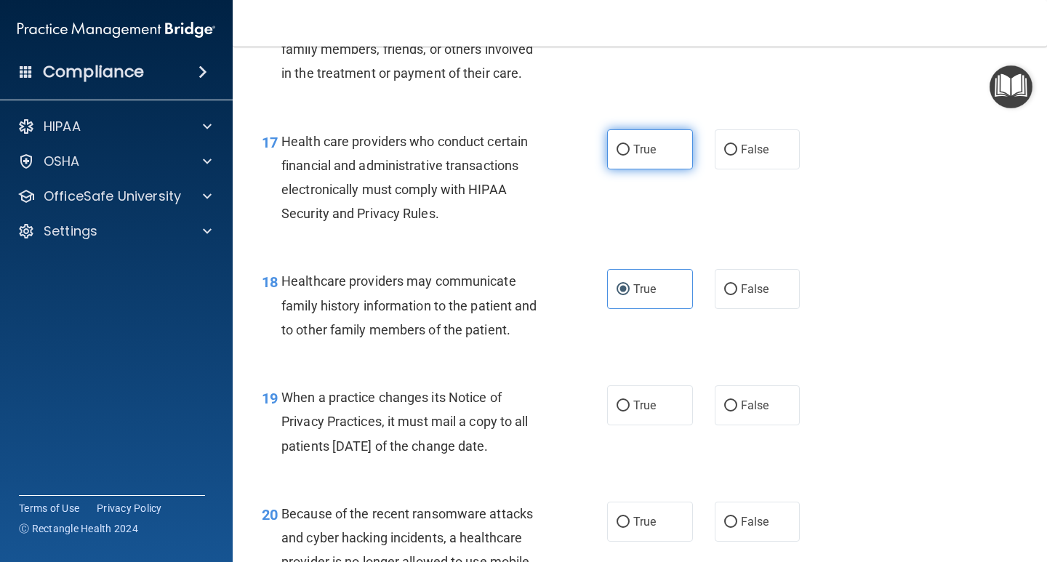
click at [642, 161] on label "True" at bounding box center [650, 149] width 86 height 40
click at [629, 156] on input "True" at bounding box center [622, 150] width 13 height 11
radio input "true"
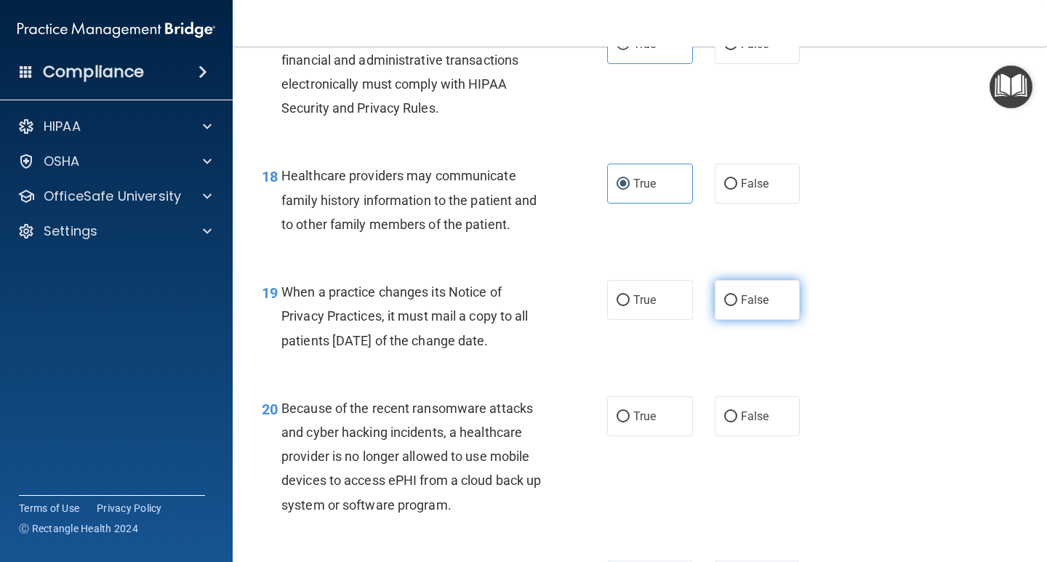
scroll to position [2399, 0]
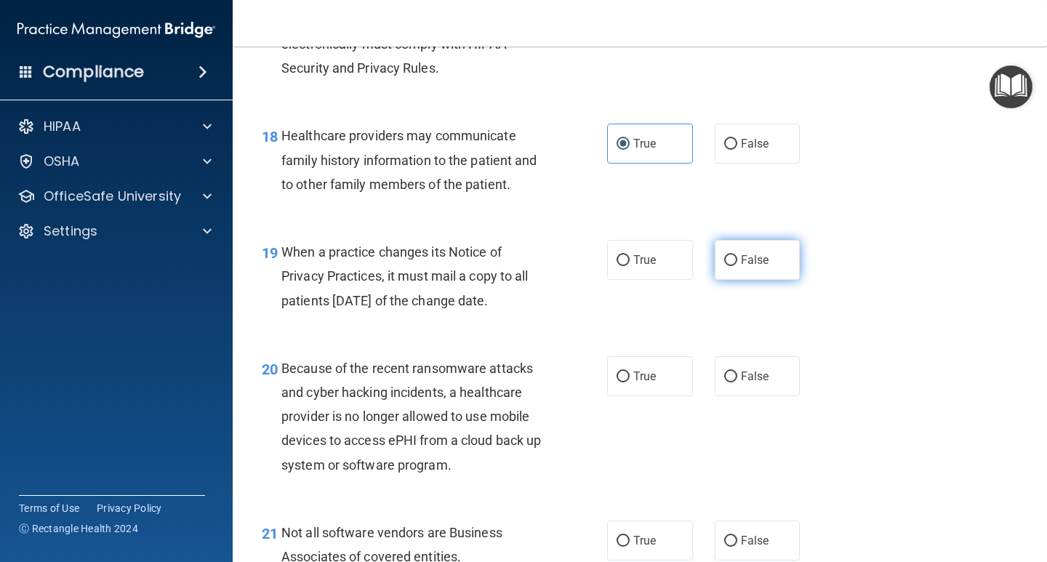
click at [752, 280] on label "False" at bounding box center [757, 260] width 86 height 40
click at [737, 266] on input "False" at bounding box center [730, 260] width 13 height 11
radio input "true"
click at [729, 392] on label "False" at bounding box center [757, 376] width 86 height 40
click at [729, 382] on input "False" at bounding box center [730, 376] width 13 height 11
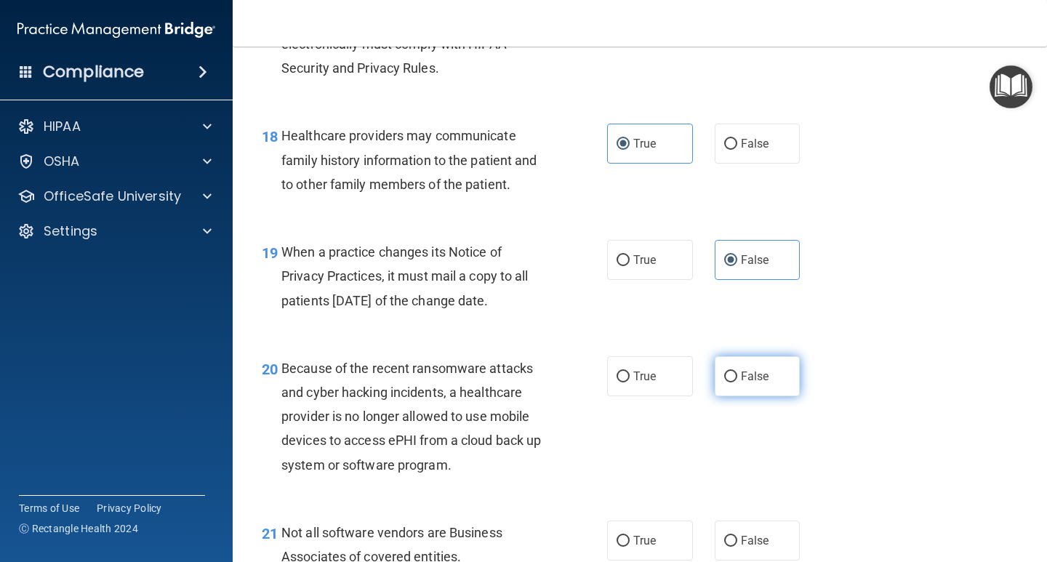
radio input "true"
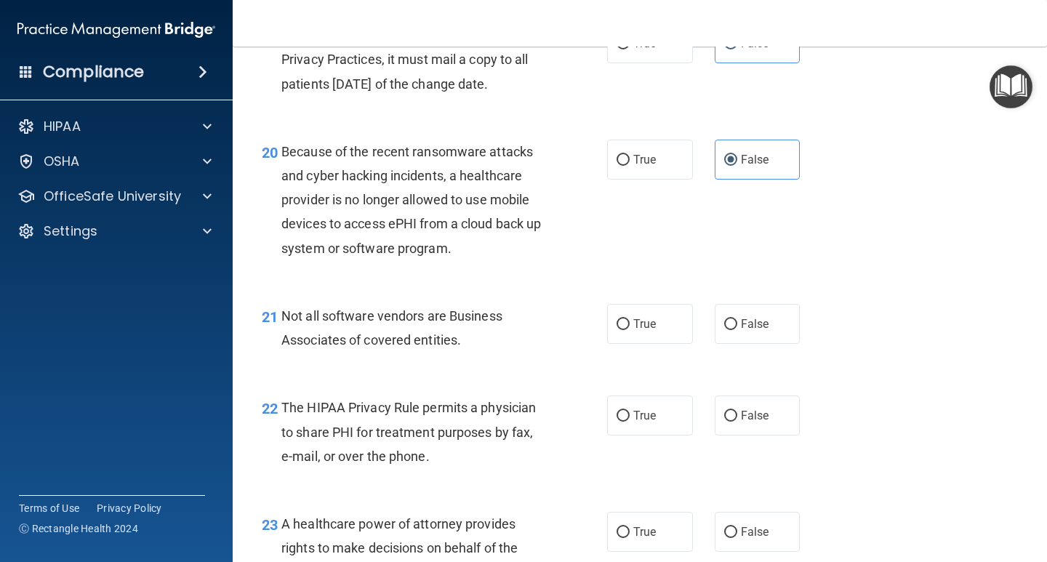
scroll to position [2617, 0]
click at [631, 342] on label "True" at bounding box center [650, 322] width 86 height 40
click at [629, 329] on input "True" at bounding box center [622, 323] width 13 height 11
radio input "true"
click at [639, 434] on label "True" at bounding box center [650, 414] width 86 height 40
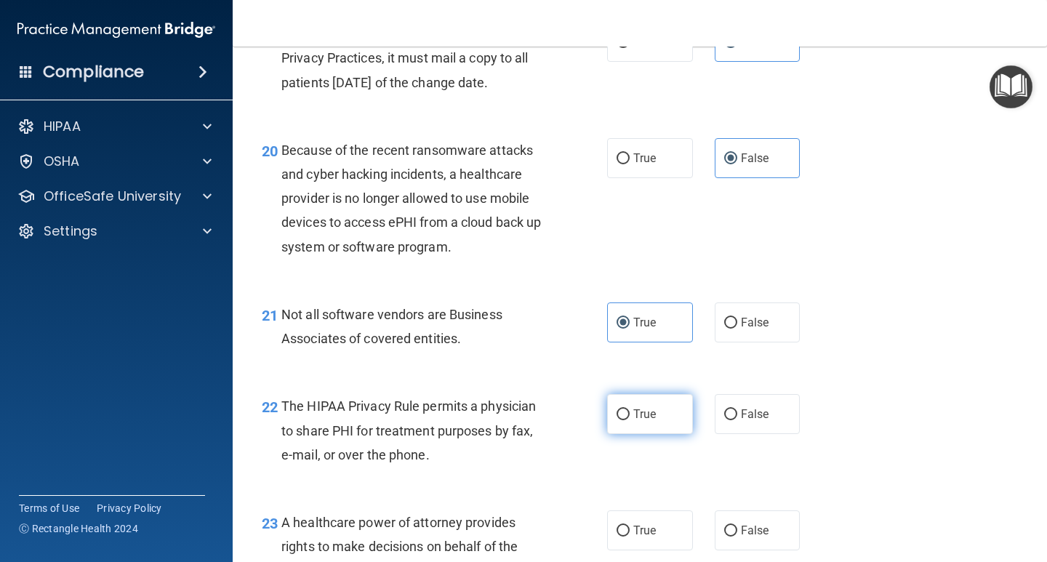
click at [629, 420] on input "True" at bounding box center [622, 414] width 13 height 11
radio input "true"
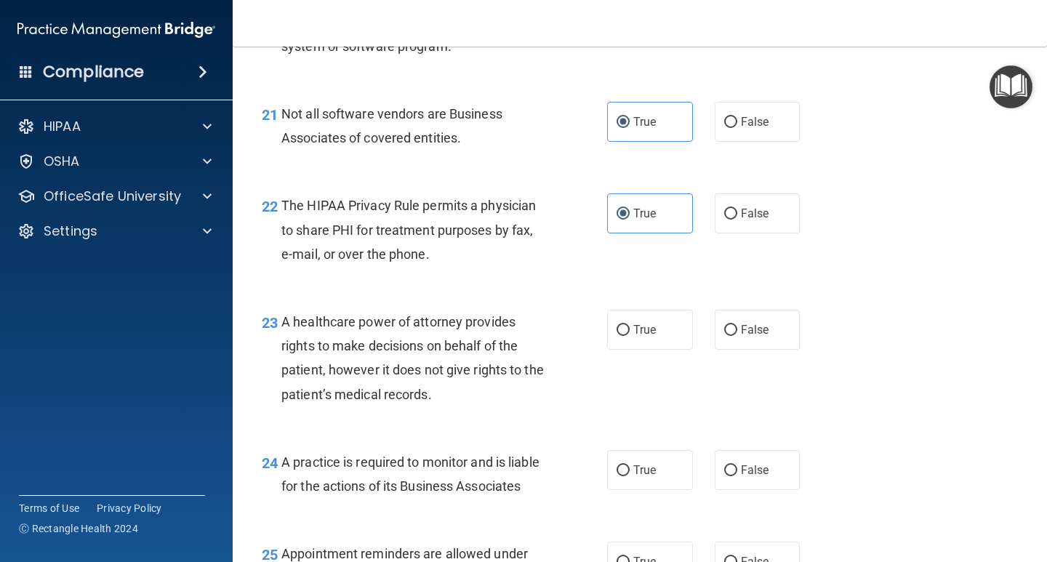
scroll to position [2835, 0]
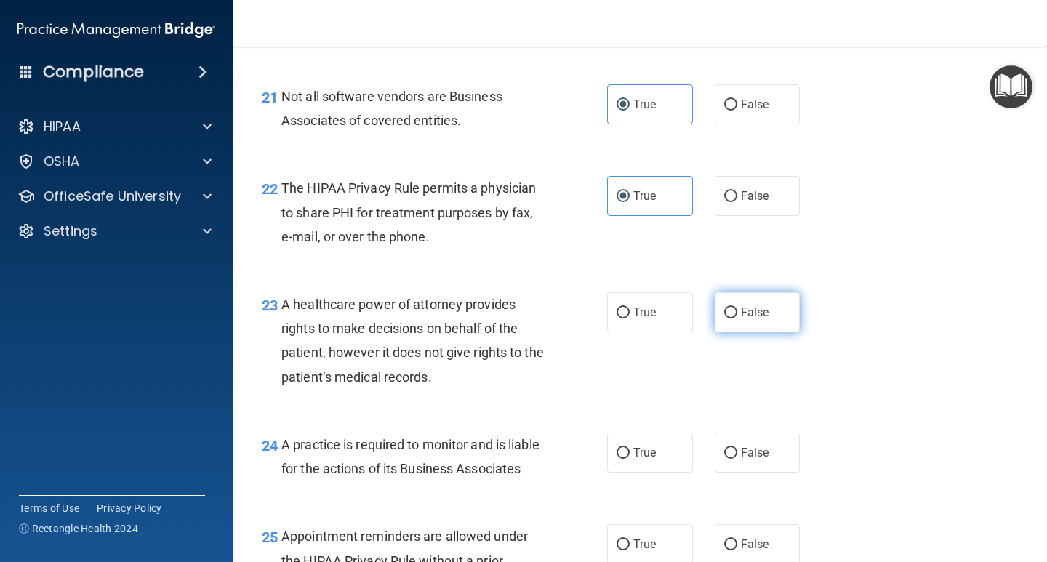
click at [741, 319] on span "False" at bounding box center [755, 312] width 28 height 14
click at [735, 318] on input "False" at bounding box center [730, 312] width 13 height 11
radio input "true"
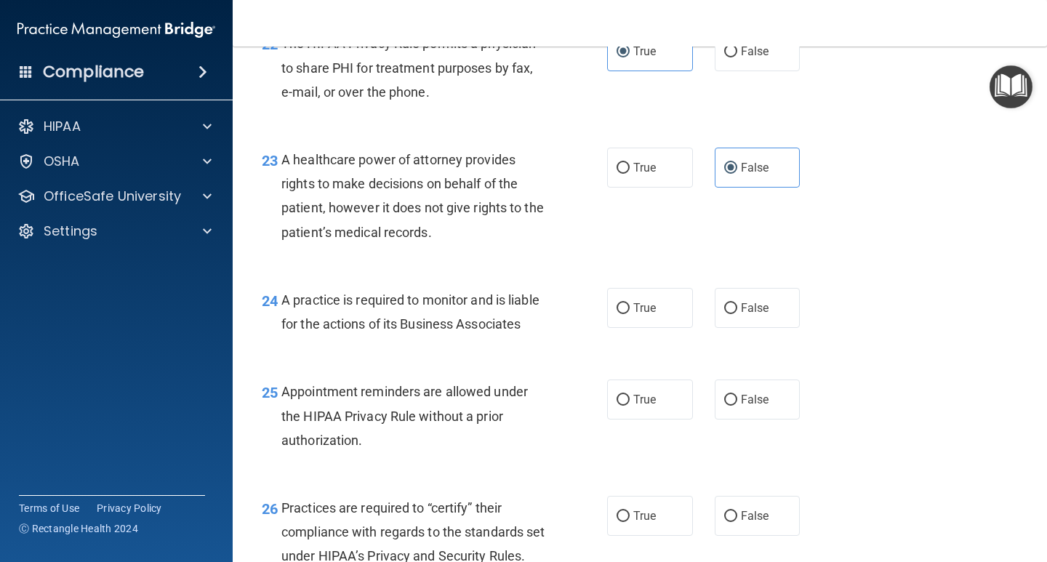
scroll to position [2980, 0]
click at [633, 314] on span "True" at bounding box center [644, 307] width 23 height 14
click at [629, 313] on input "True" at bounding box center [622, 307] width 13 height 11
radio input "true"
click at [624, 419] on label "True" at bounding box center [650, 399] width 86 height 40
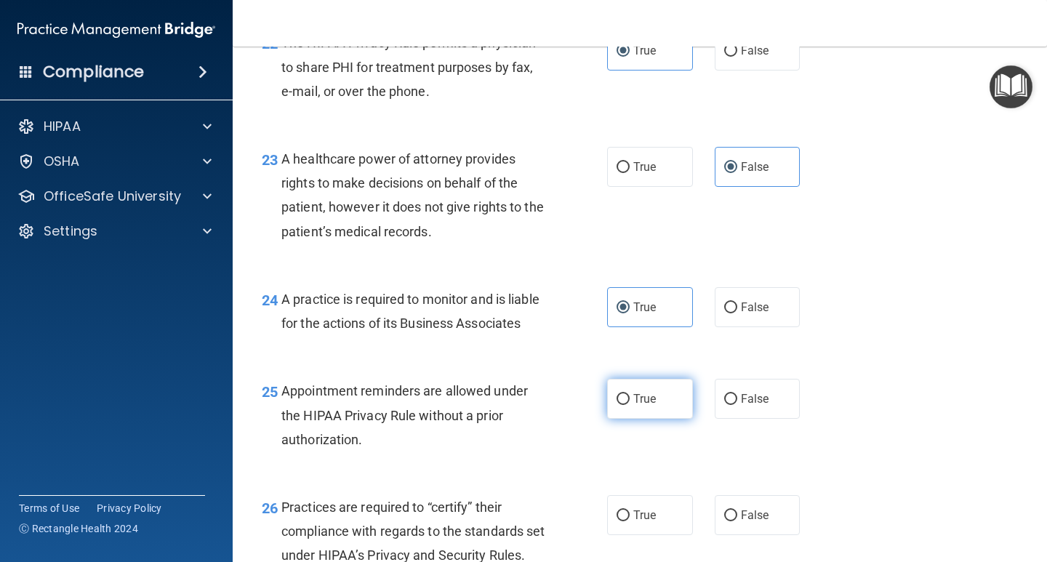
click at [624, 405] on input "True" at bounding box center [622, 399] width 13 height 11
radio input "true"
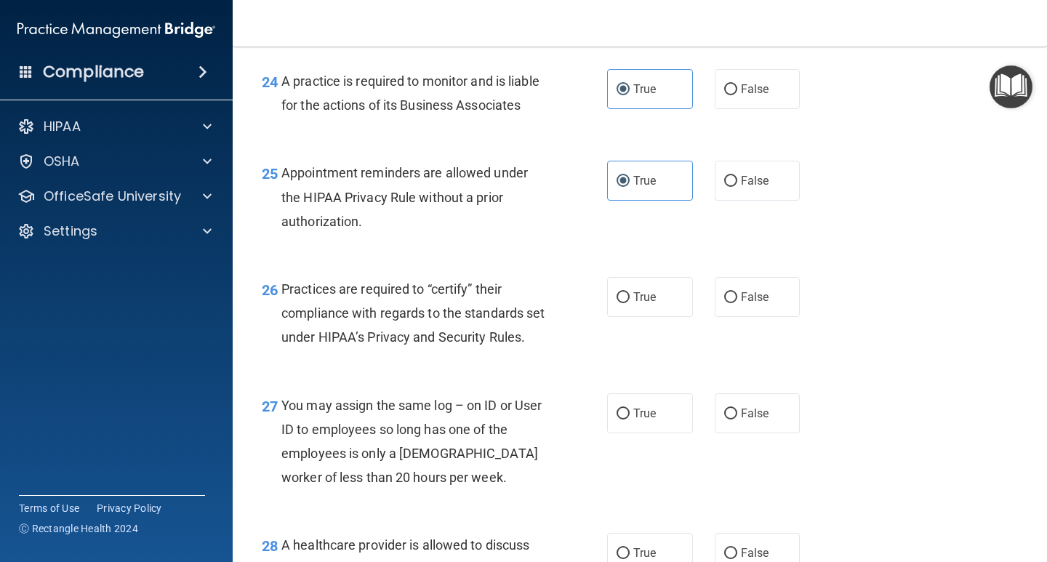
scroll to position [3271, 0]
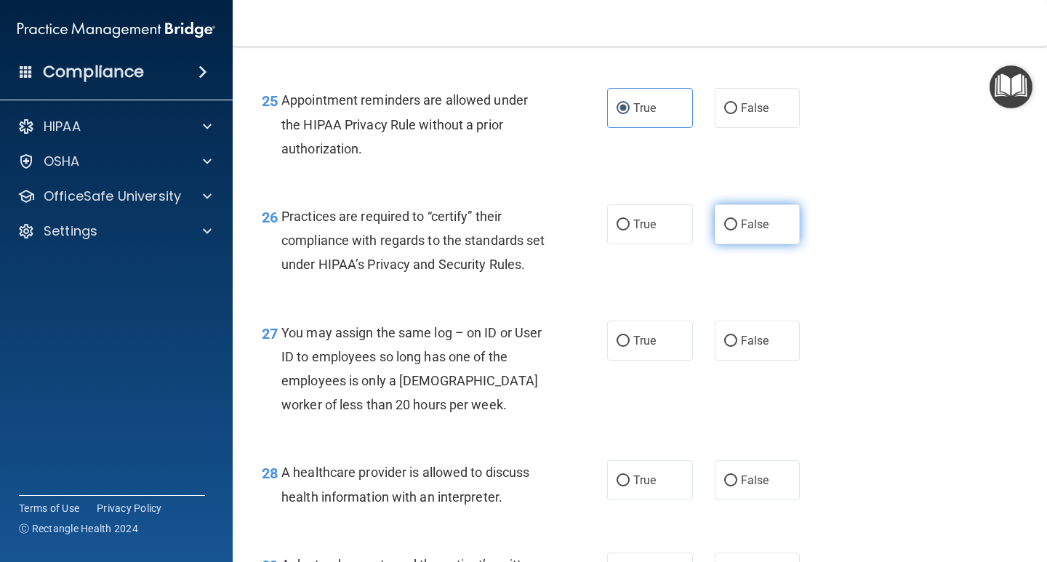
click at [750, 231] on span "False" at bounding box center [755, 224] width 28 height 14
click at [737, 230] on input "False" at bounding box center [730, 225] width 13 height 11
radio input "true"
click at [741, 361] on label "False" at bounding box center [757, 341] width 86 height 40
click at [737, 347] on input "False" at bounding box center [730, 341] width 13 height 11
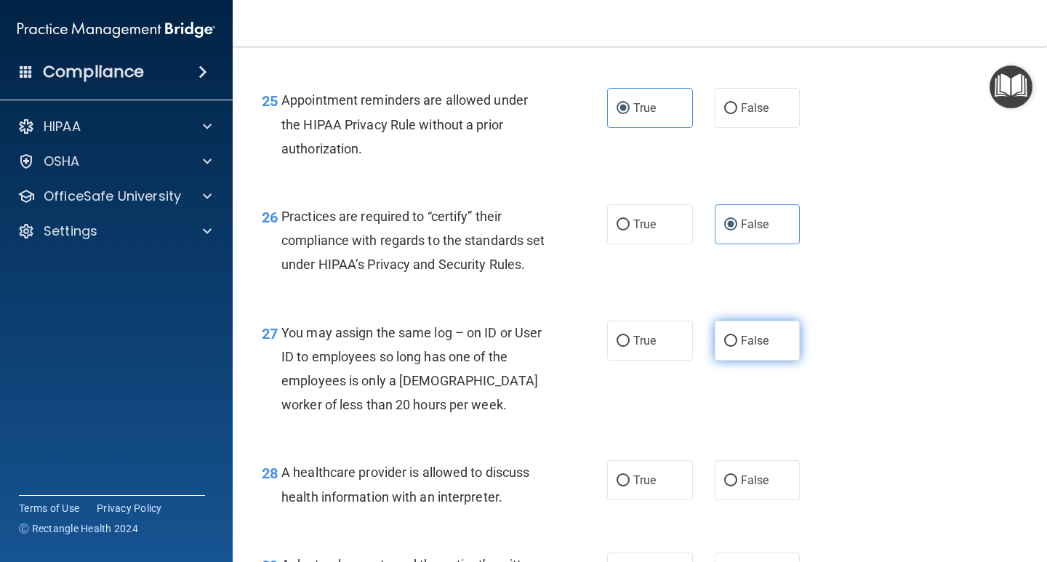
radio input "true"
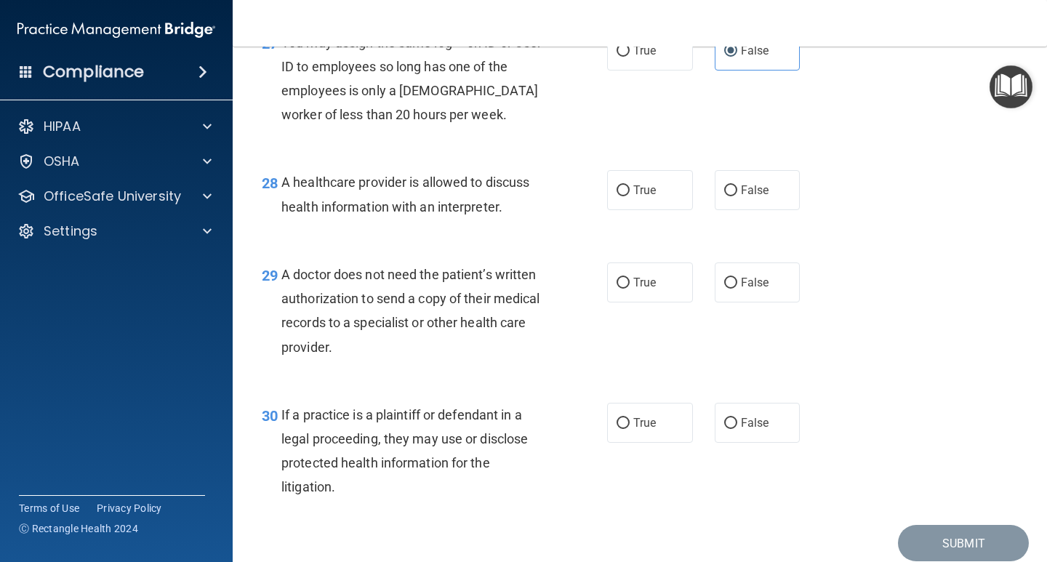
scroll to position [3561, 0]
click at [633, 196] on span "True" at bounding box center [644, 189] width 23 height 14
click at [628, 196] on input "True" at bounding box center [622, 190] width 13 height 11
radio input "true"
click at [634, 289] on span "True" at bounding box center [644, 282] width 23 height 14
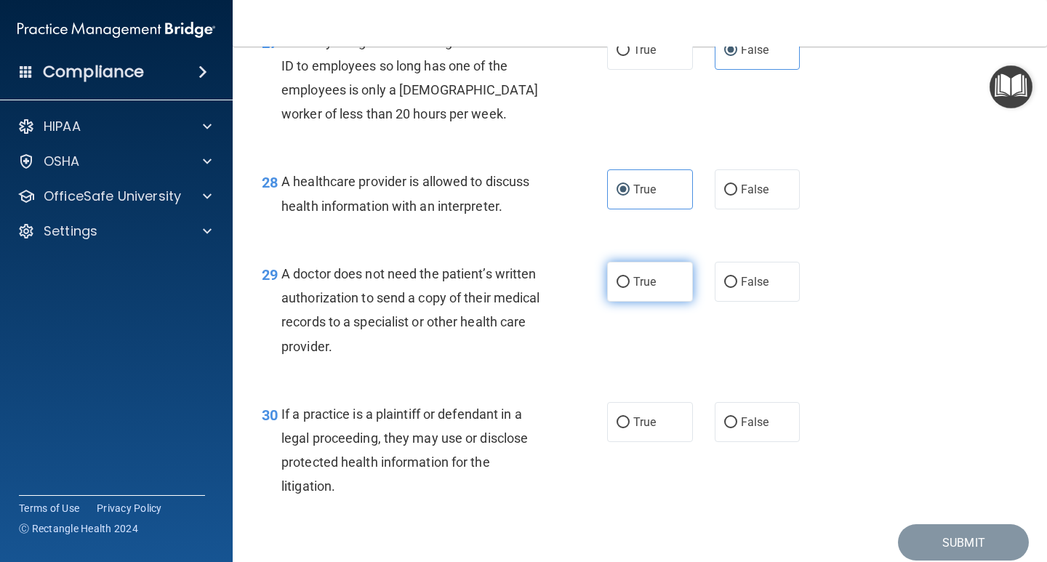
click at [629, 288] on input "True" at bounding box center [622, 282] width 13 height 11
radio input "true"
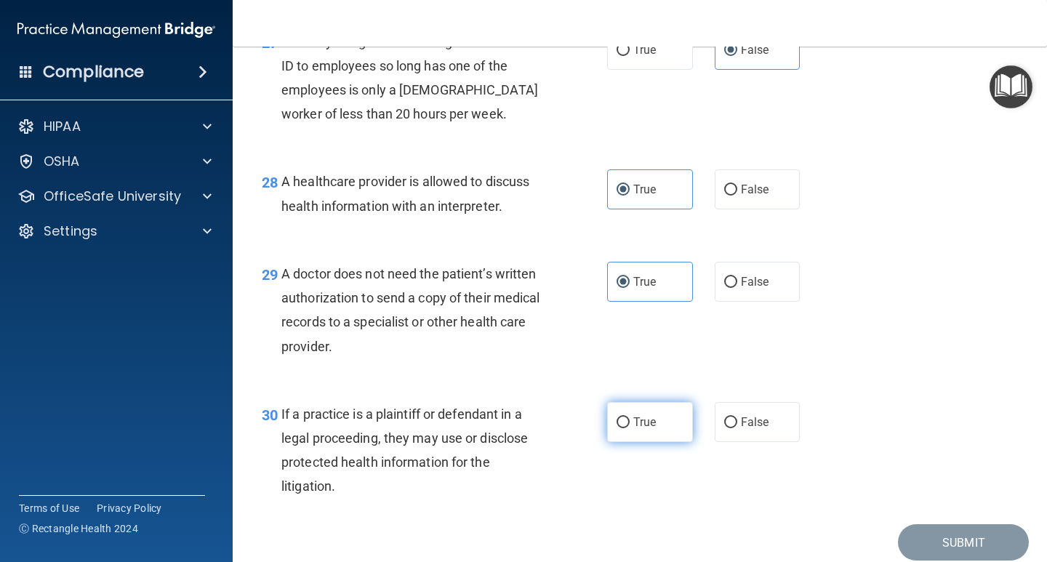
click at [637, 442] on label "True" at bounding box center [650, 422] width 86 height 40
click at [629, 428] on input "True" at bounding box center [622, 422] width 13 height 11
radio input "true"
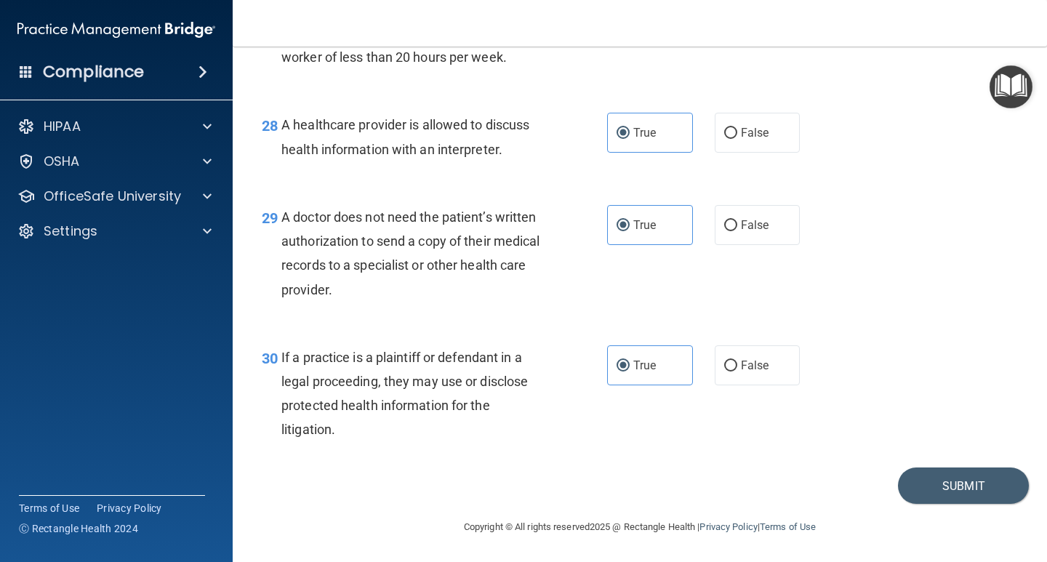
scroll to position [3691, 0]
click at [943, 501] on button "Submit" at bounding box center [963, 485] width 131 height 37
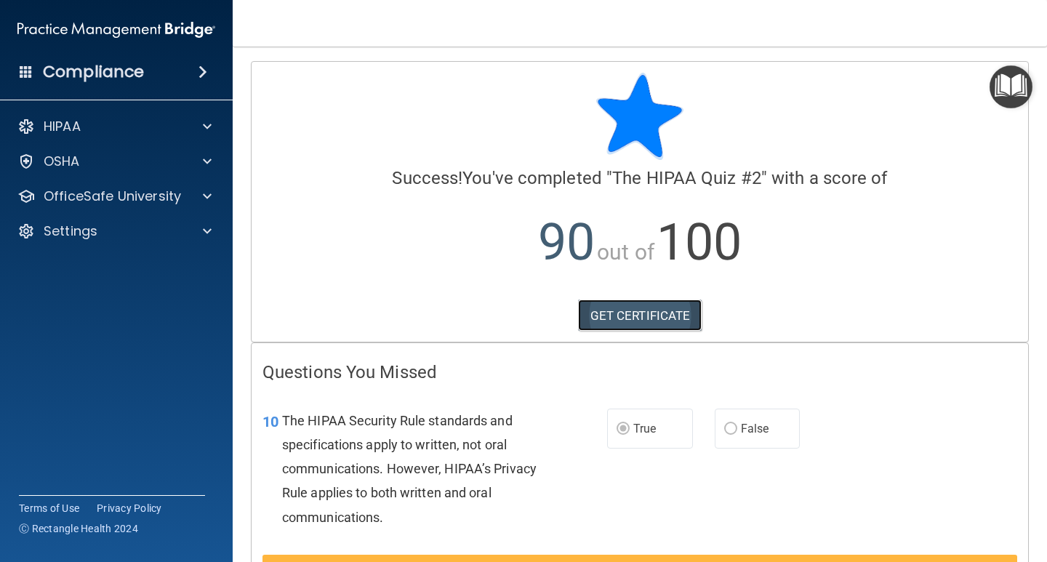
click at [633, 315] on link "GET CERTIFICATE" at bounding box center [640, 315] width 124 height 32
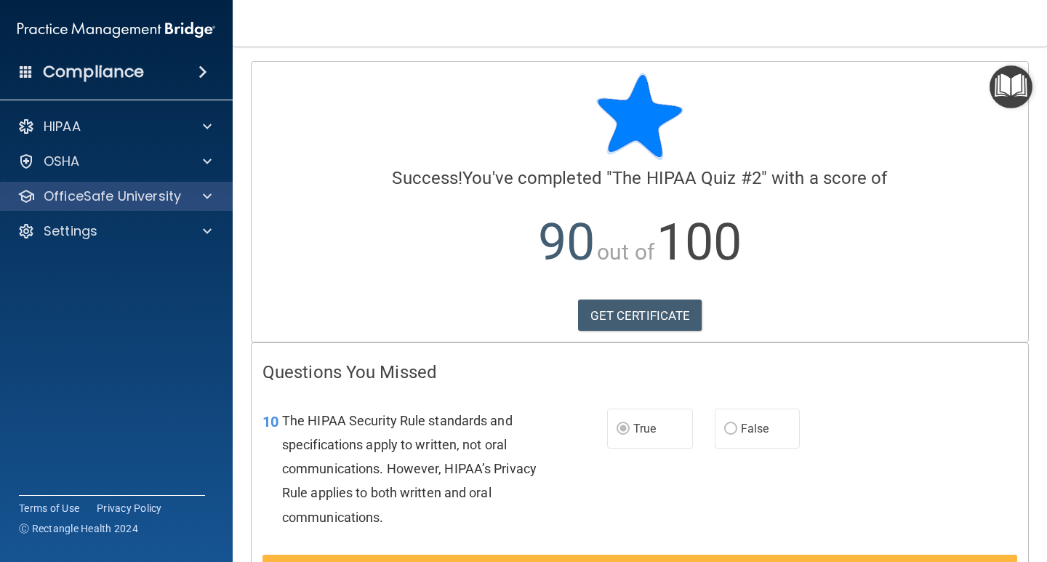
click at [125, 205] on div "OfficeSafe University" at bounding box center [116, 196] width 233 height 29
click at [151, 215] on div "HIPAA Documents and Policies Report an Incident Business Associates Emergency P…" at bounding box center [116, 181] width 233 height 151
click at [204, 195] on span at bounding box center [207, 196] width 9 height 17
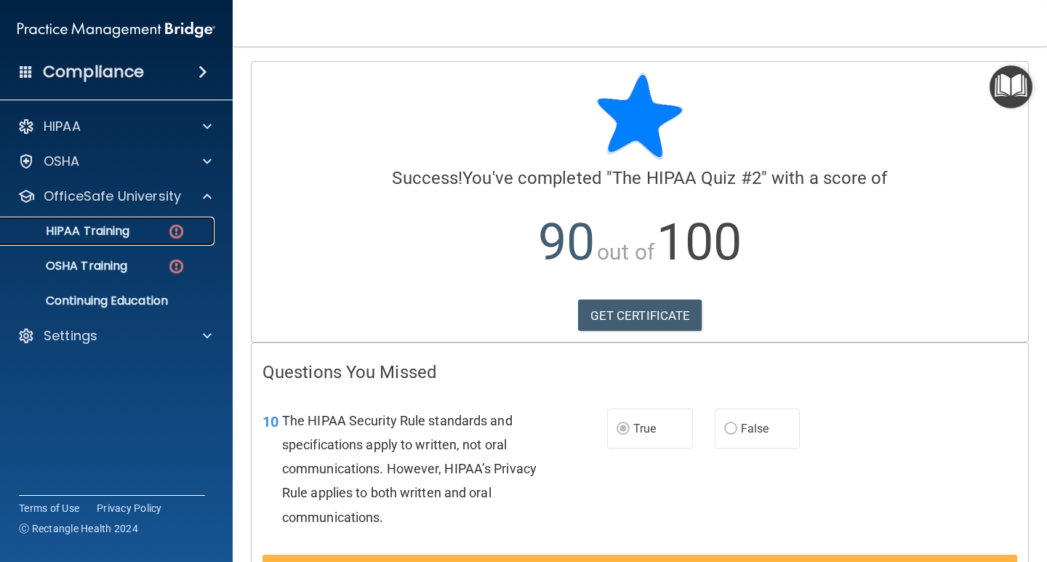
click at [158, 231] on div "HIPAA Training" at bounding box center [108, 231] width 198 height 15
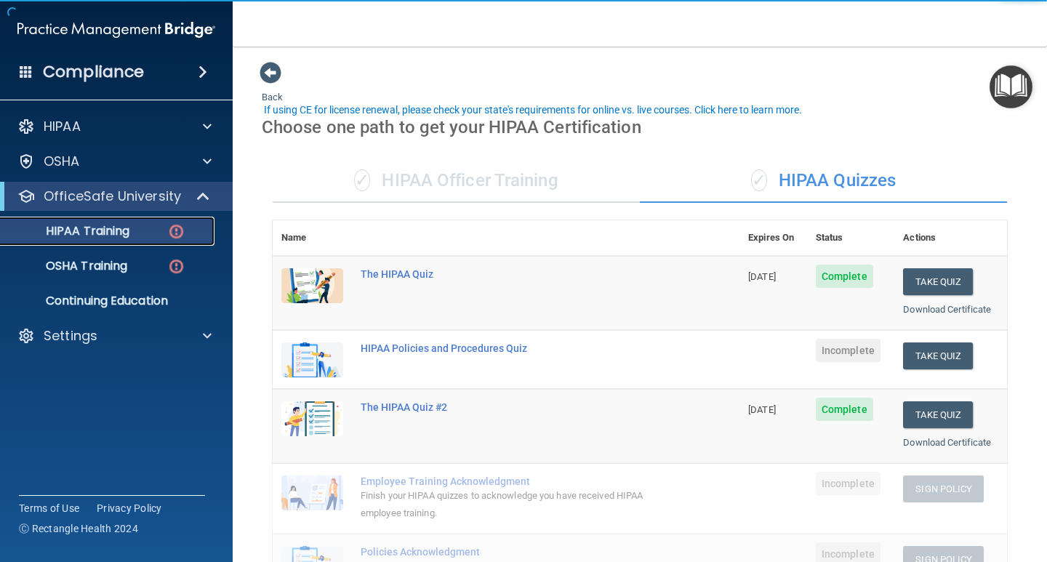
scroll to position [73, 0]
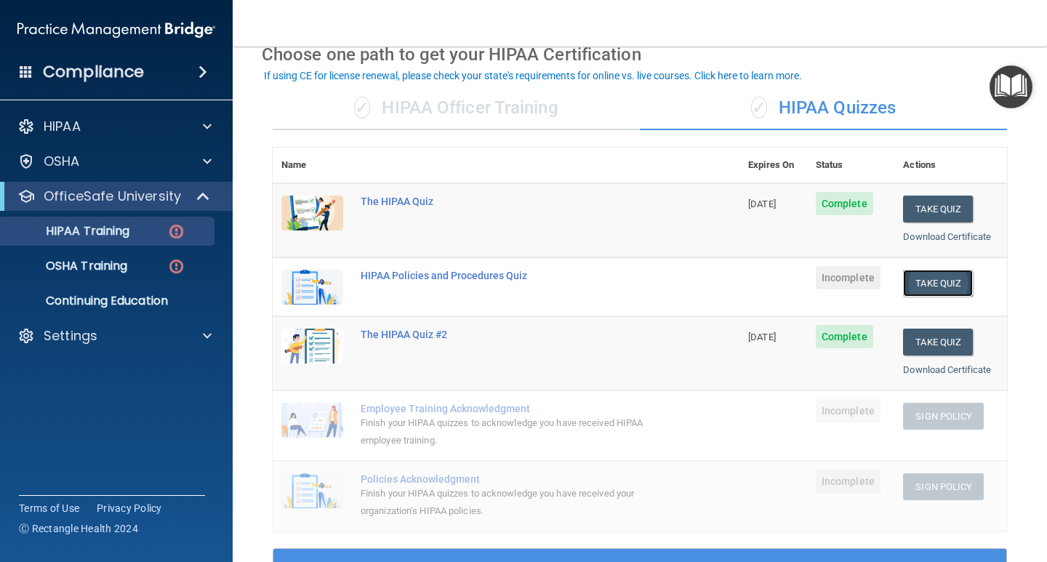
click at [938, 296] on button "Take Quiz" at bounding box center [938, 283] width 70 height 27
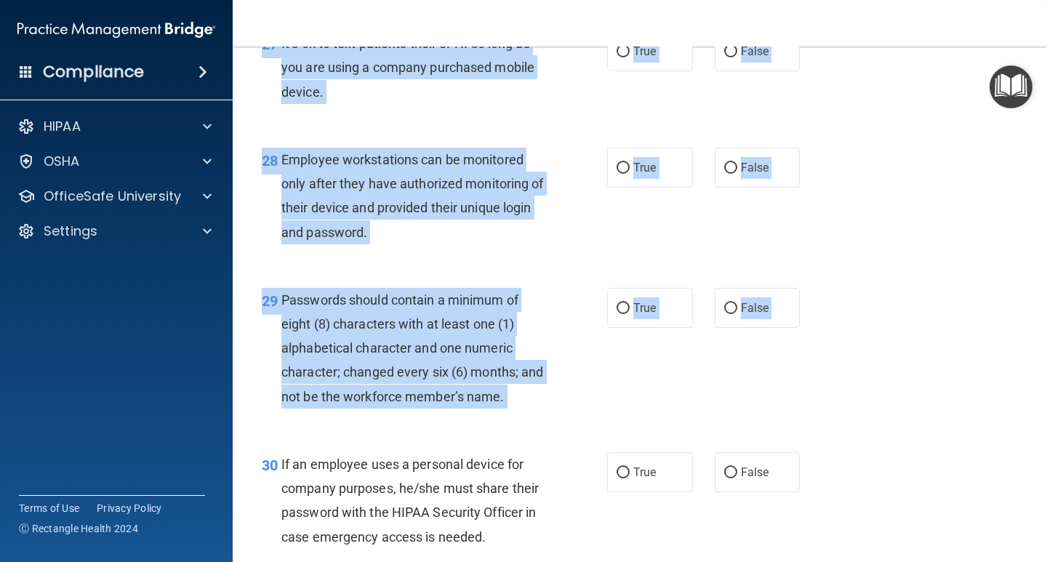
scroll to position [3980, 0]
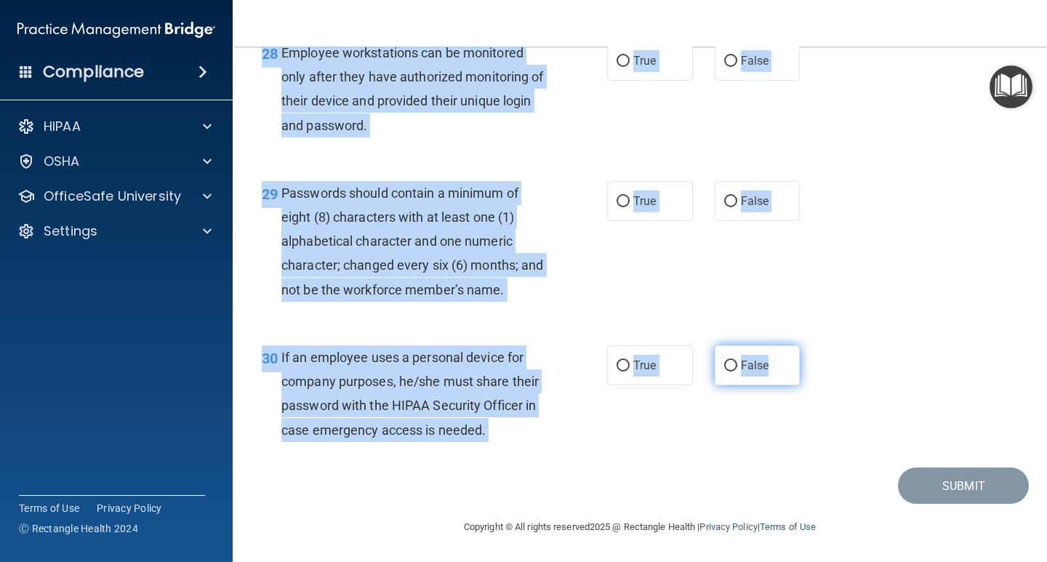
drag, startPoint x: 262, startPoint y: 77, endPoint x: 716, endPoint y: 377, distance: 544.5
copy form "HIPAA Policies and Procedures Quiz This quiz doesn’t expire until . Are you sur…"
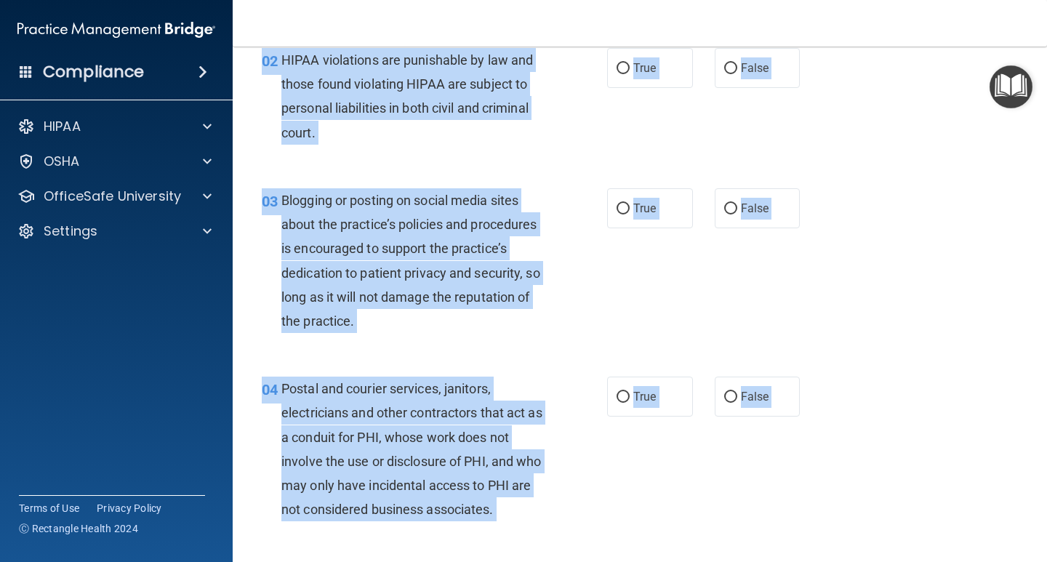
scroll to position [0, 0]
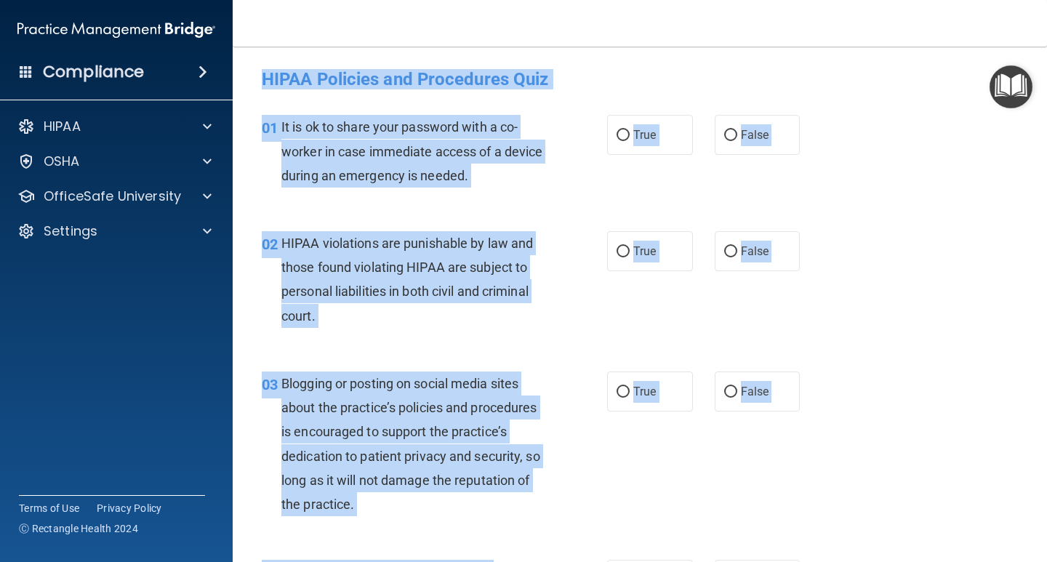
click at [561, 254] on div "02 HIPAA violations are punishable by law and those found violating HIPAA are s…" at bounding box center [434, 283] width 389 height 104
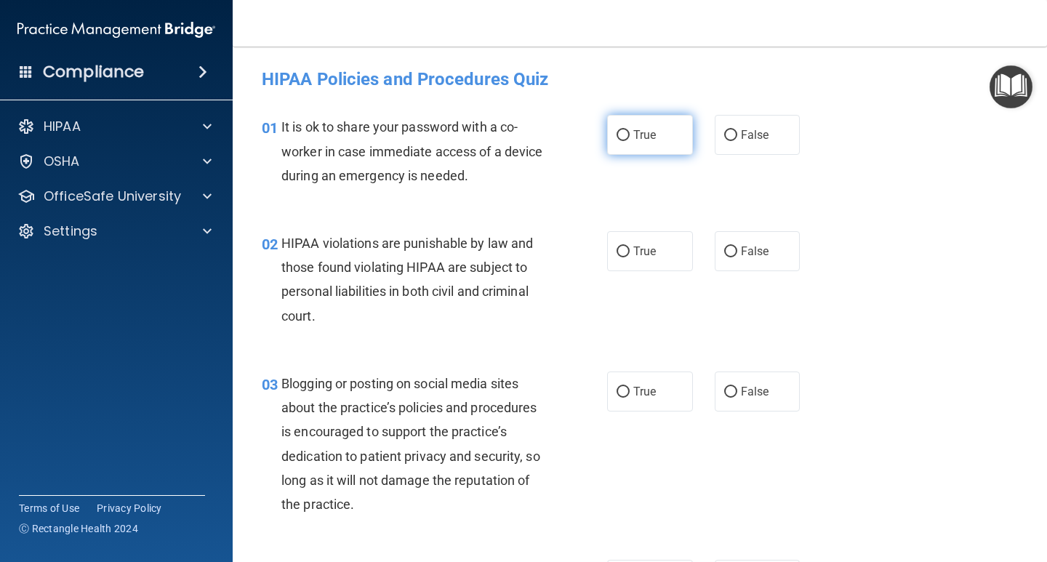
click at [624, 140] on input "True" at bounding box center [622, 135] width 13 height 11
radio input "true"
drag, startPoint x: 746, startPoint y: 252, endPoint x: 749, endPoint y: 144, distance: 108.3
click at [745, 252] on span "False" at bounding box center [755, 251] width 28 height 14
click at [737, 252] on input "False" at bounding box center [730, 251] width 13 height 11
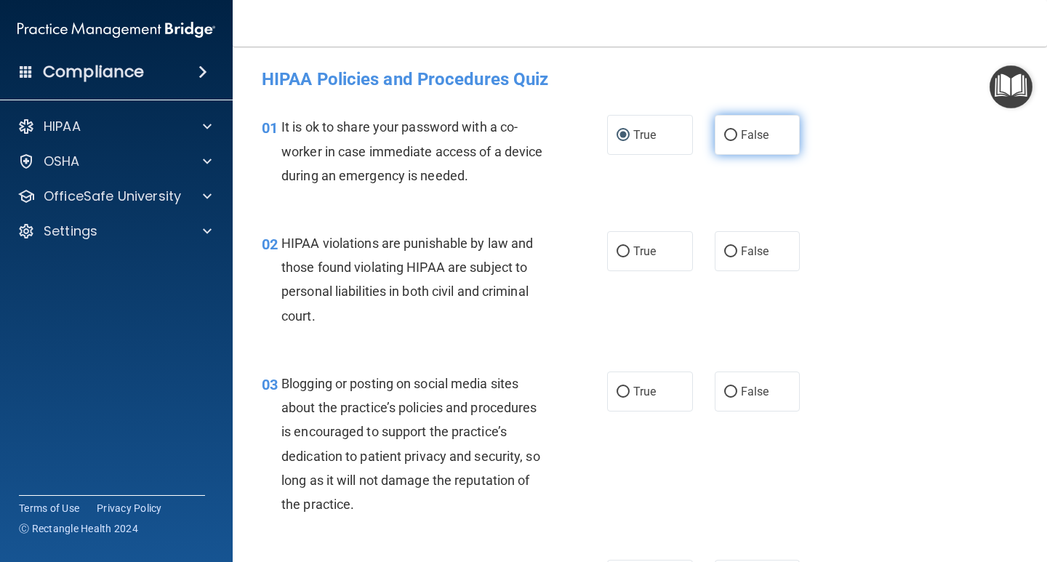
radio input "true"
click at [732, 140] on label "False" at bounding box center [757, 135] width 86 height 40
click at [732, 140] on input "False" at bounding box center [730, 135] width 13 height 11
radio input "true"
radio input "false"
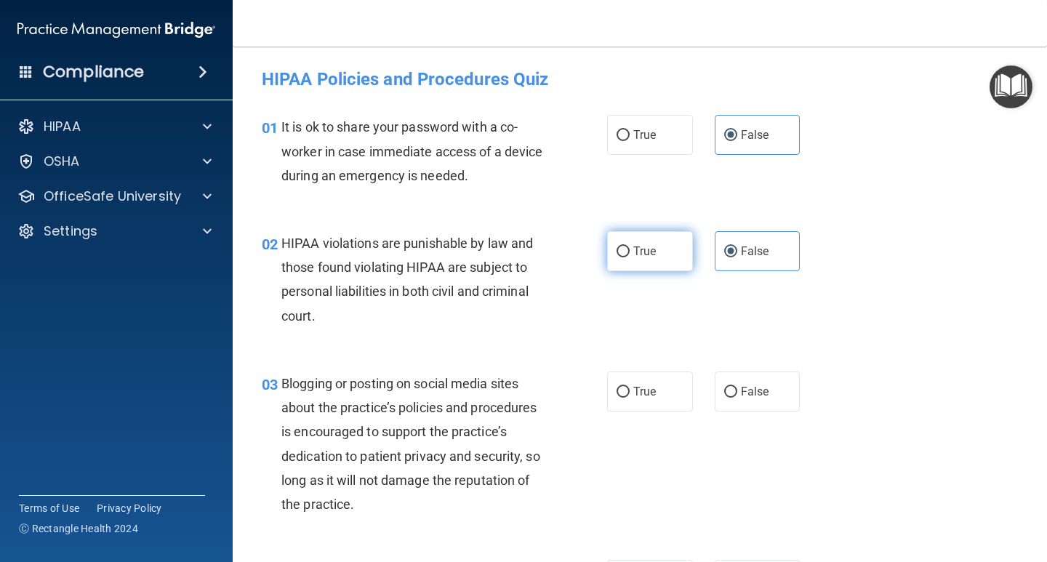
click at [660, 246] on label "True" at bounding box center [650, 251] width 86 height 40
click at [629, 246] on input "True" at bounding box center [622, 251] width 13 height 11
radio input "true"
radio input "false"
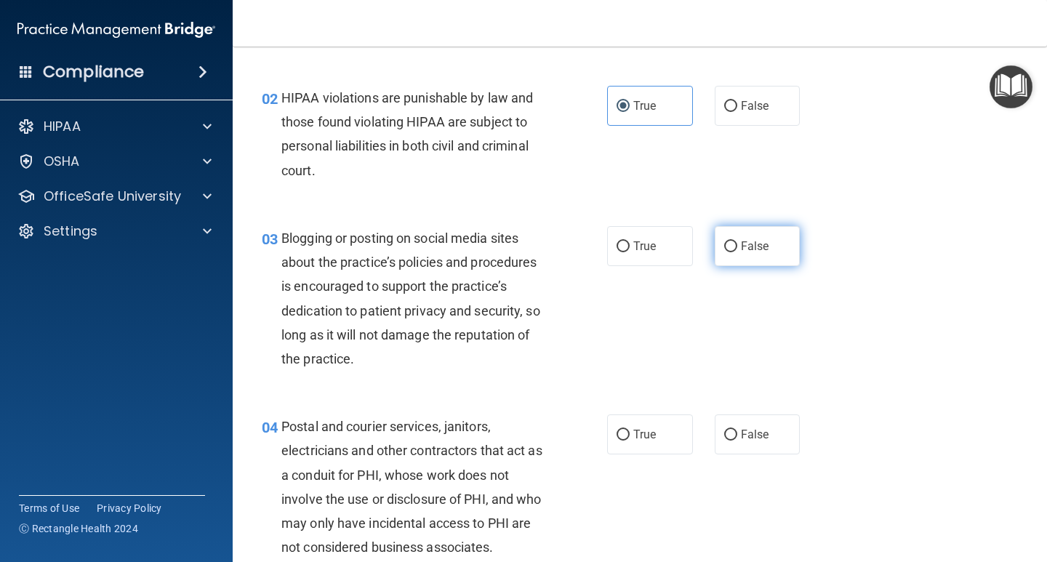
scroll to position [291, 0]
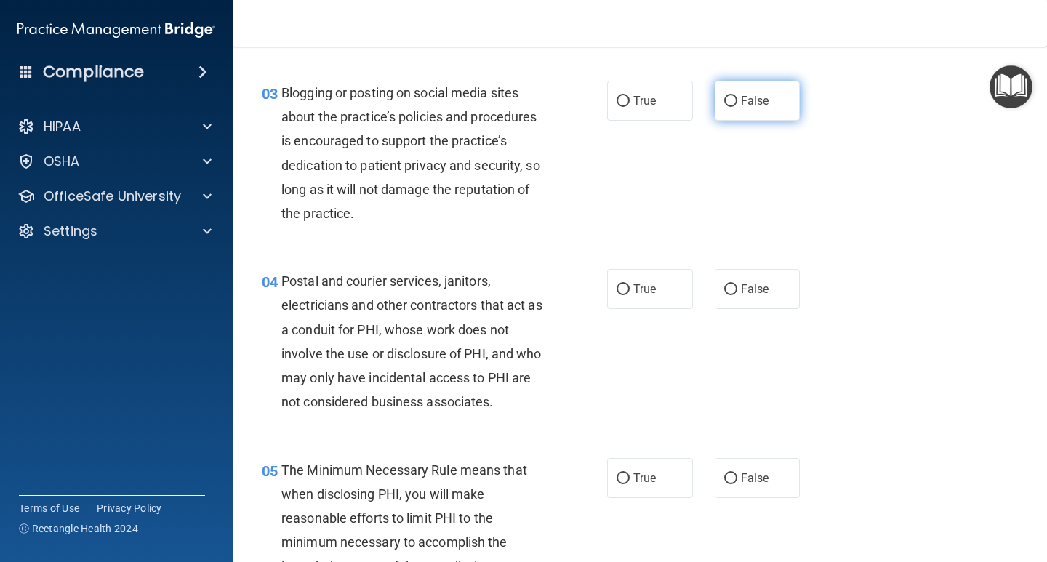
click at [724, 96] on input "False" at bounding box center [730, 101] width 13 height 11
radio input "true"
click at [630, 280] on label "True" at bounding box center [650, 289] width 86 height 40
click at [629, 284] on input "True" at bounding box center [622, 289] width 13 height 11
radio input "true"
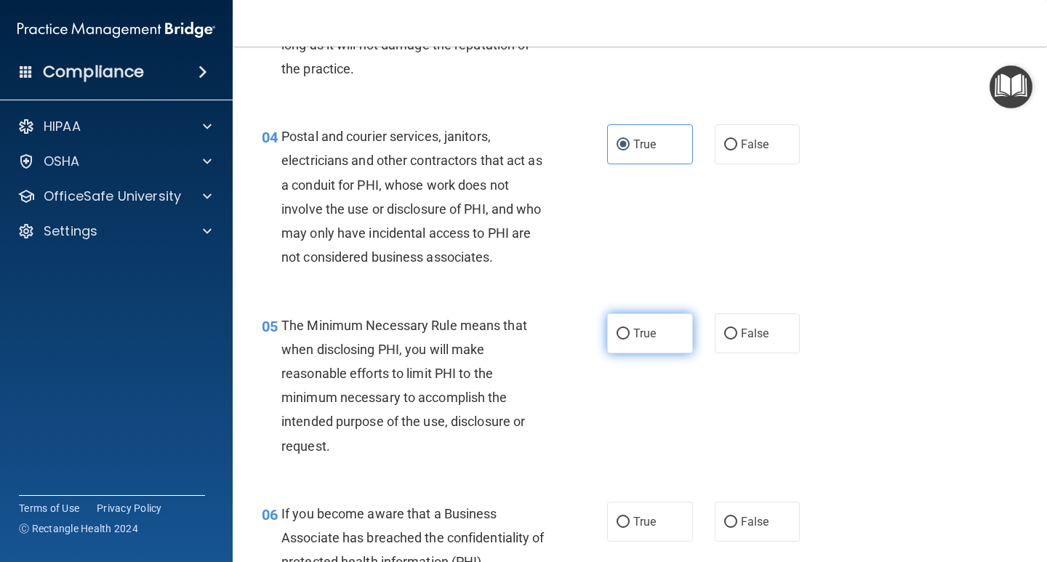
scroll to position [436, 0]
click at [633, 337] on span "True" at bounding box center [644, 333] width 23 height 14
click at [629, 337] on input "True" at bounding box center [622, 333] width 13 height 11
radio input "true"
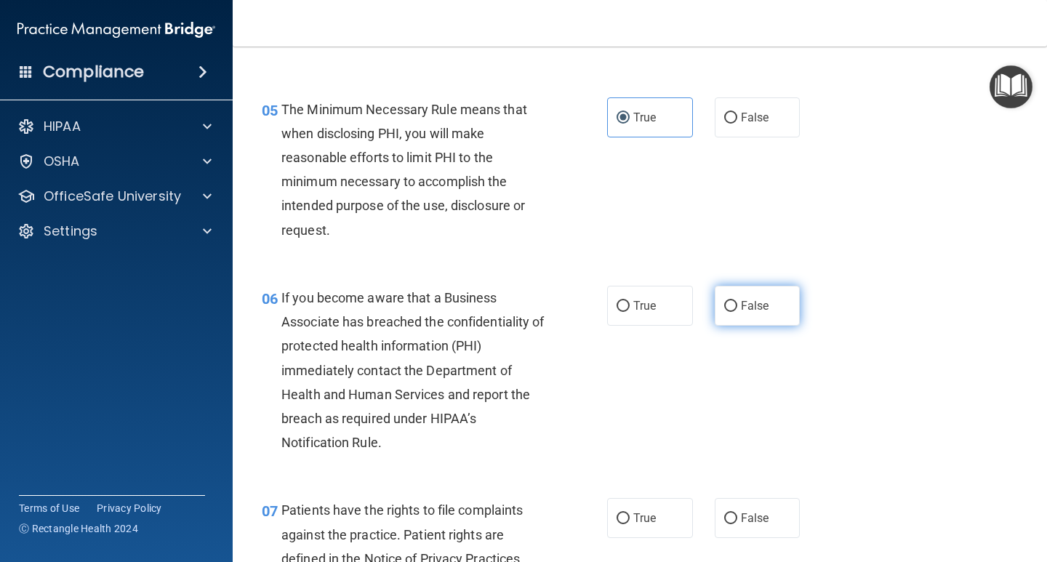
scroll to position [654, 0]
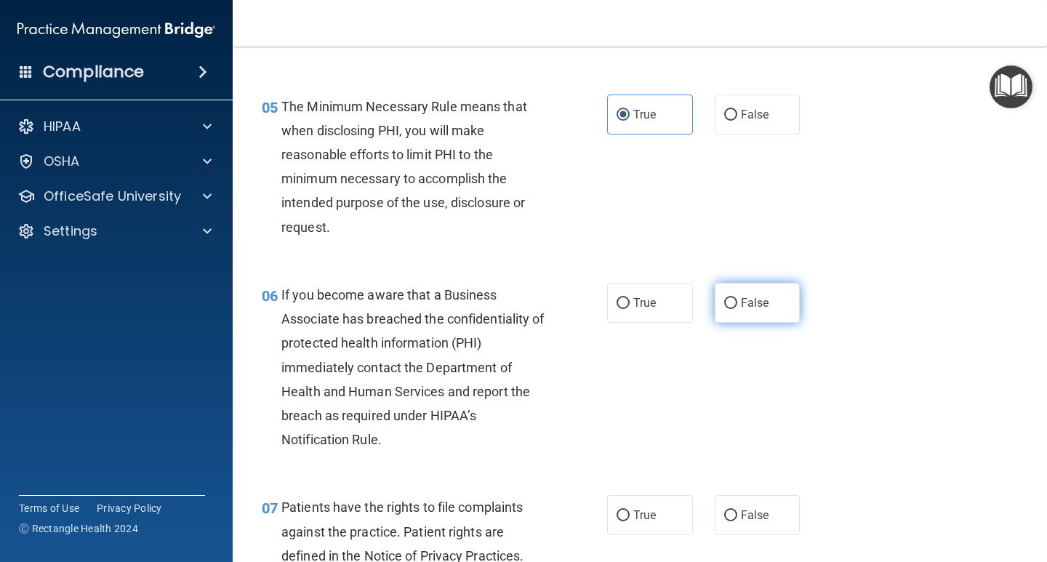
click at [741, 299] on span "False" at bounding box center [755, 303] width 28 height 14
click at [736, 299] on input "False" at bounding box center [730, 303] width 13 height 11
radio input "true"
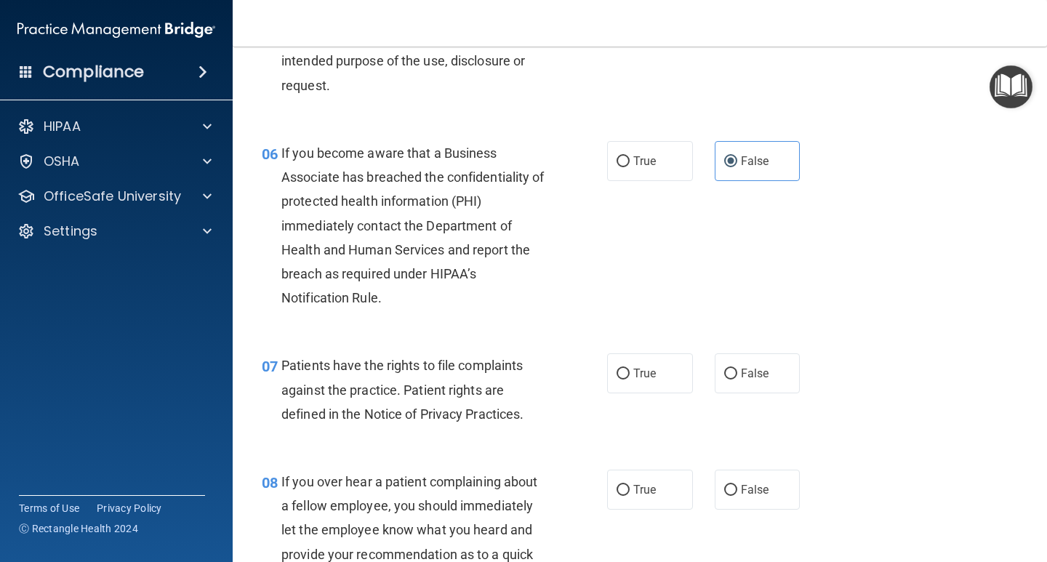
scroll to position [800, 0]
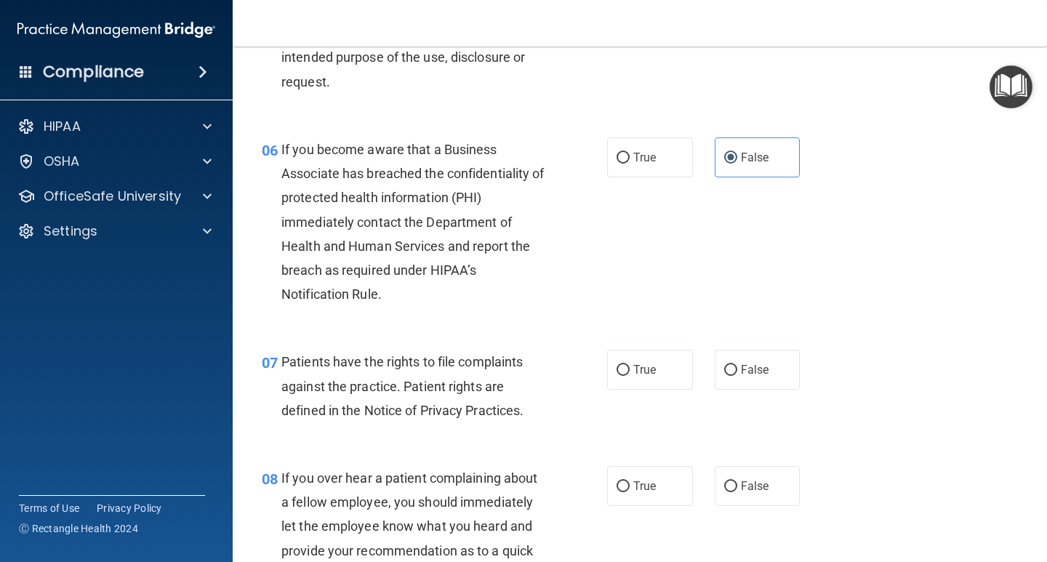
click at [627, 392] on div "07 Patients have the rights to file complaints against the practice. Patient ri…" at bounding box center [640, 389] width 778 height 116
click at [649, 361] on label "True" at bounding box center [650, 370] width 86 height 40
click at [629, 365] on input "True" at bounding box center [622, 370] width 13 height 11
radio input "true"
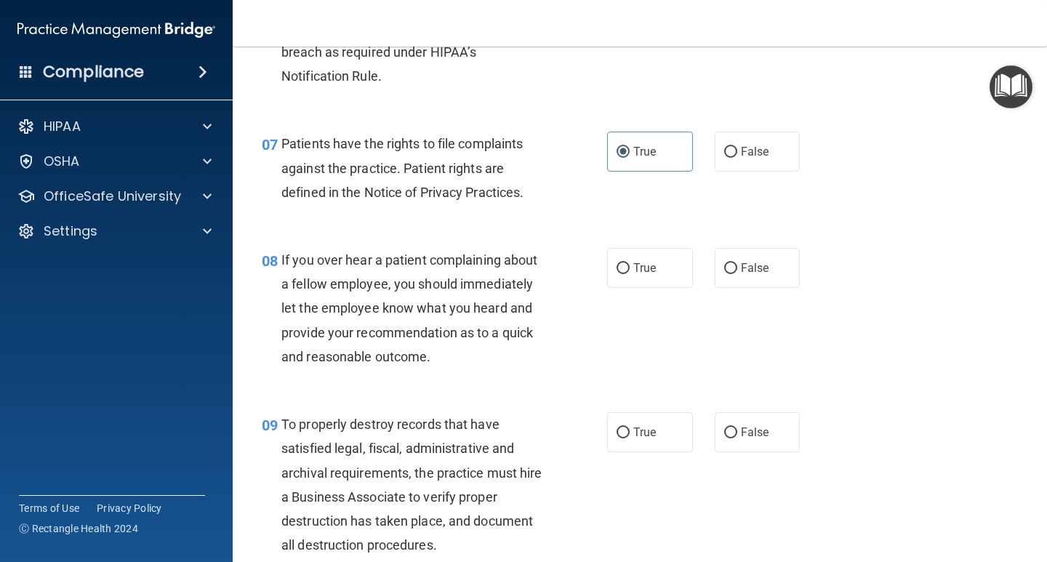
scroll to position [1163, 0]
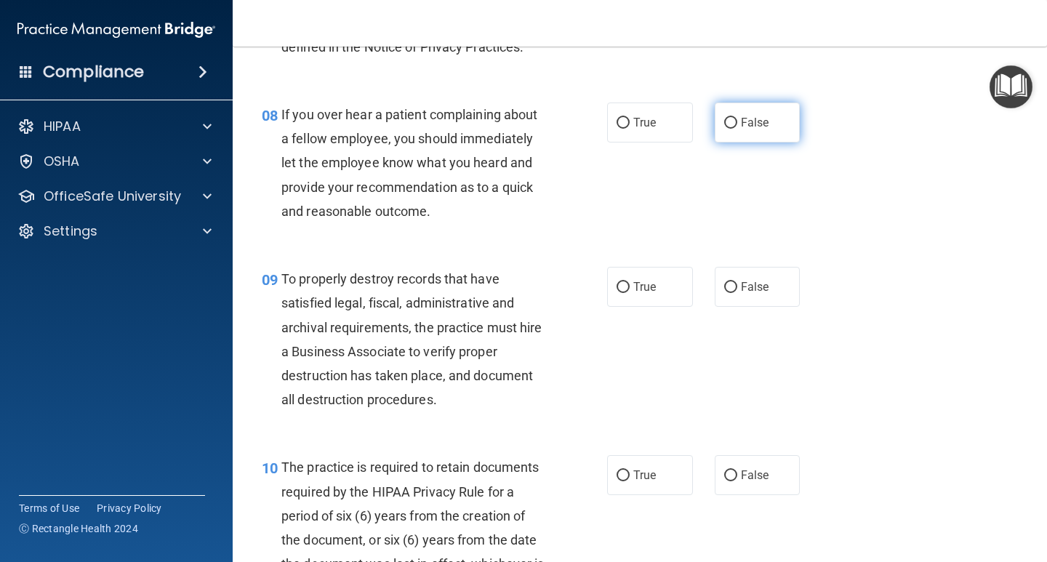
click at [717, 130] on label "False" at bounding box center [757, 122] width 86 height 40
click at [724, 129] on input "False" at bounding box center [730, 123] width 13 height 11
radio input "true"
click at [744, 286] on span "False" at bounding box center [755, 287] width 28 height 14
click at [737, 286] on input "False" at bounding box center [730, 287] width 13 height 11
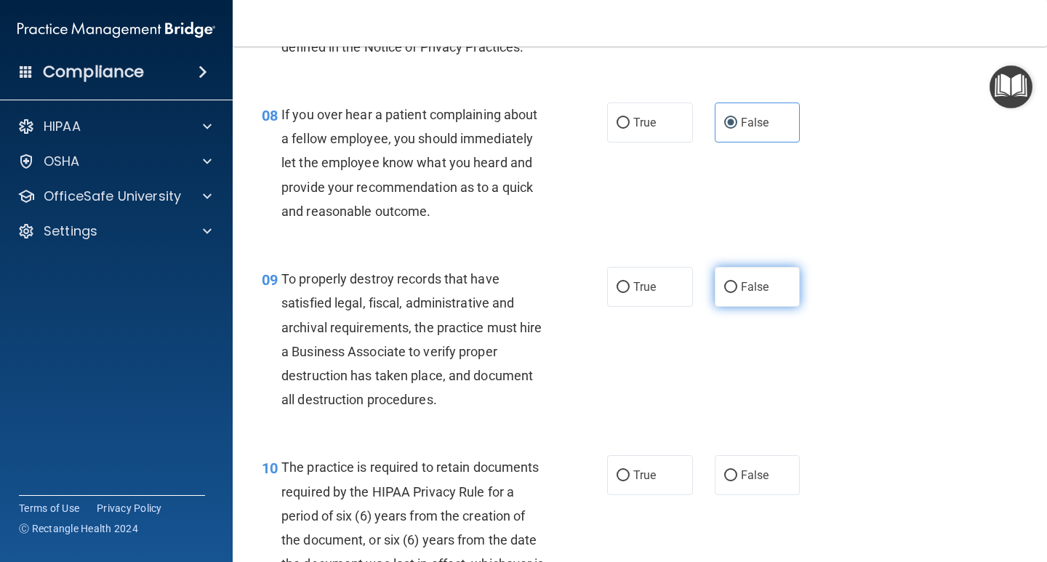
radio input "true"
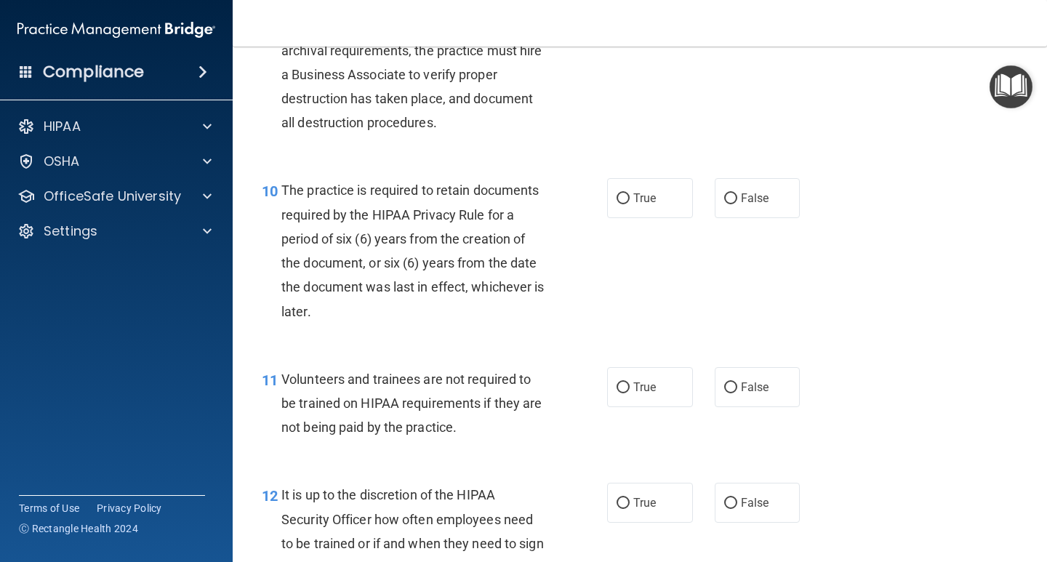
scroll to position [1454, 0]
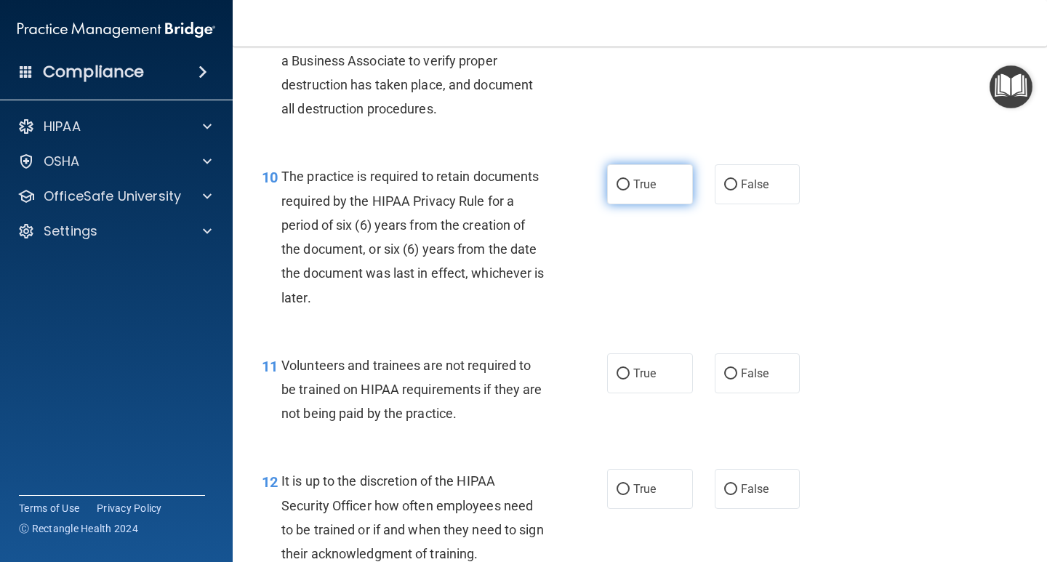
click at [611, 177] on label "True" at bounding box center [650, 184] width 86 height 40
click at [616, 180] on input "True" at bounding box center [622, 185] width 13 height 11
radio input "true"
click at [751, 375] on span "False" at bounding box center [755, 373] width 28 height 14
click at [737, 375] on input "False" at bounding box center [730, 374] width 13 height 11
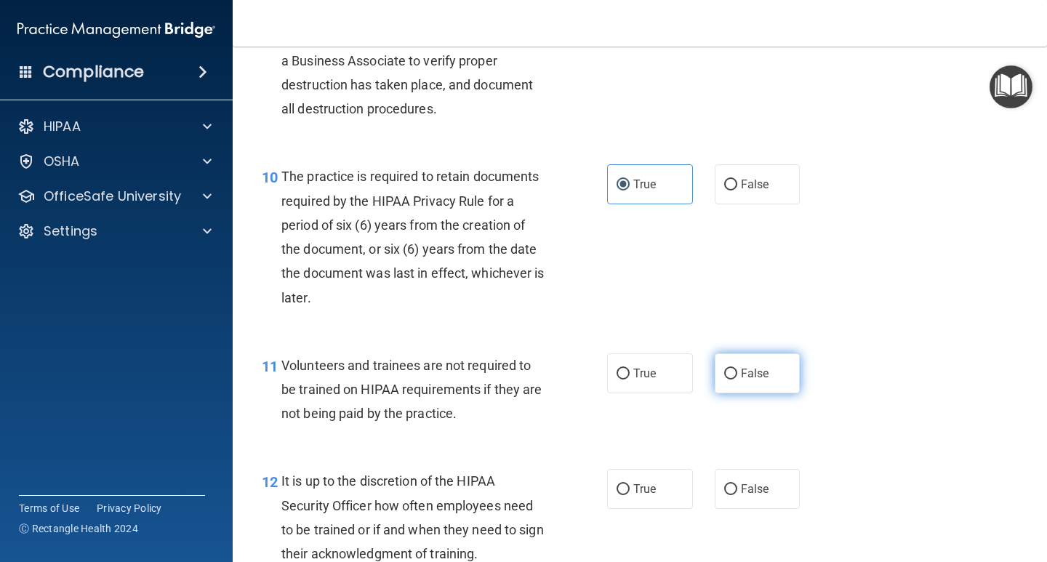
radio input "true"
click at [741, 493] on span "False" at bounding box center [755, 489] width 28 height 14
click at [736, 493] on input "False" at bounding box center [730, 489] width 13 height 11
radio input "true"
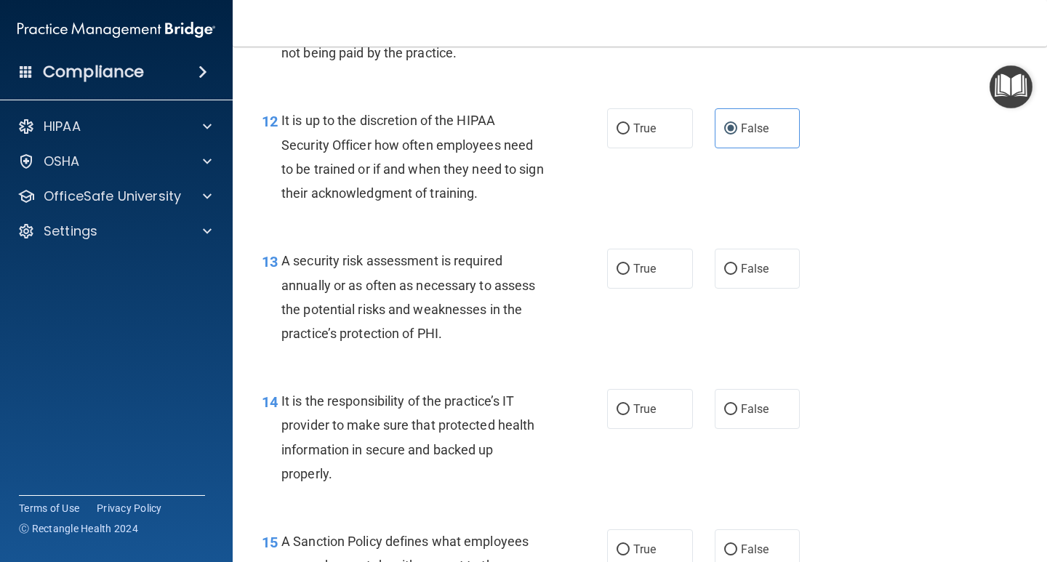
scroll to position [1890, 0]
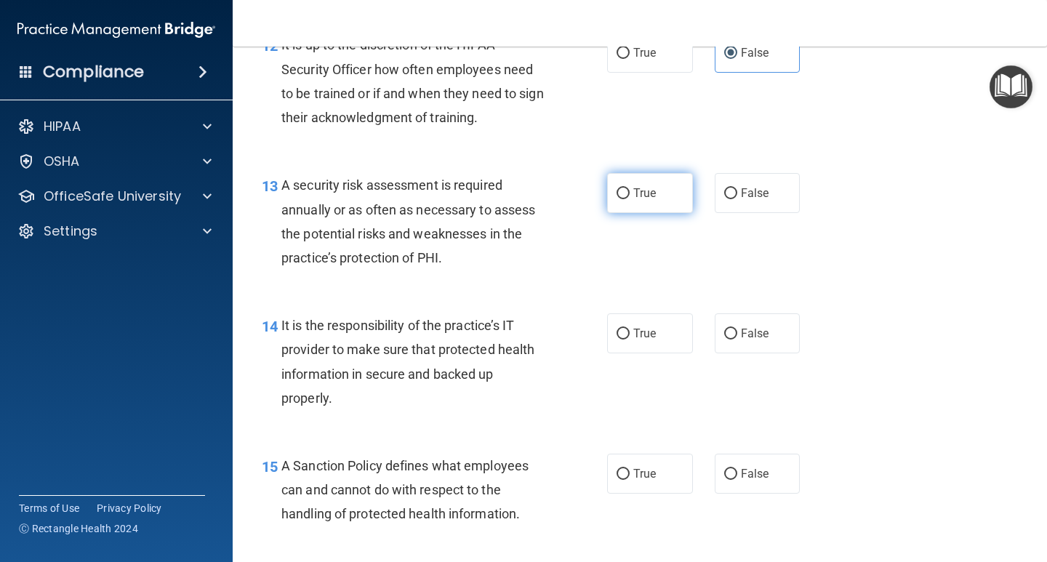
click at [649, 196] on span "True" at bounding box center [644, 193] width 23 height 14
click at [629, 196] on input "True" at bounding box center [622, 193] width 13 height 11
radio input "true"
click at [724, 332] on input "False" at bounding box center [730, 334] width 13 height 11
radio input "true"
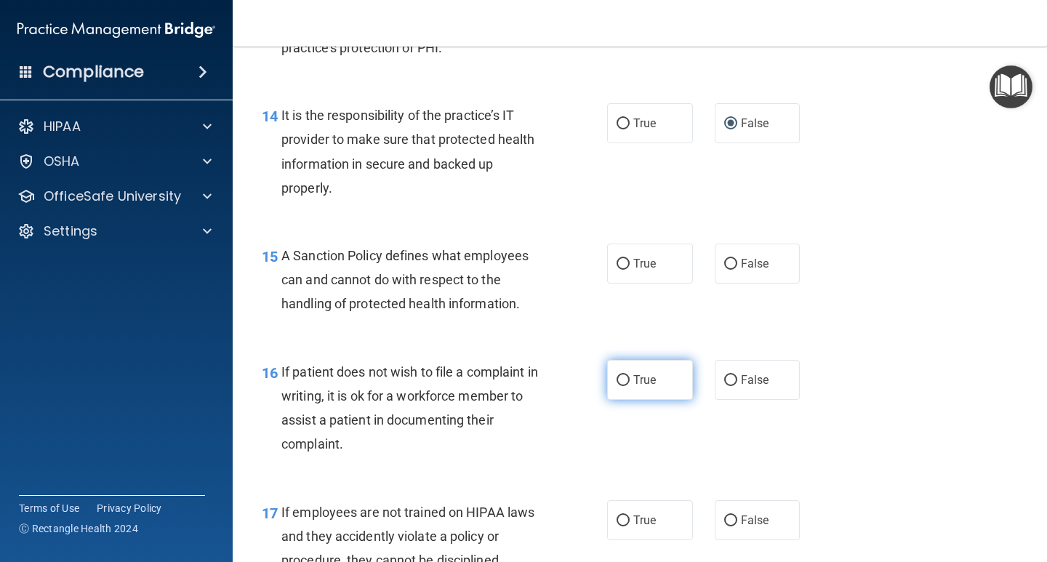
scroll to position [2108, 0]
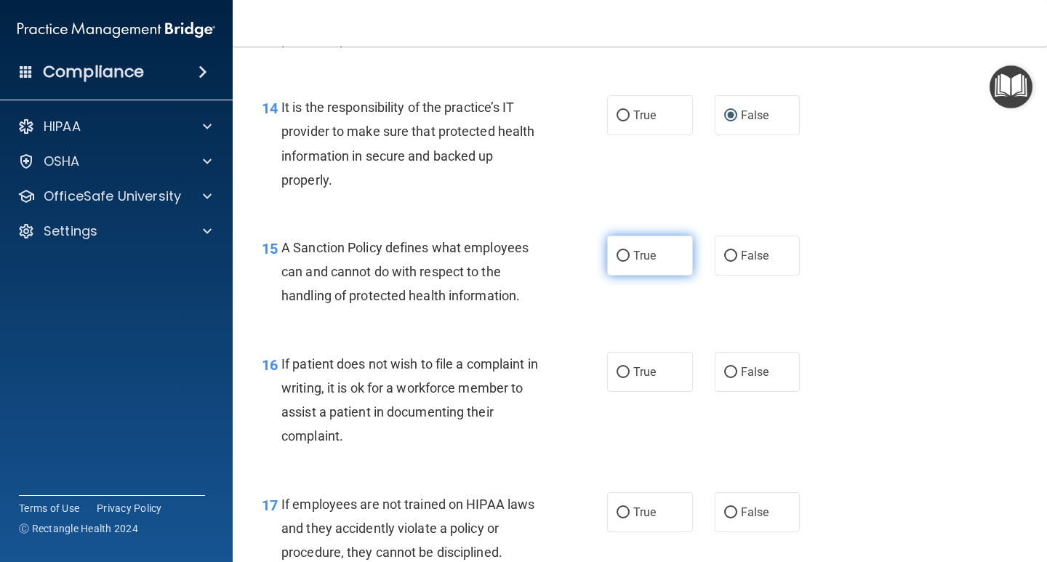
click at [627, 249] on label "True" at bounding box center [650, 255] width 86 height 40
click at [627, 251] on input "True" at bounding box center [622, 256] width 13 height 11
radio input "true"
click at [635, 369] on span "True" at bounding box center [644, 372] width 23 height 14
click at [629, 369] on input "True" at bounding box center [622, 372] width 13 height 11
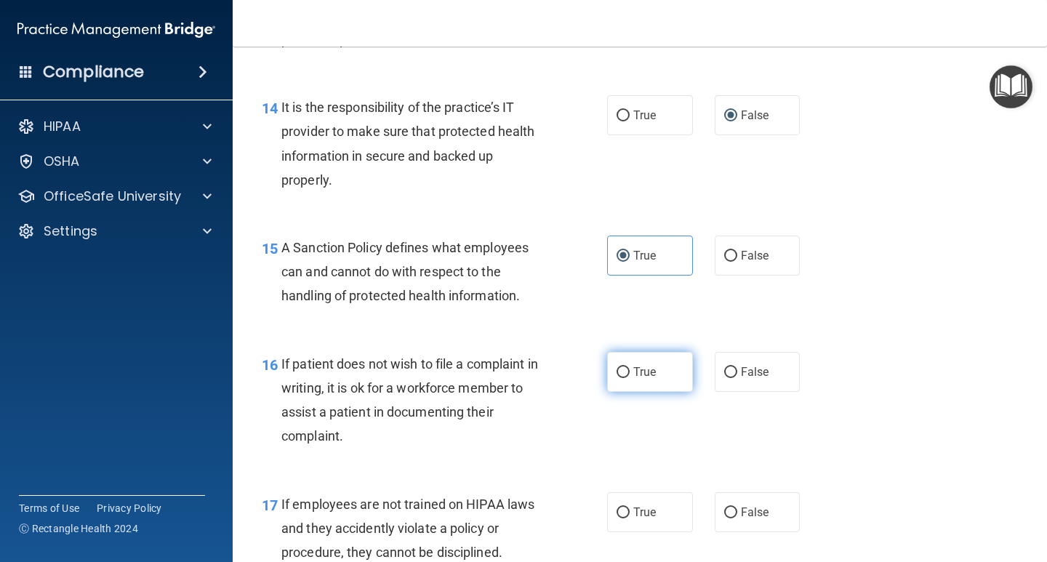
radio input "true"
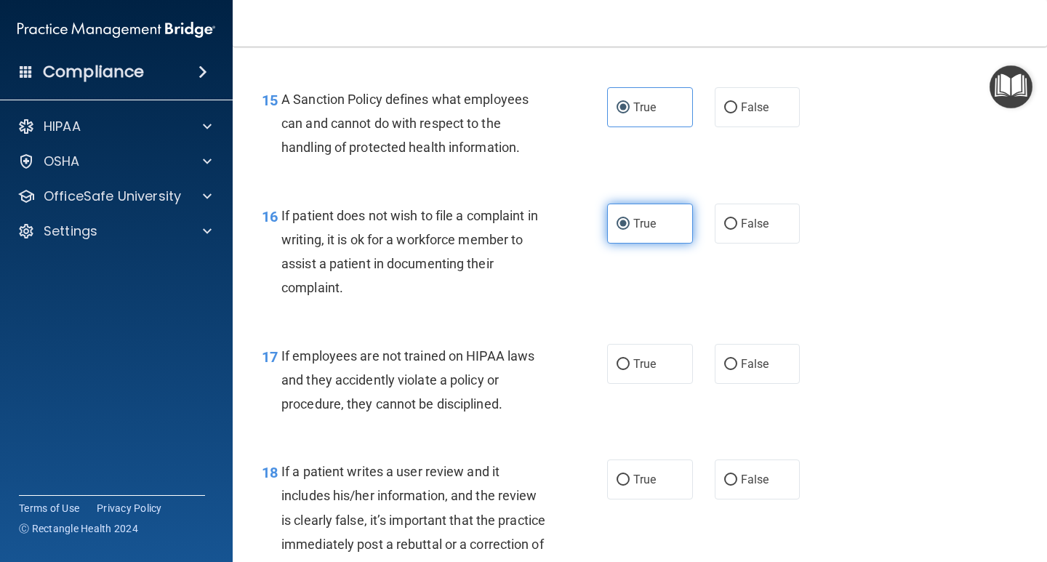
scroll to position [2399, 0]
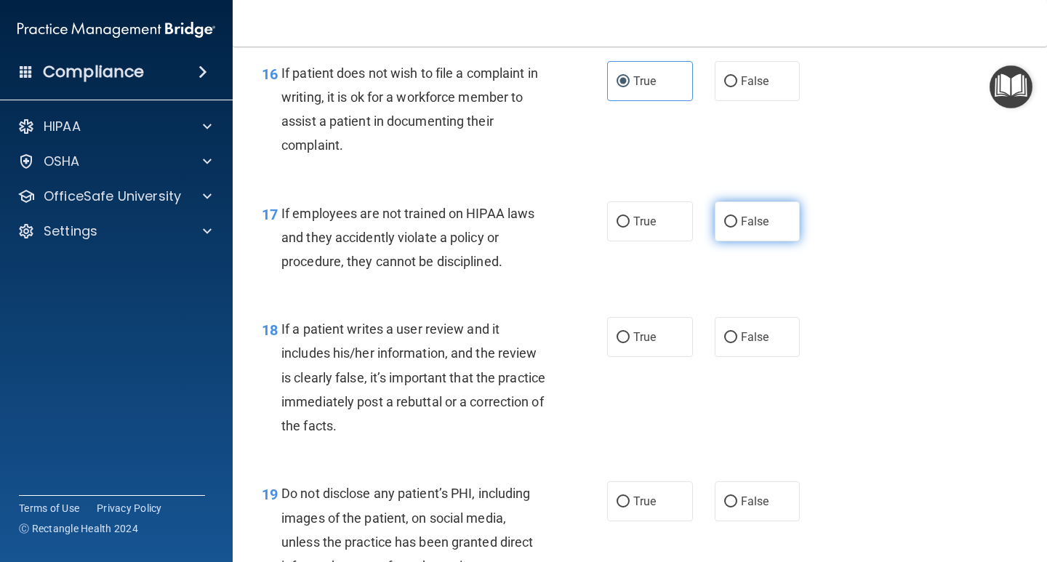
click at [746, 229] on label "False" at bounding box center [757, 221] width 86 height 40
click at [737, 227] on input "False" at bounding box center [730, 222] width 13 height 11
radio input "true"
click at [744, 340] on span "False" at bounding box center [755, 337] width 28 height 14
click at [737, 340] on input "False" at bounding box center [730, 337] width 13 height 11
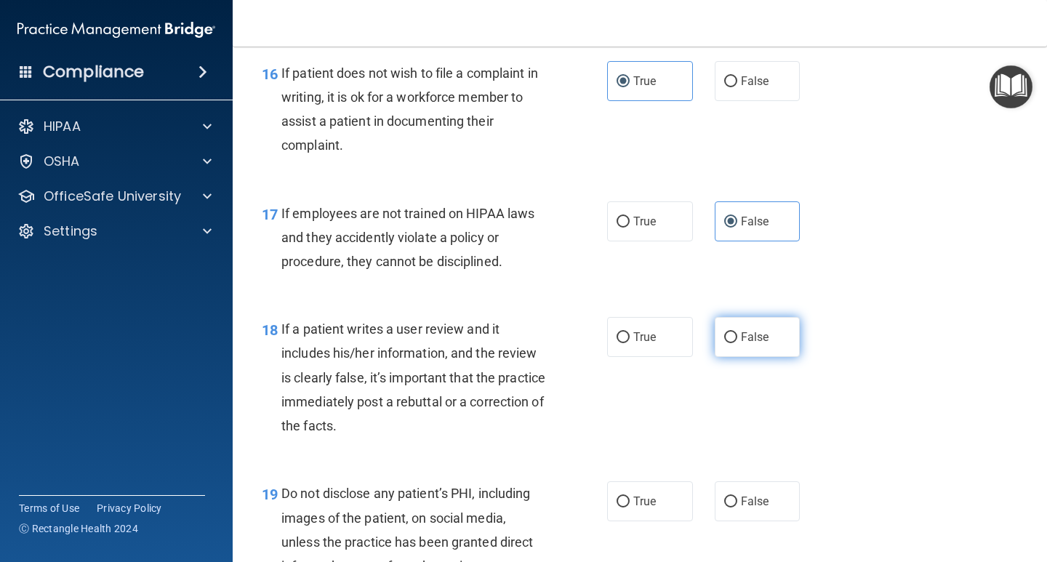
radio input "true"
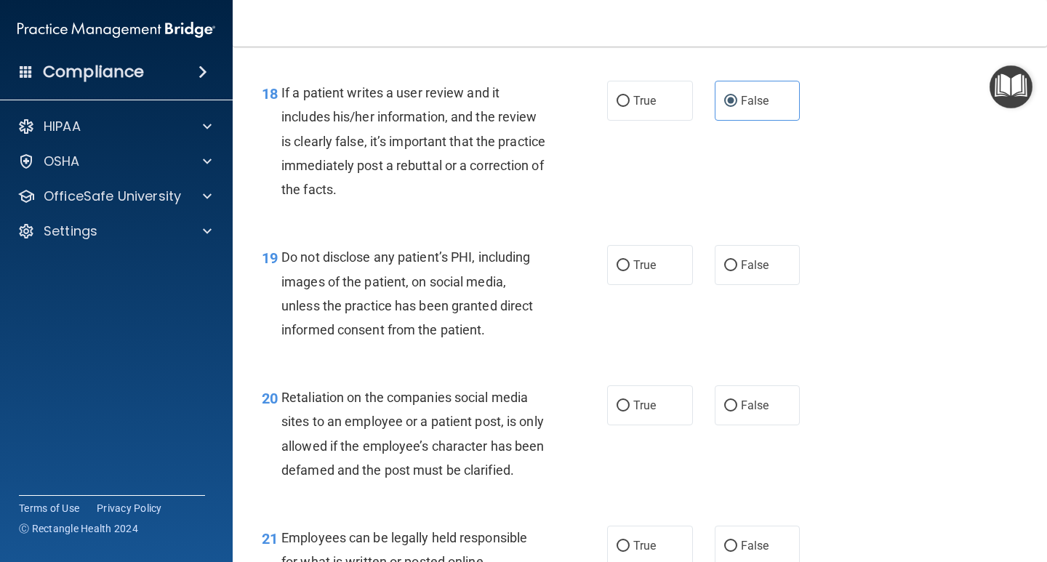
scroll to position [2689, 0]
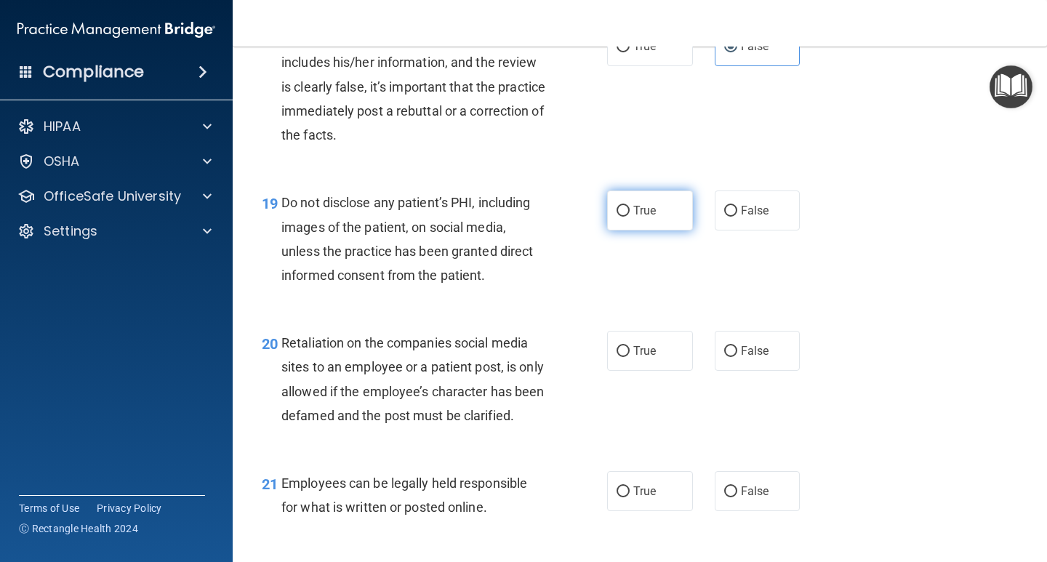
click at [644, 204] on span "True" at bounding box center [644, 211] width 23 height 14
click at [629, 206] on input "True" at bounding box center [622, 211] width 13 height 11
radio input "true"
click at [762, 349] on label "False" at bounding box center [757, 351] width 86 height 40
click at [737, 349] on input "False" at bounding box center [730, 351] width 13 height 11
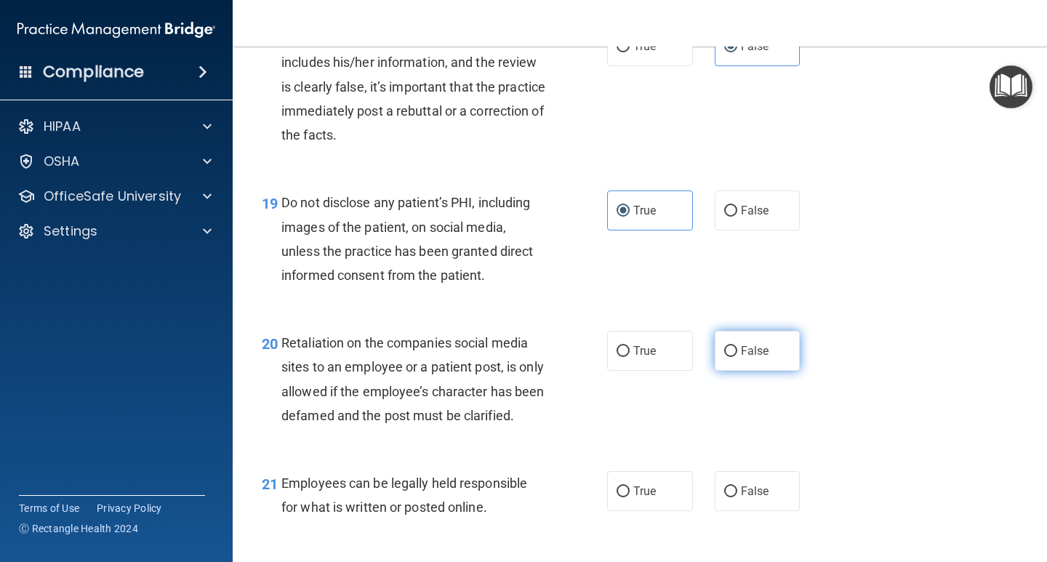
radio input "true"
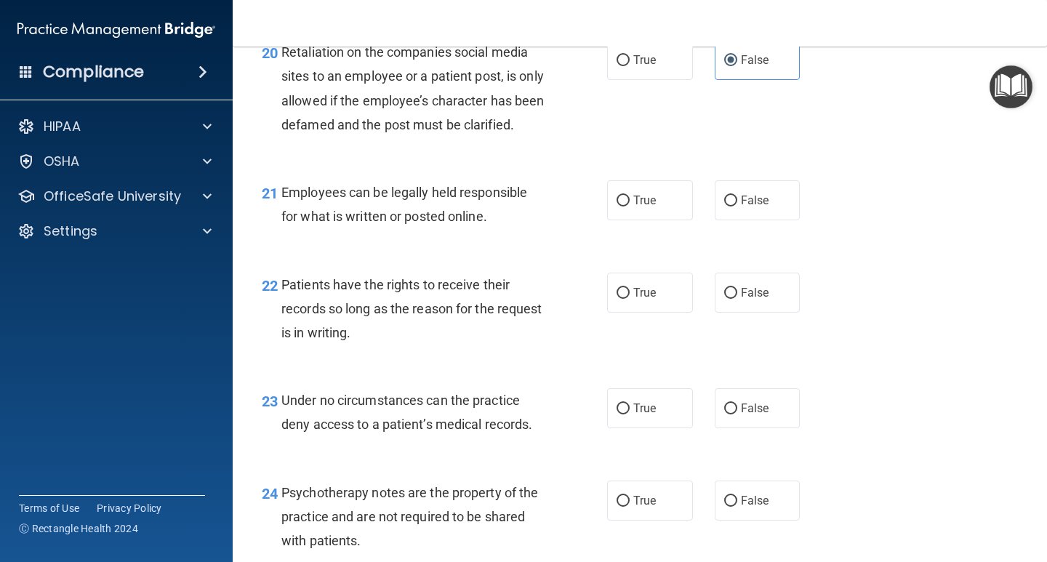
scroll to position [3125, 0]
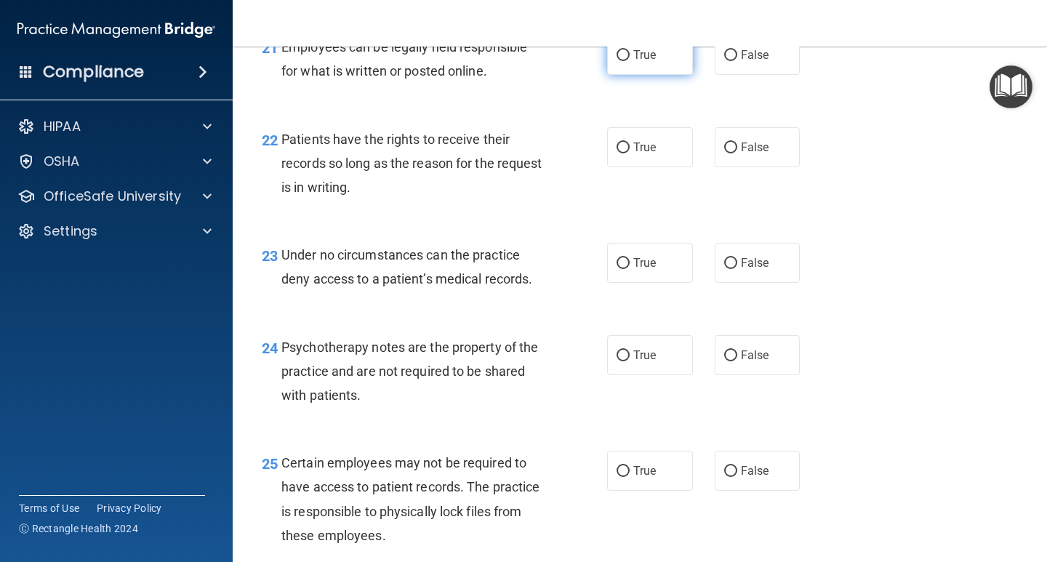
click at [640, 62] on span "True" at bounding box center [644, 55] width 23 height 14
click at [629, 61] on input "True" at bounding box center [622, 55] width 13 height 11
radio input "true"
click at [734, 167] on label "False" at bounding box center [757, 147] width 86 height 40
click at [734, 153] on input "False" at bounding box center [730, 147] width 13 height 11
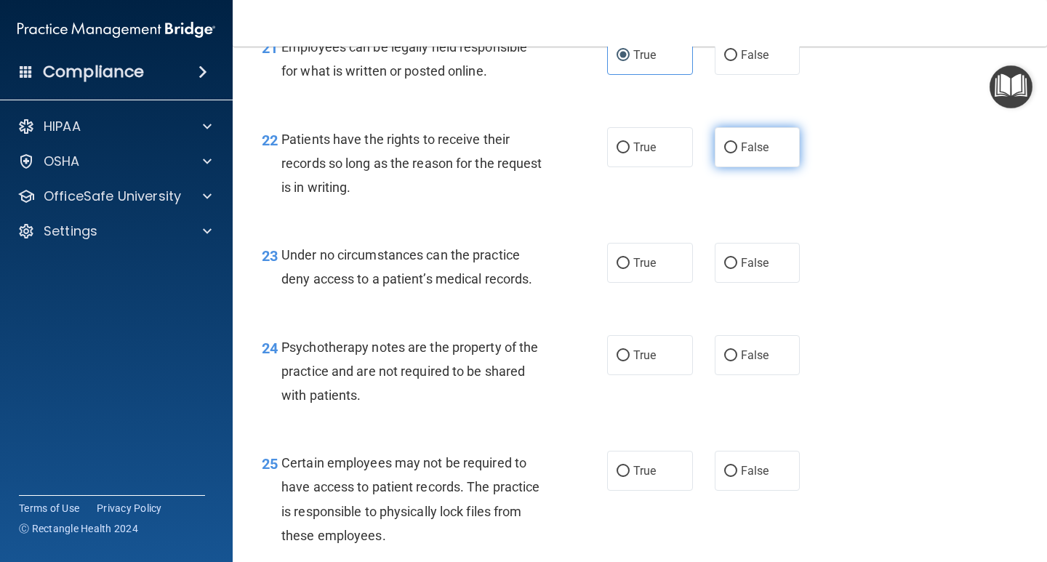
radio input "true"
click at [746, 270] on span "False" at bounding box center [755, 263] width 28 height 14
click at [737, 269] on input "False" at bounding box center [730, 263] width 13 height 11
radio input "true"
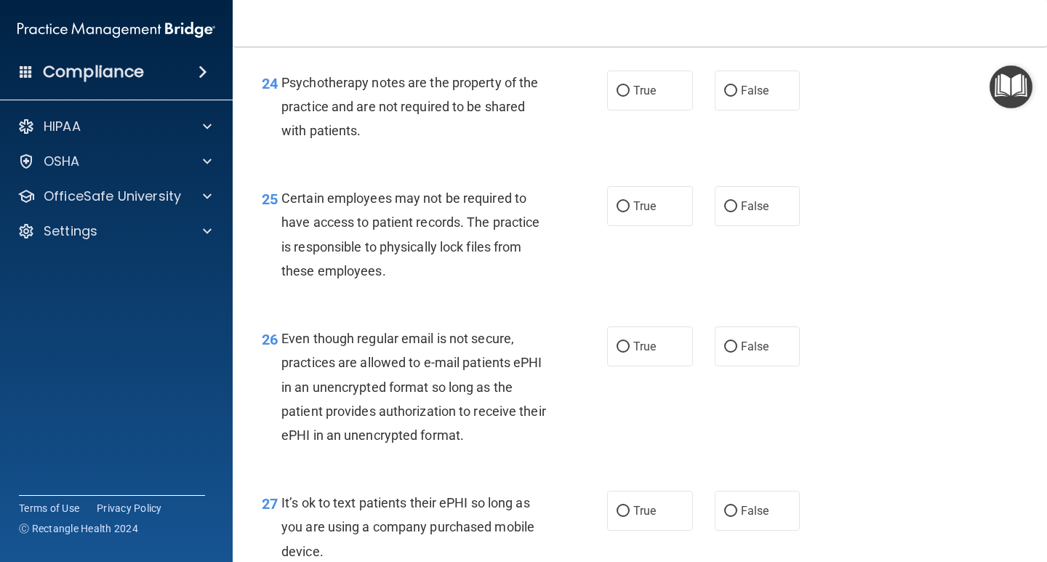
scroll to position [3416, 0]
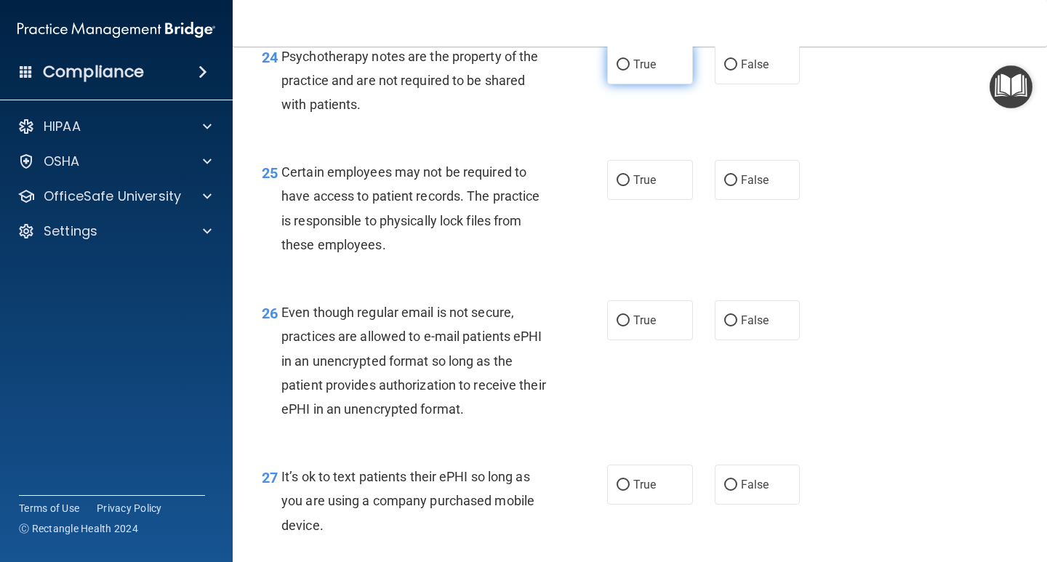
click at [637, 84] on label "True" at bounding box center [650, 64] width 86 height 40
click at [629, 71] on input "True" at bounding box center [622, 65] width 13 height 11
radio input "true"
click at [637, 187] on span "True" at bounding box center [644, 180] width 23 height 14
click at [629, 186] on input "True" at bounding box center [622, 180] width 13 height 11
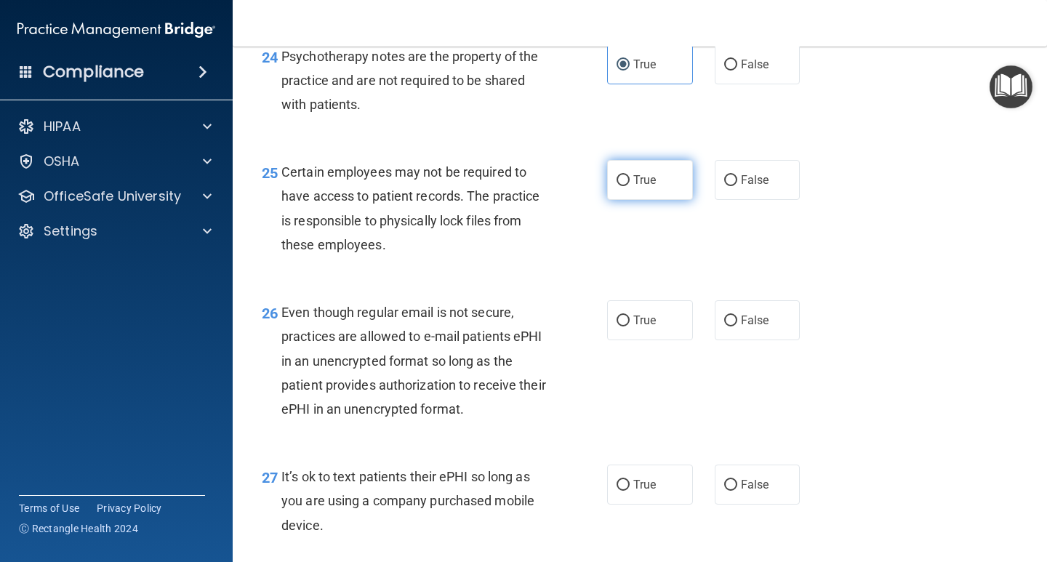
radio input "true"
click at [643, 327] on span "True" at bounding box center [644, 320] width 23 height 14
click at [629, 326] on input "True" at bounding box center [622, 320] width 13 height 11
radio input "true"
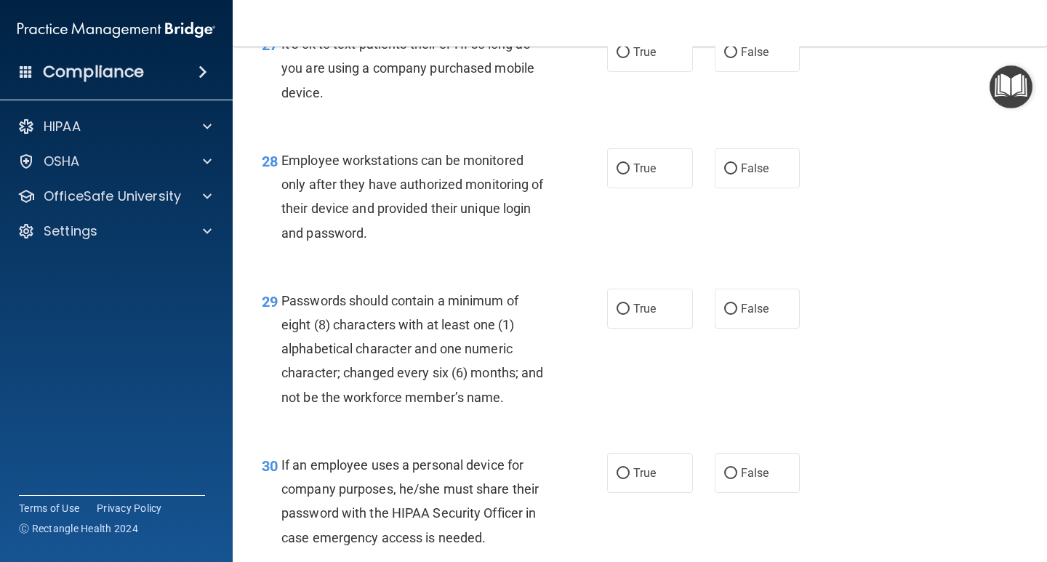
scroll to position [3852, 0]
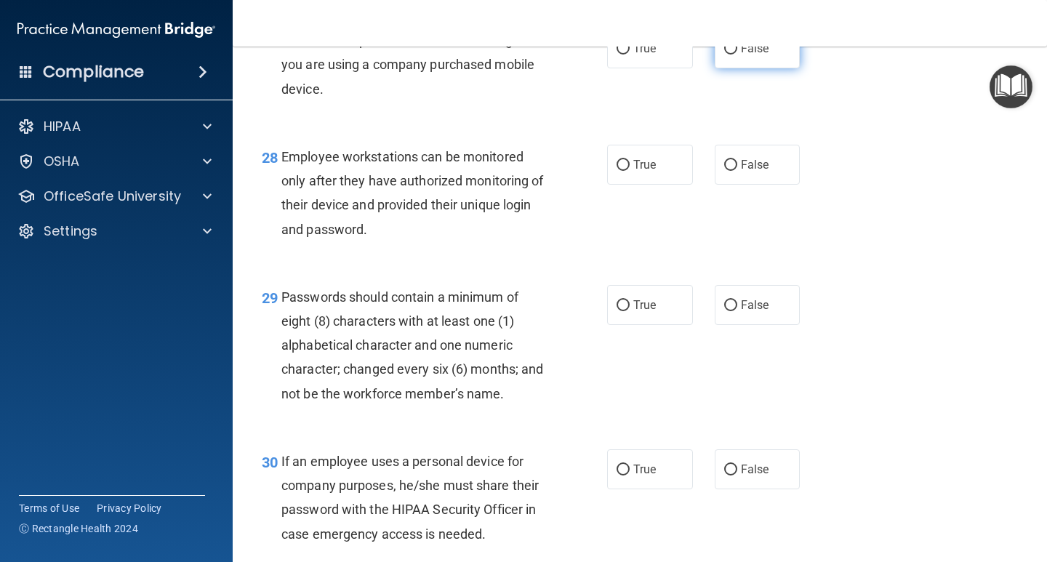
click at [744, 68] on label "False" at bounding box center [757, 48] width 86 height 40
click at [737, 55] on input "False" at bounding box center [730, 49] width 13 height 11
radio input "true"
click at [750, 173] on label "False" at bounding box center [757, 165] width 86 height 40
click at [737, 171] on input "False" at bounding box center [730, 165] width 13 height 11
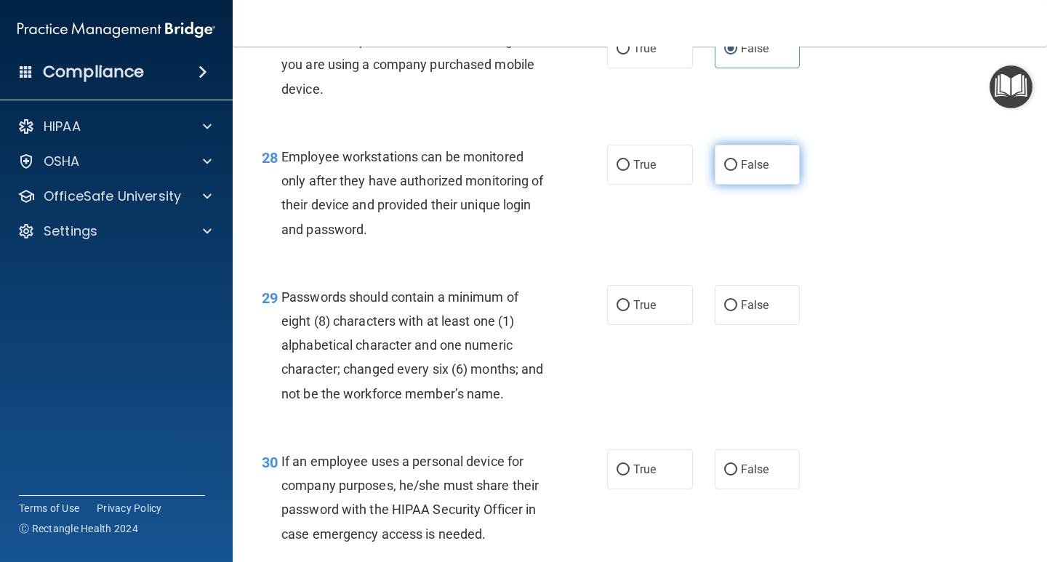
radio input "true"
click at [616, 311] on input "True" at bounding box center [622, 305] width 13 height 11
radio input "true"
click at [727, 489] on label "False" at bounding box center [757, 469] width 86 height 40
click at [727, 475] on input "False" at bounding box center [730, 469] width 13 height 11
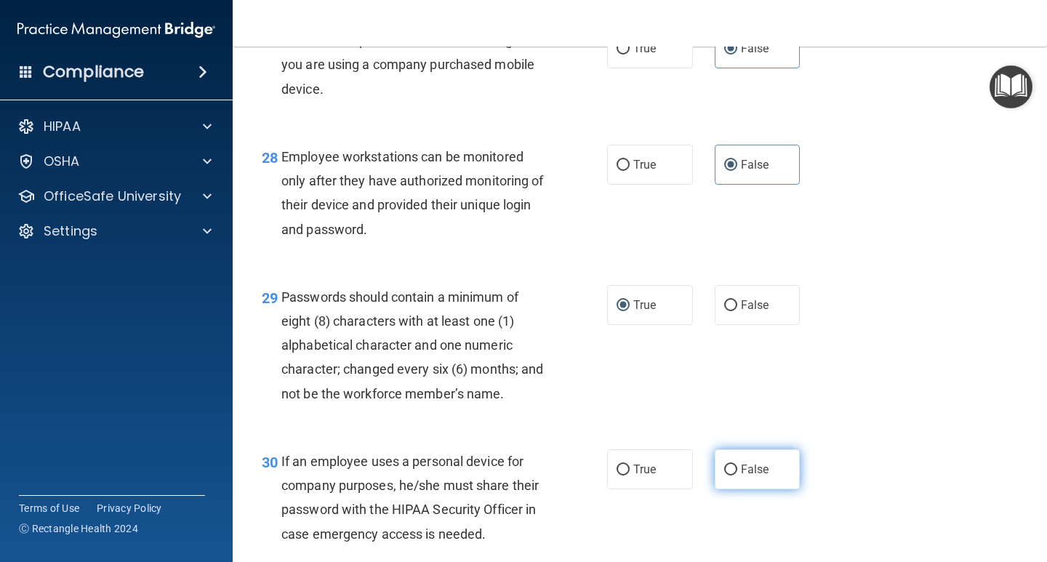
radio input "true"
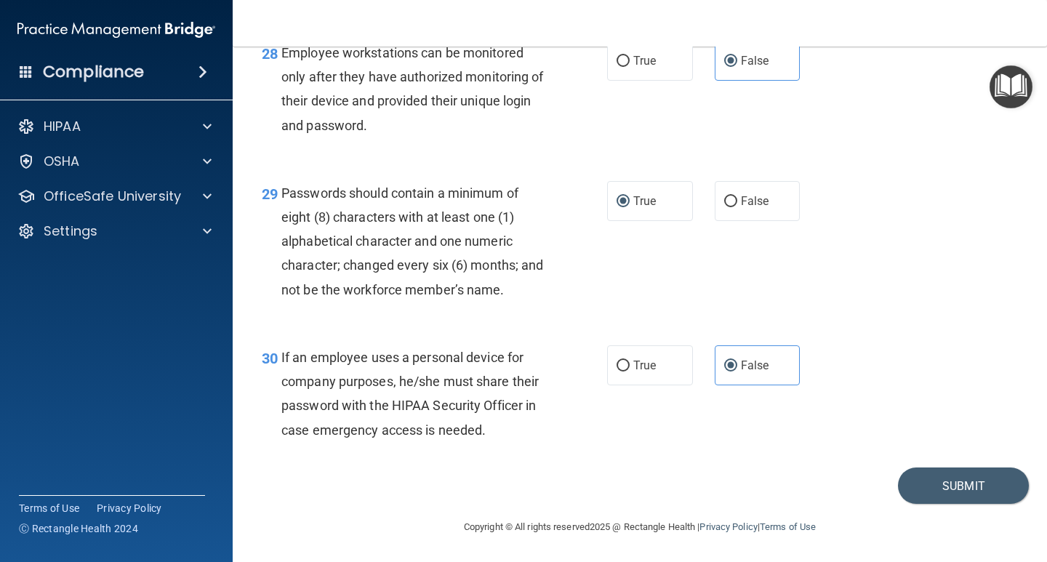
scroll to position [3980, 0]
click at [939, 482] on button "Submit" at bounding box center [963, 485] width 131 height 37
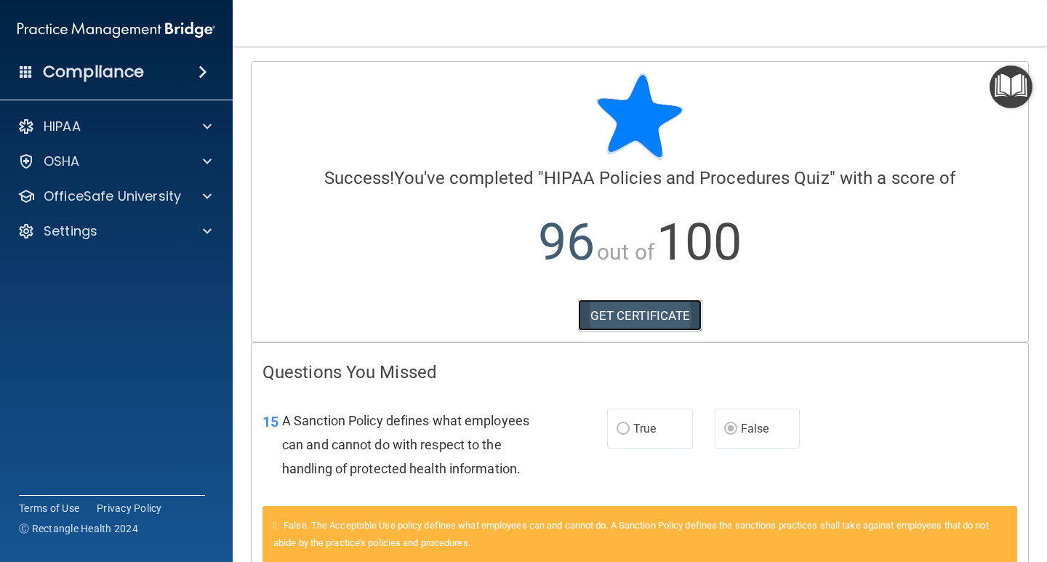
click at [680, 318] on link "GET CERTIFICATE" at bounding box center [640, 315] width 124 height 32
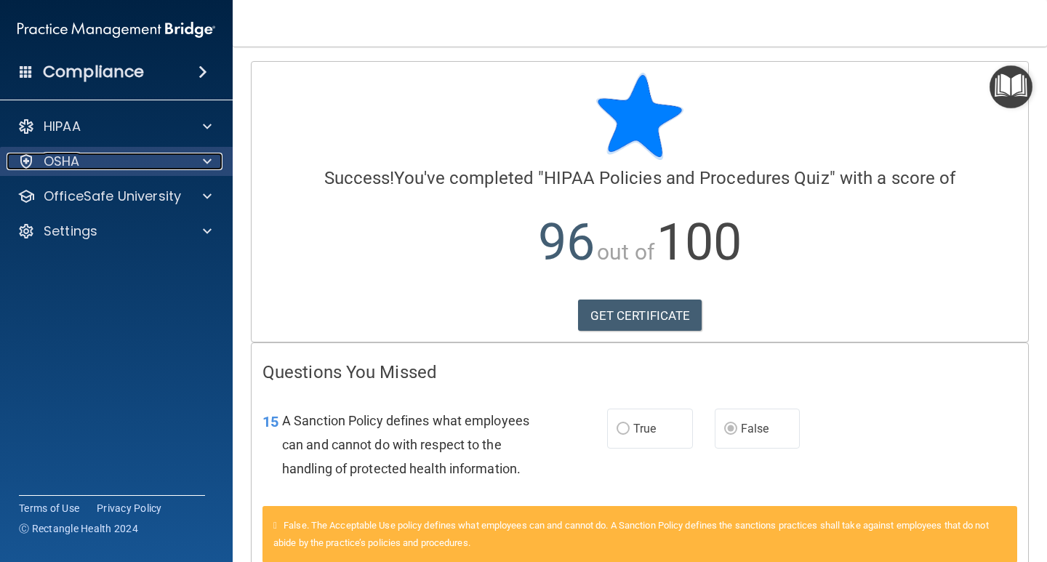
click at [110, 165] on div "OSHA" at bounding box center [97, 161] width 180 height 17
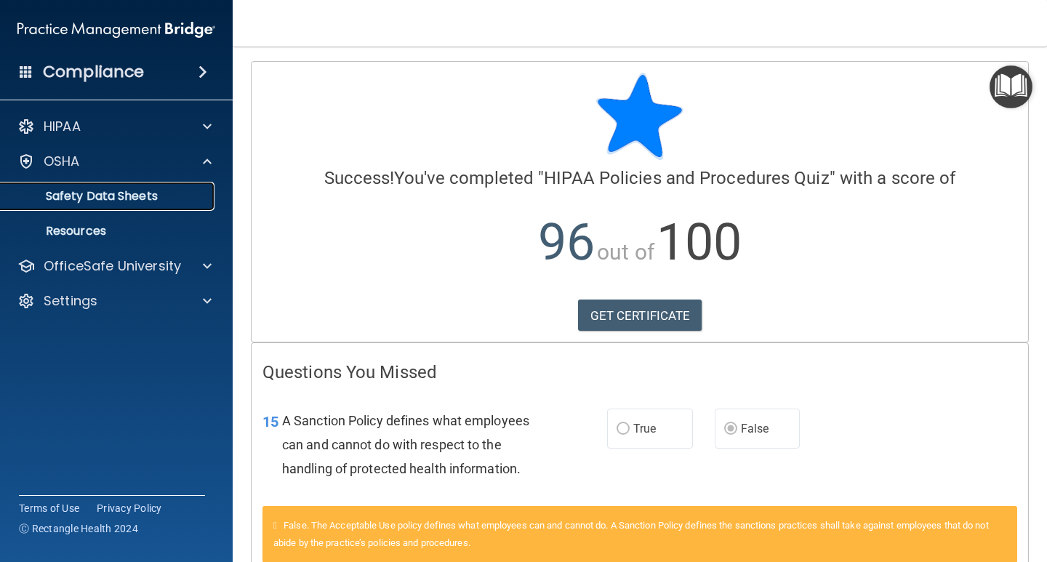
click at [154, 204] on p "Safety Data Sheets" at bounding box center [108, 196] width 198 height 15
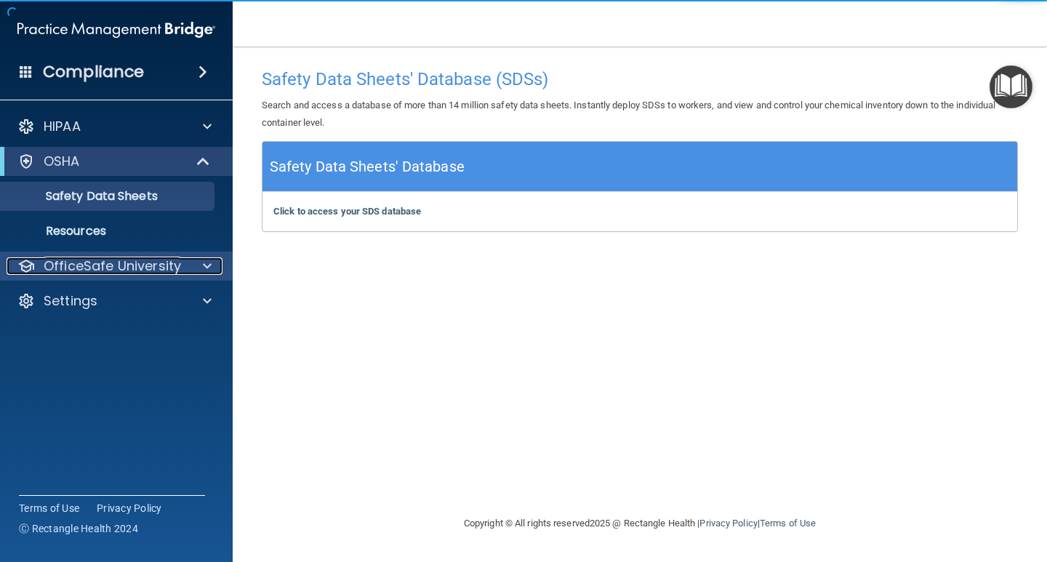
click at [140, 273] on p "OfficeSafe University" at bounding box center [112, 265] width 137 height 17
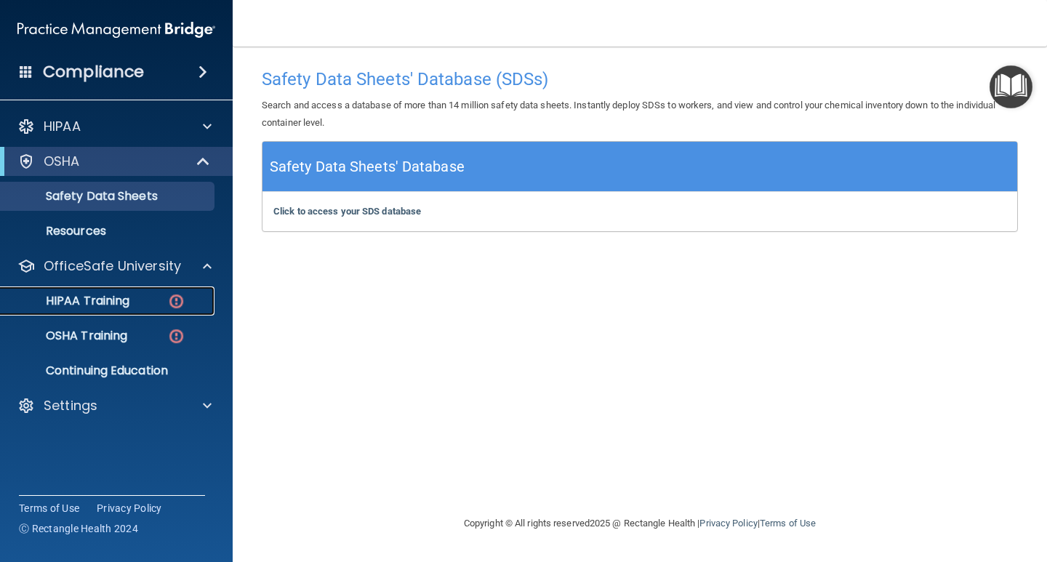
drag, startPoint x: 142, startPoint y: 305, endPoint x: 264, endPoint y: 306, distance: 122.1
click at [144, 305] on div "HIPAA Training" at bounding box center [108, 301] width 198 height 15
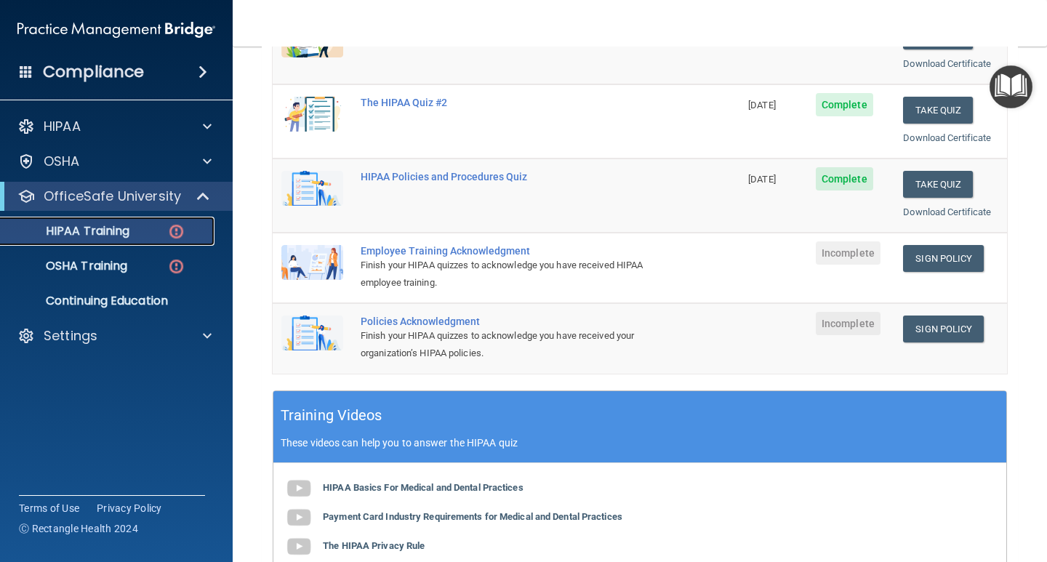
scroll to position [218, 0]
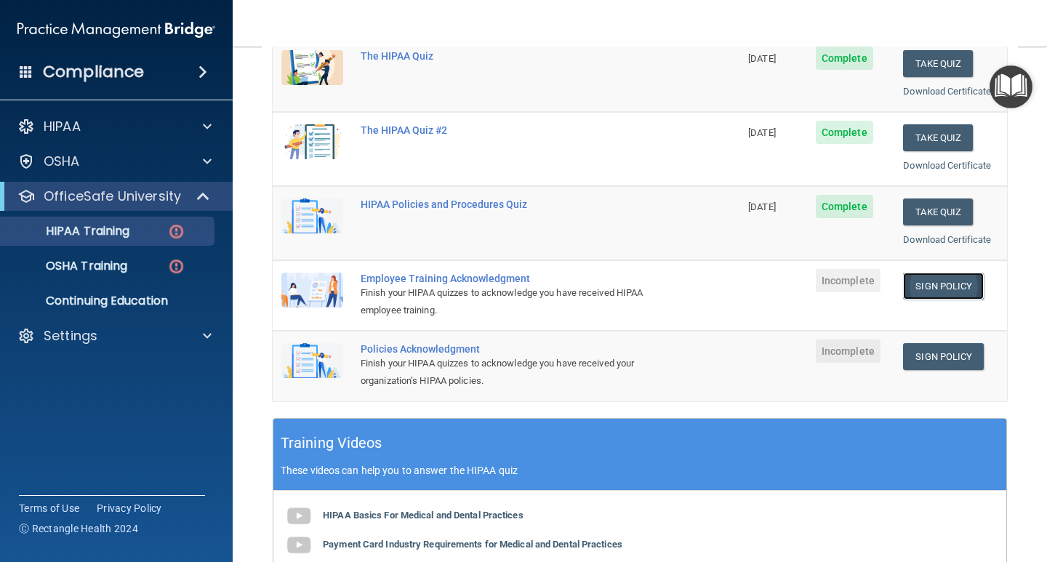
click at [923, 288] on link "Sign Policy" at bounding box center [943, 286] width 81 height 27
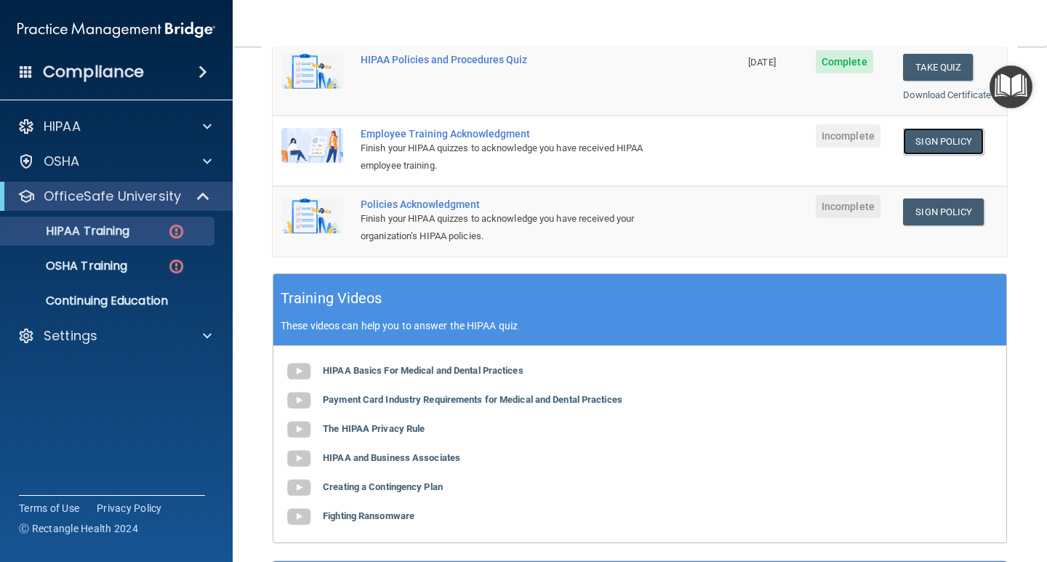
scroll to position [363, 0]
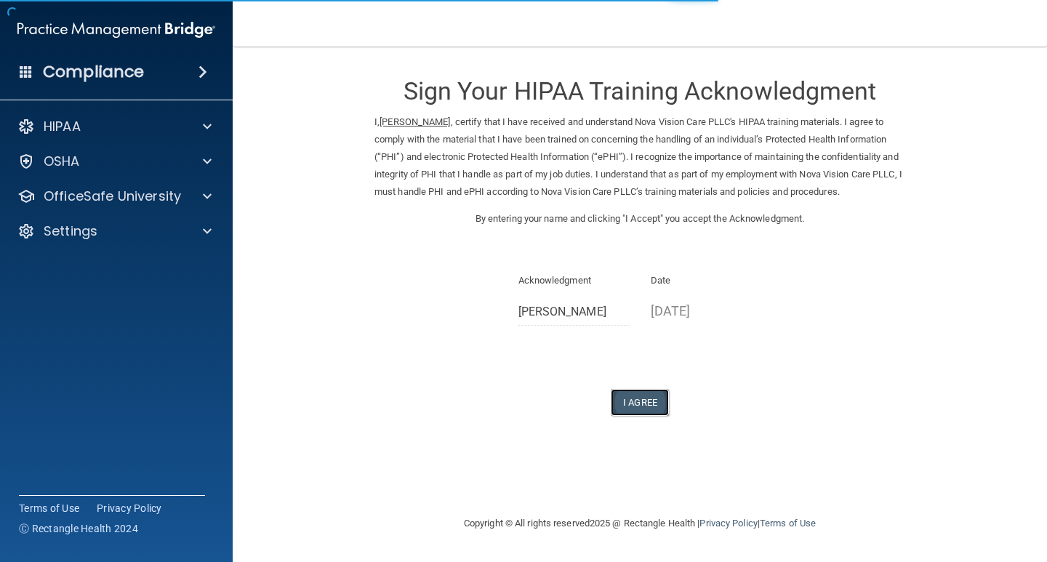
click at [643, 406] on button "I Agree" at bounding box center [640, 402] width 58 height 27
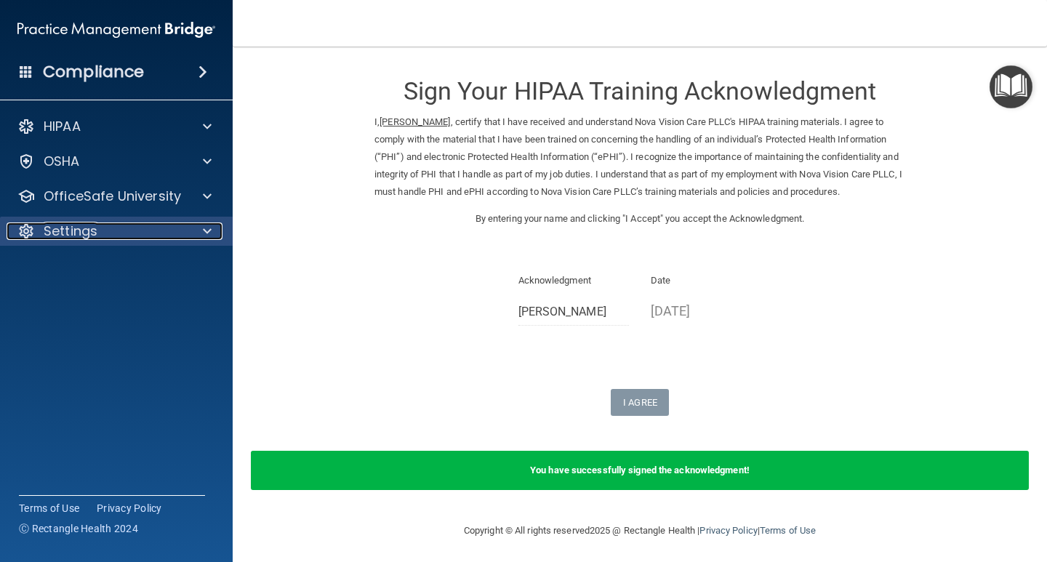
click at [142, 230] on div "Settings" at bounding box center [97, 230] width 180 height 17
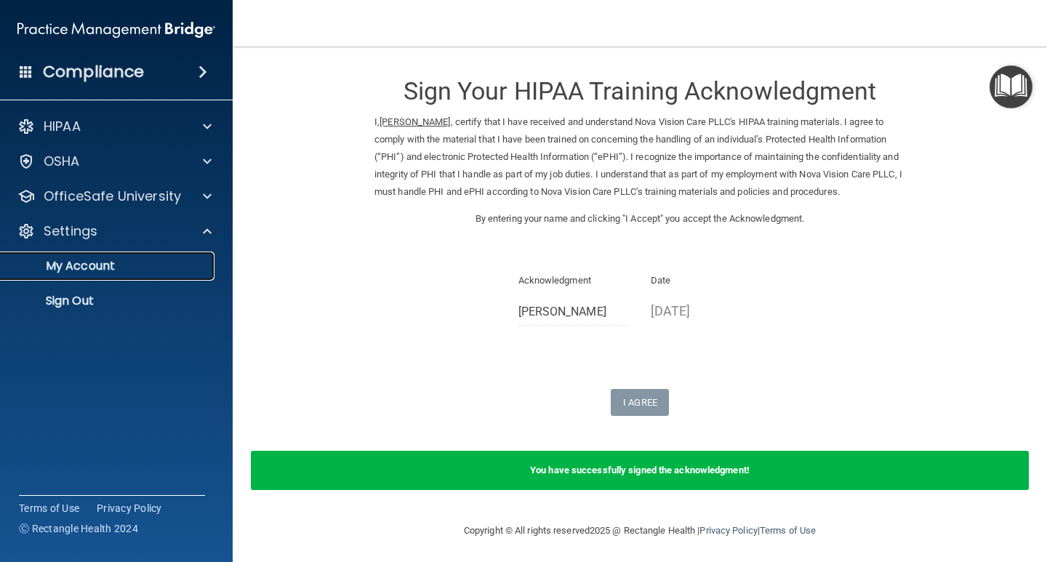
click at [145, 265] on p "My Account" at bounding box center [108, 266] width 198 height 15
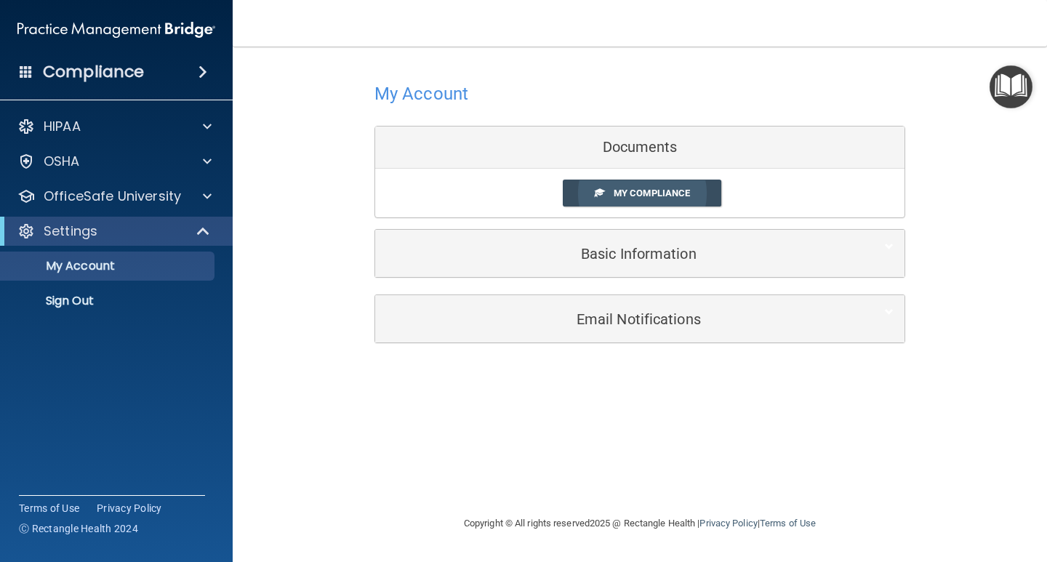
click at [626, 200] on link "My Compliance" at bounding box center [642, 193] width 159 height 27
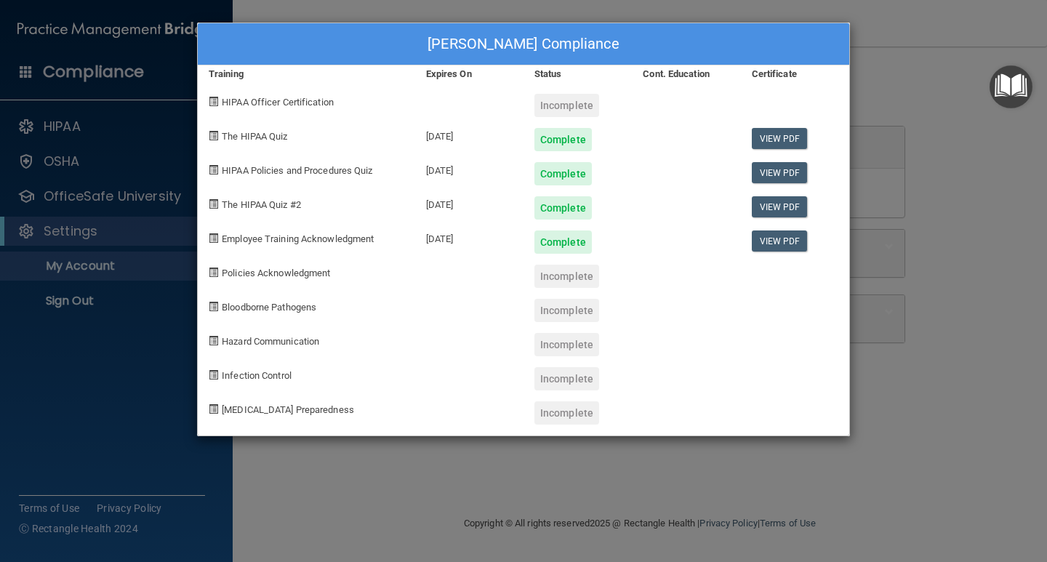
click at [84, 270] on div "Janaina Serrano's Compliance Training Expires On Status Cont. Education Certifi…" at bounding box center [523, 281] width 1047 height 562
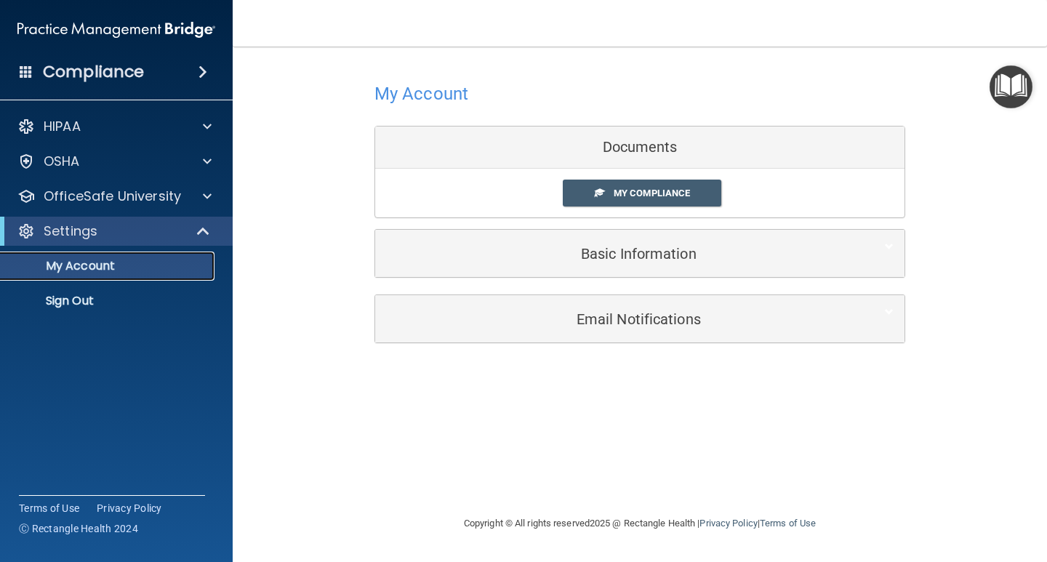
click at [102, 261] on p "My Account" at bounding box center [108, 266] width 198 height 15
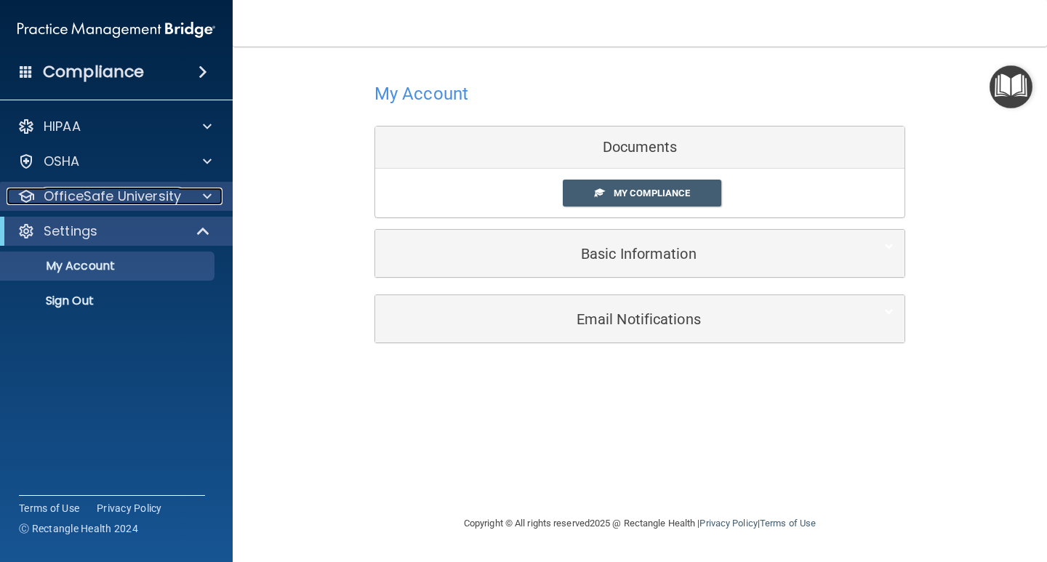
click at [157, 202] on p "OfficeSafe University" at bounding box center [112, 196] width 137 height 17
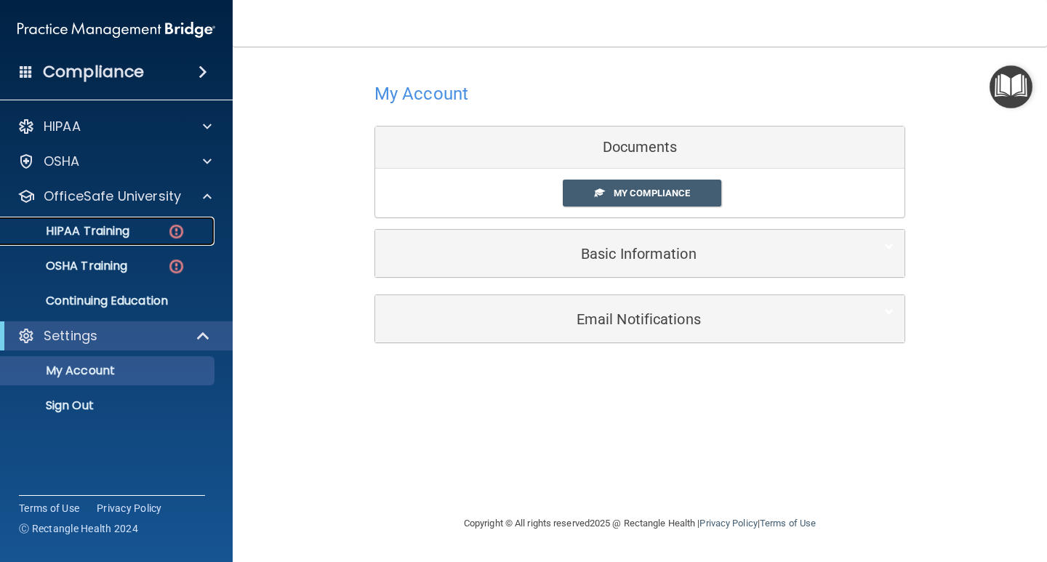
click at [158, 233] on div "HIPAA Training" at bounding box center [108, 231] width 198 height 15
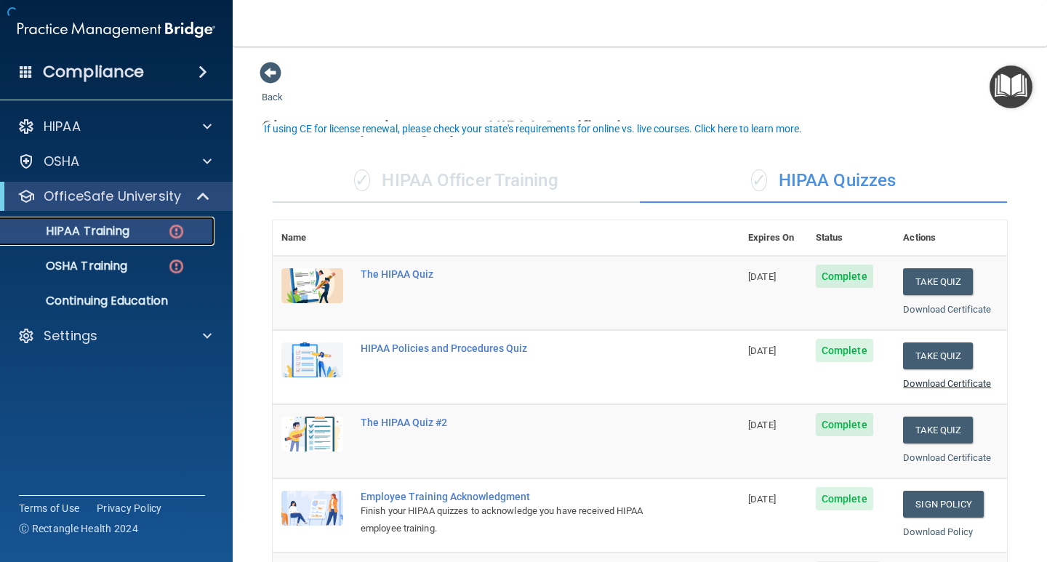
scroll to position [291, 0]
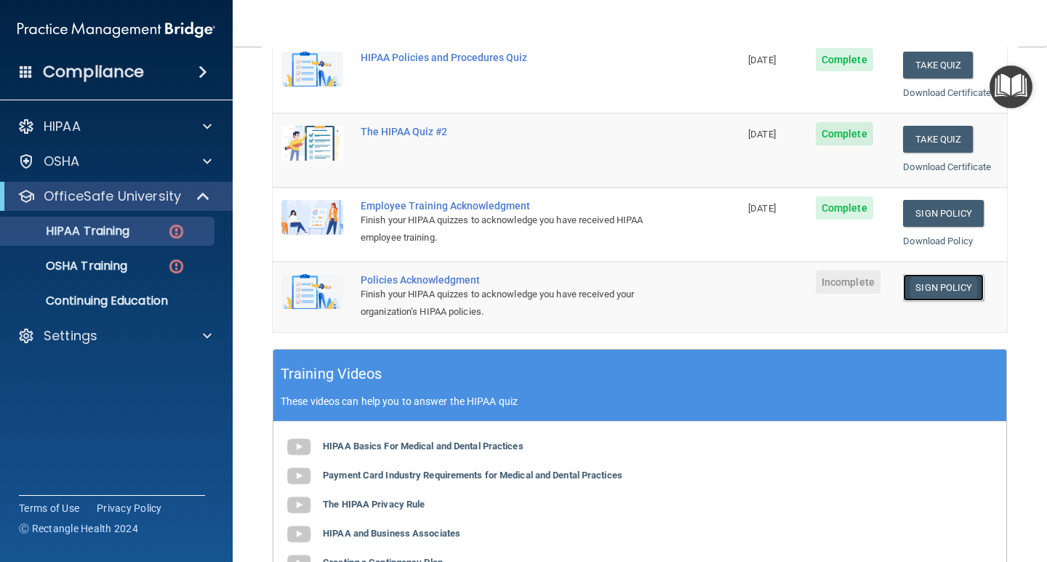
click at [930, 284] on link "Sign Policy" at bounding box center [943, 287] width 81 height 27
click at [940, 291] on link "Sign Policy" at bounding box center [943, 287] width 81 height 27
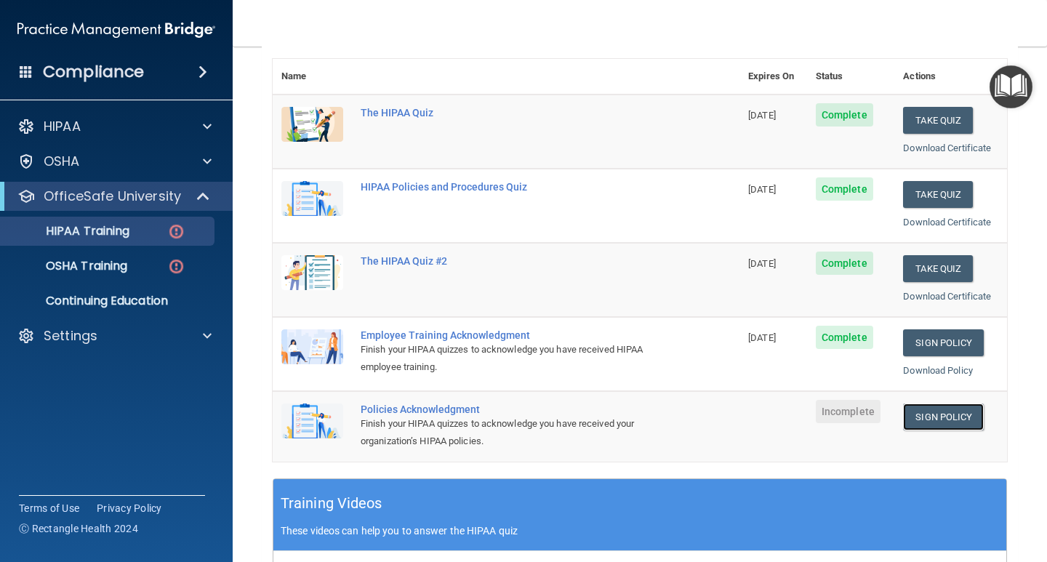
scroll to position [0, 0]
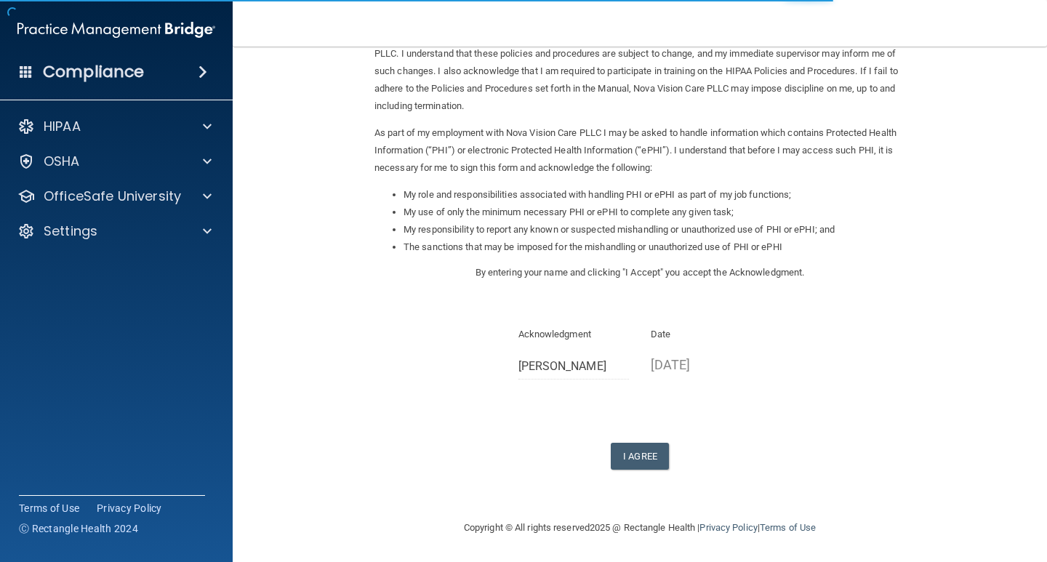
scroll to position [104, 0]
click at [641, 452] on button "I Agree" at bounding box center [640, 455] width 58 height 27
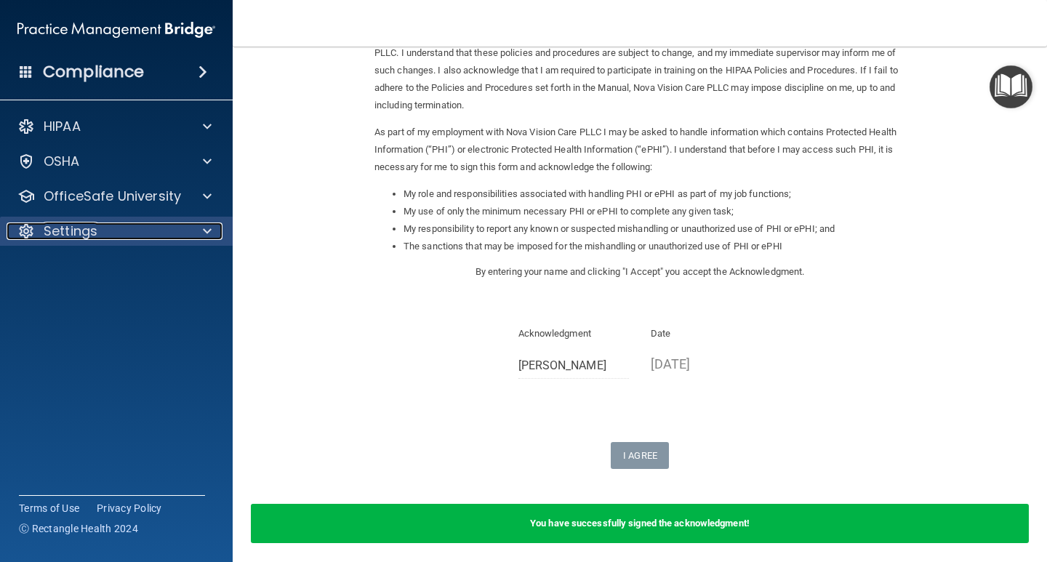
click at [183, 232] on div "Settings" at bounding box center [97, 230] width 180 height 17
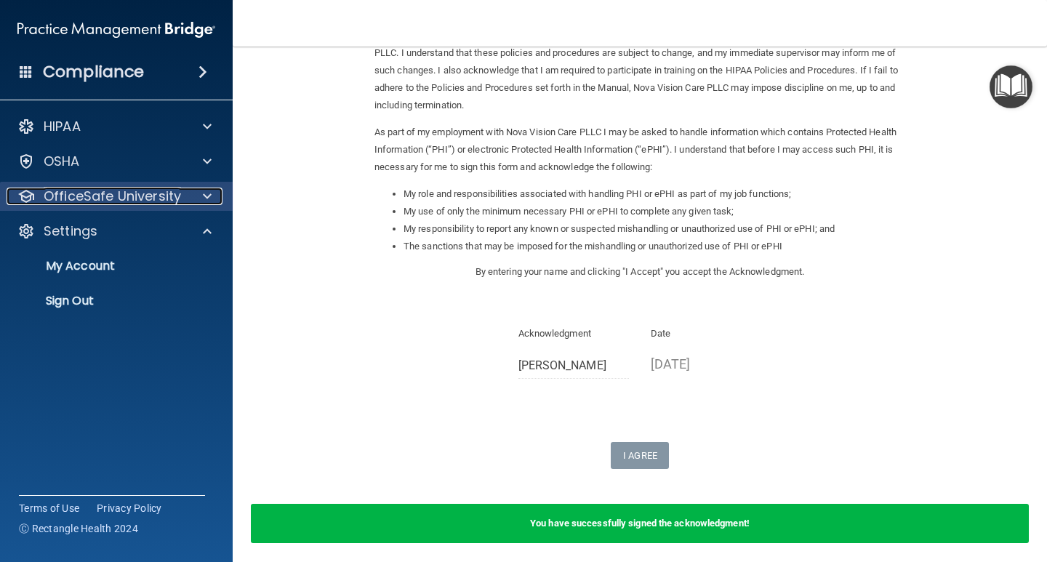
click at [162, 202] on p "OfficeSafe University" at bounding box center [112, 196] width 137 height 17
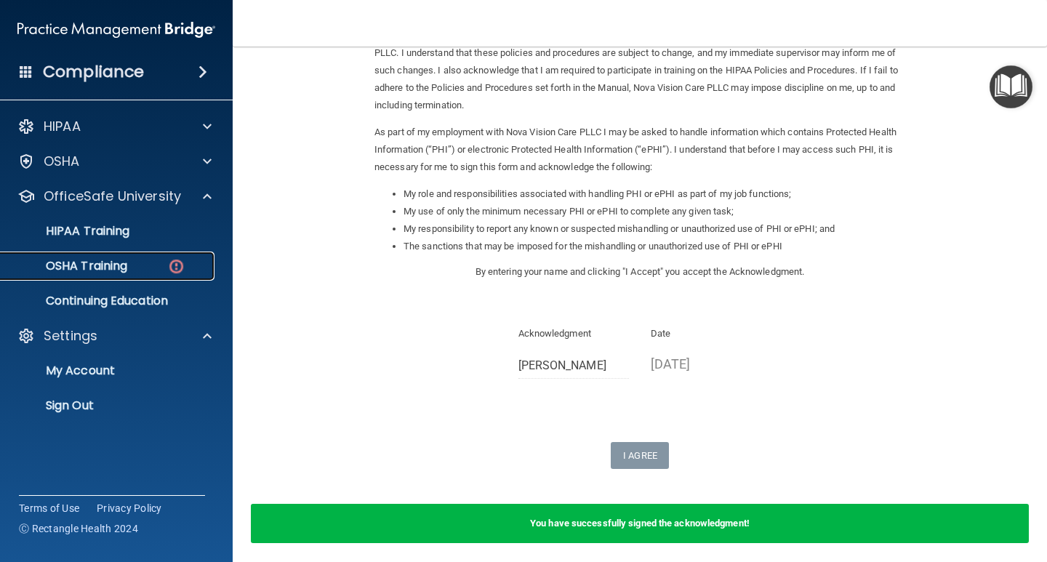
click at [164, 275] on link "OSHA Training" at bounding box center [99, 265] width 229 height 29
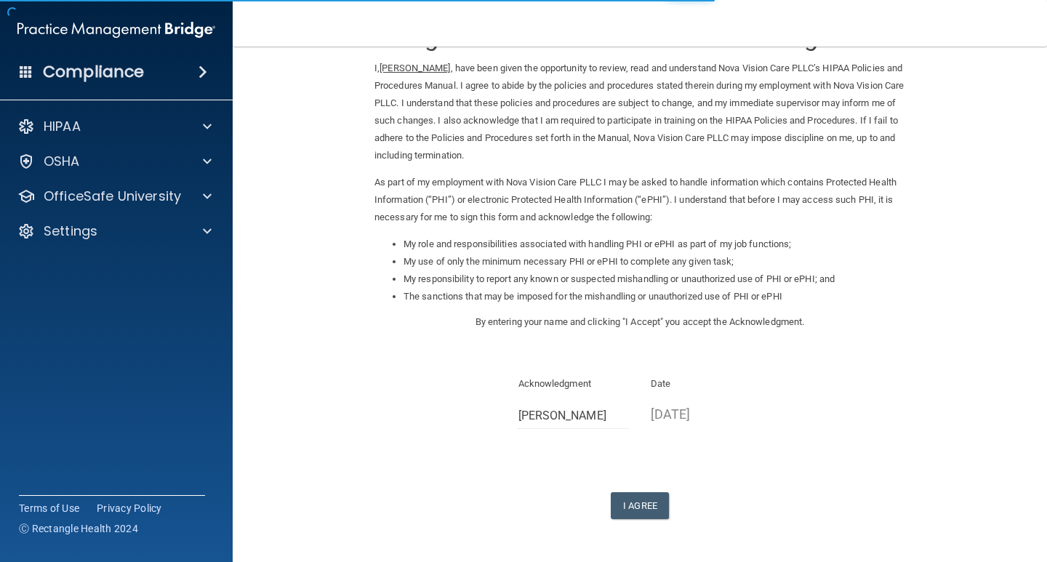
scroll to position [104, 0]
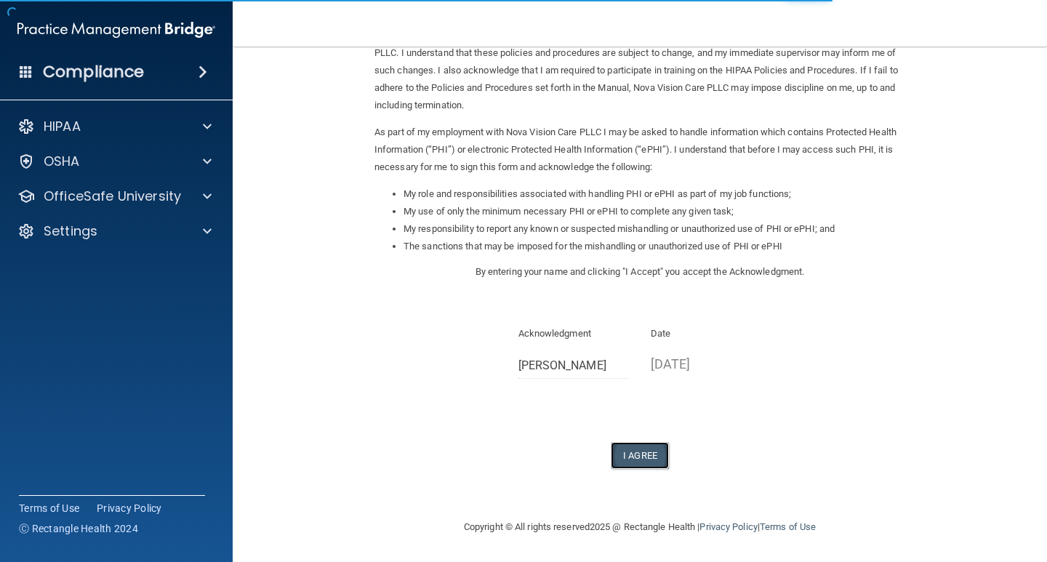
click at [641, 451] on button "I Agree" at bounding box center [640, 455] width 58 height 27
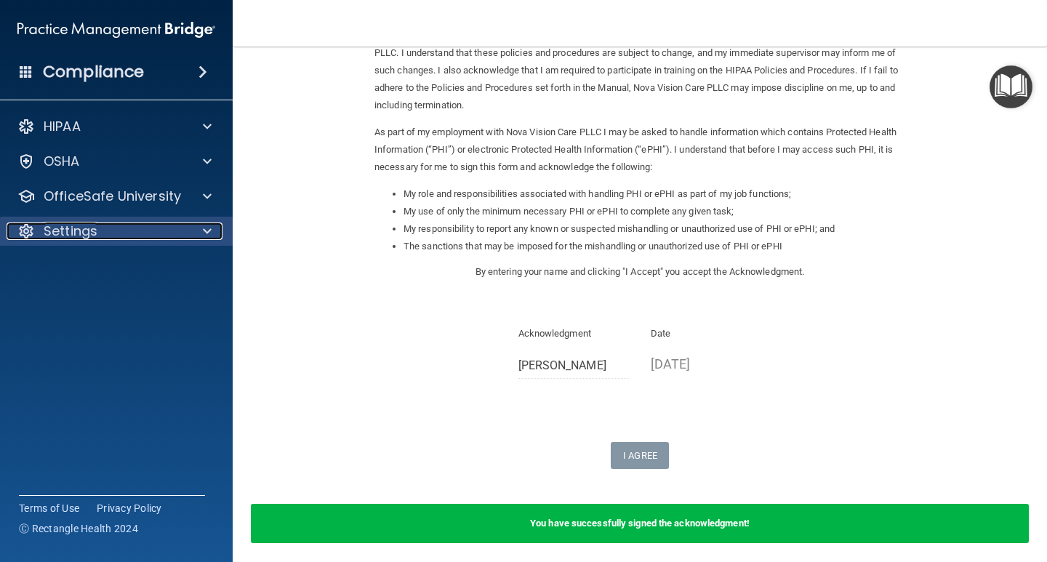
click at [161, 233] on div "Settings" at bounding box center [97, 230] width 180 height 17
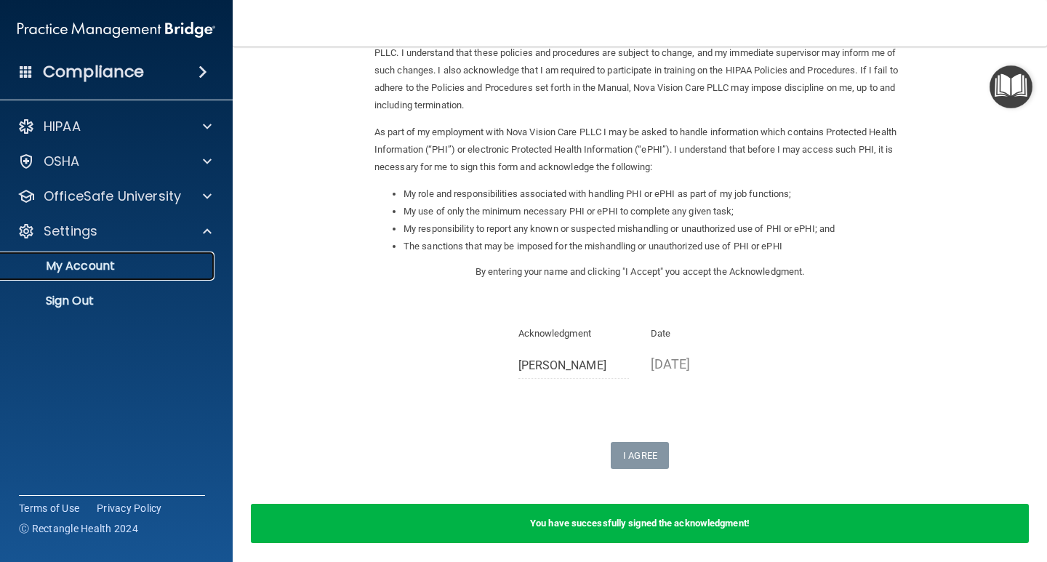
click at [149, 274] on link "My Account" at bounding box center [99, 265] width 229 height 29
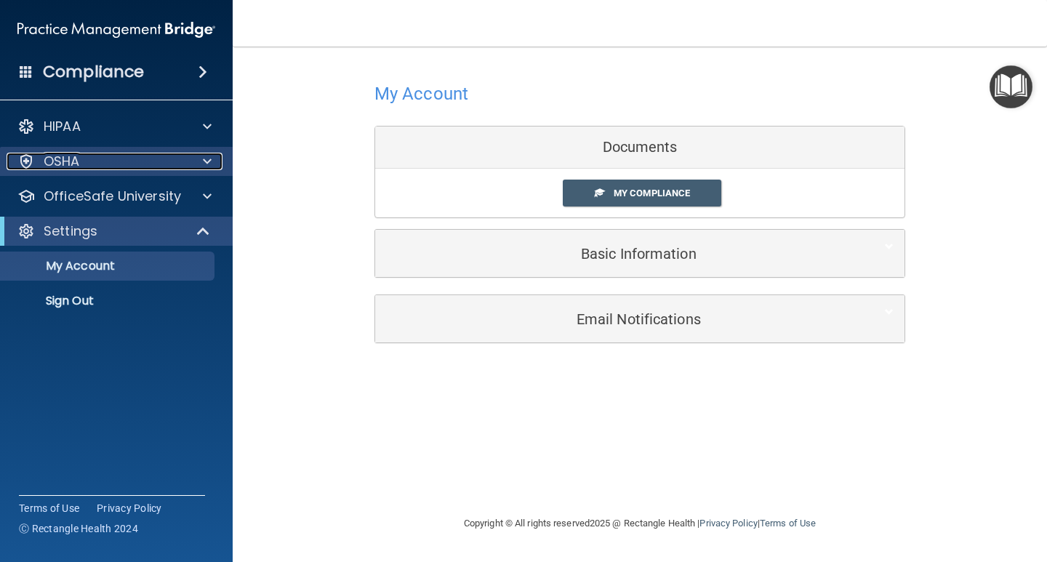
click at [122, 157] on div "OSHA" at bounding box center [97, 161] width 180 height 17
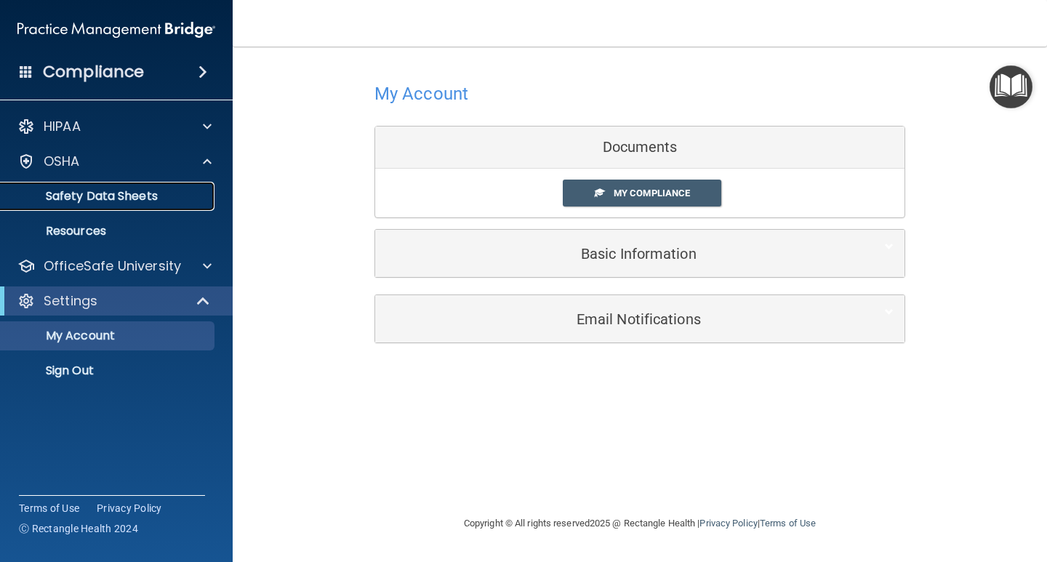
click at [148, 196] on p "Safety Data Sheets" at bounding box center [108, 196] width 198 height 15
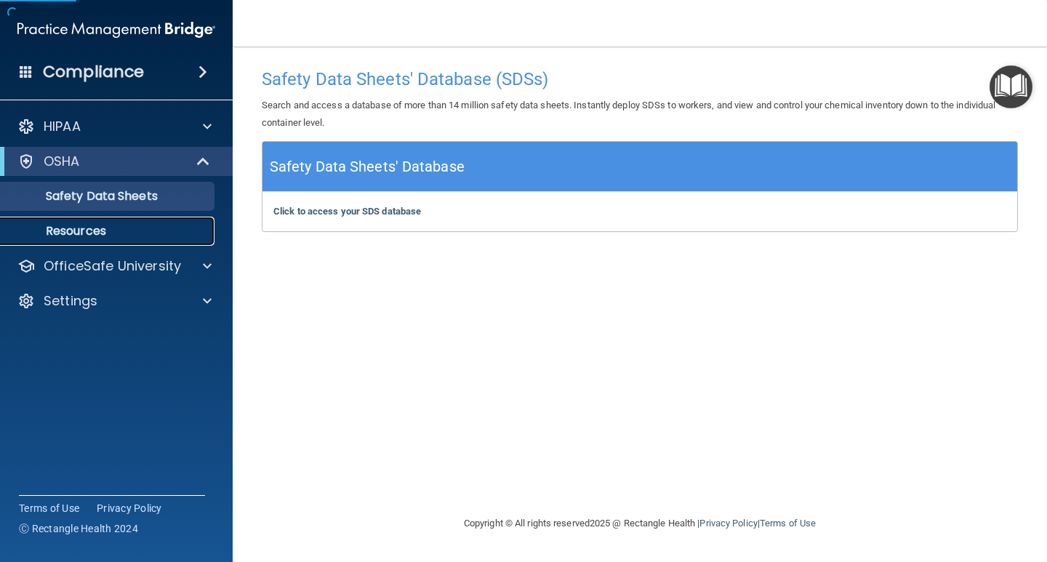
click at [110, 225] on p "Resources" at bounding box center [108, 231] width 198 height 15
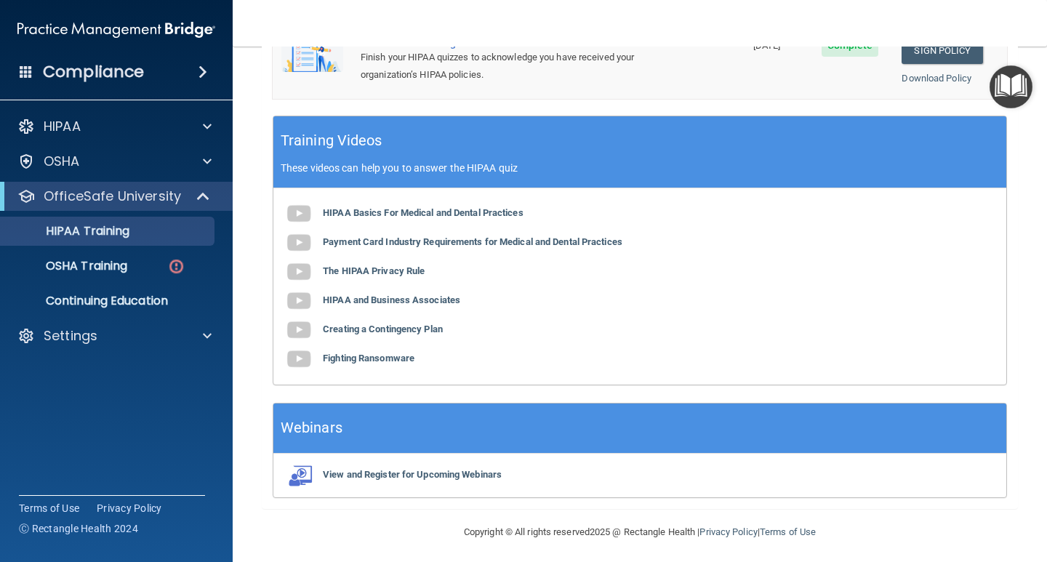
scroll to position [533, 0]
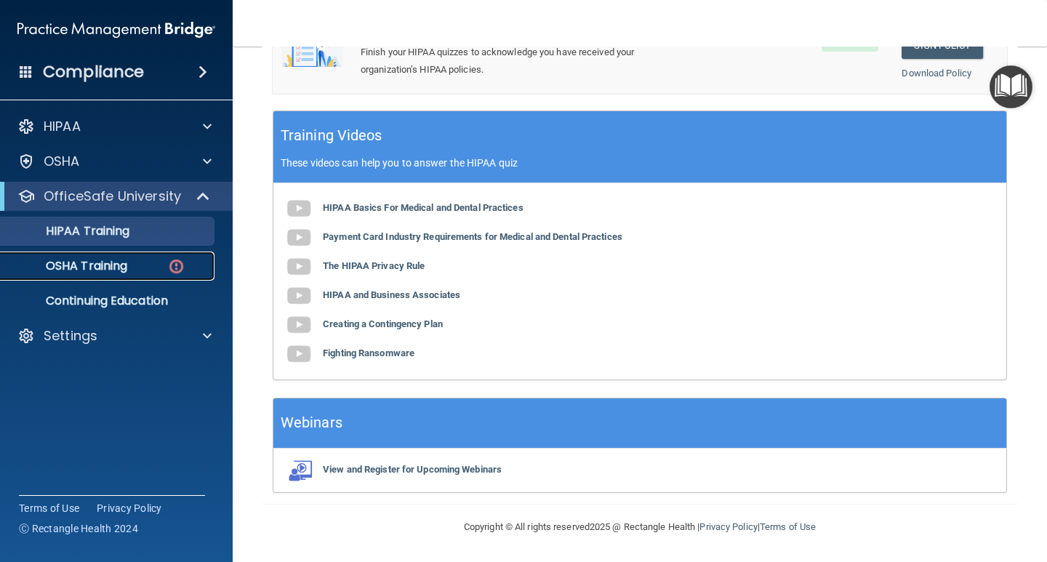
click at [123, 273] on p "OSHA Training" at bounding box center [68, 266] width 118 height 15
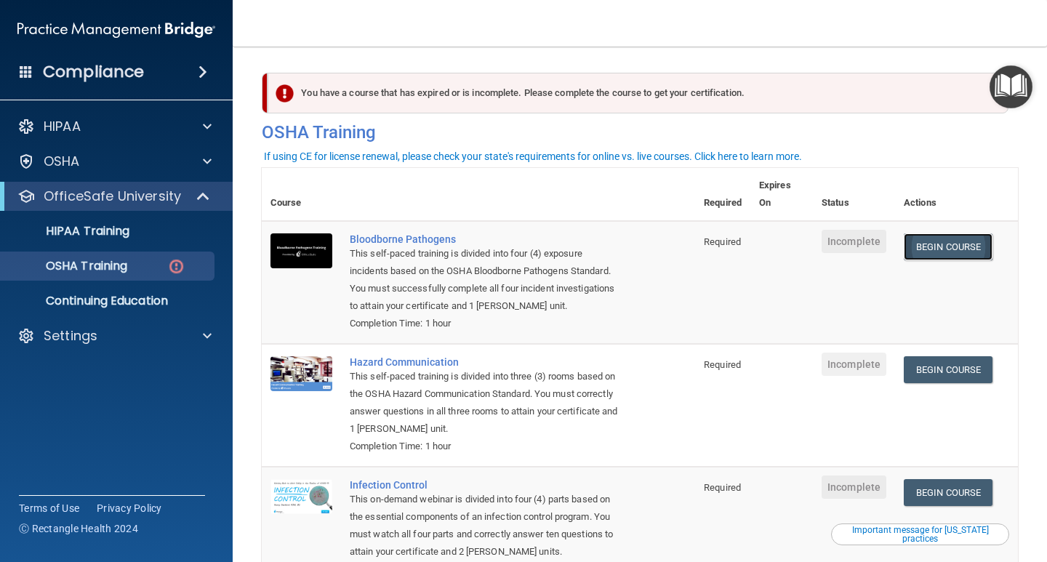
click at [956, 258] on link "Begin Course" at bounding box center [947, 246] width 89 height 27
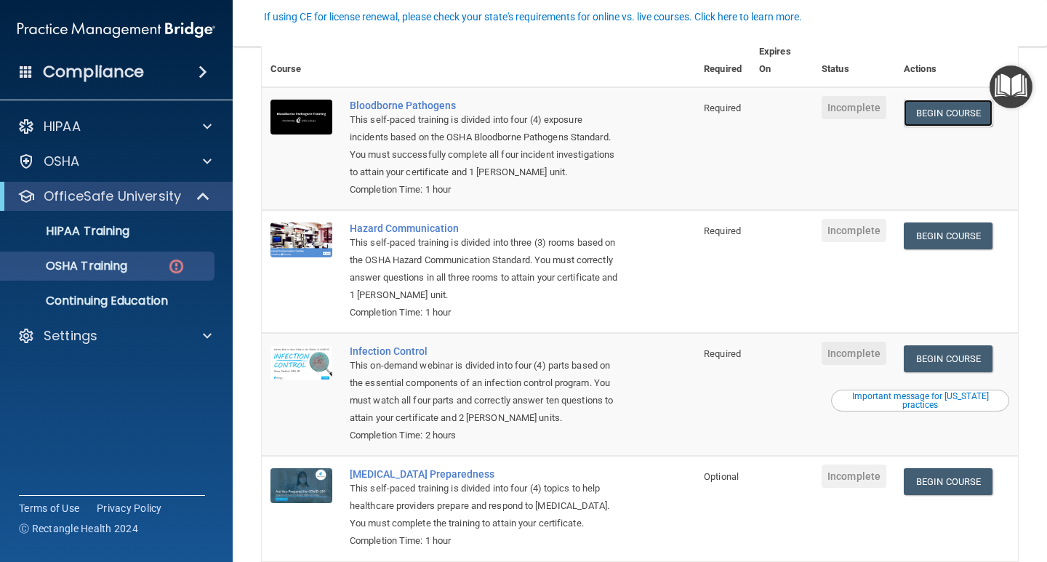
scroll to position [212, 0]
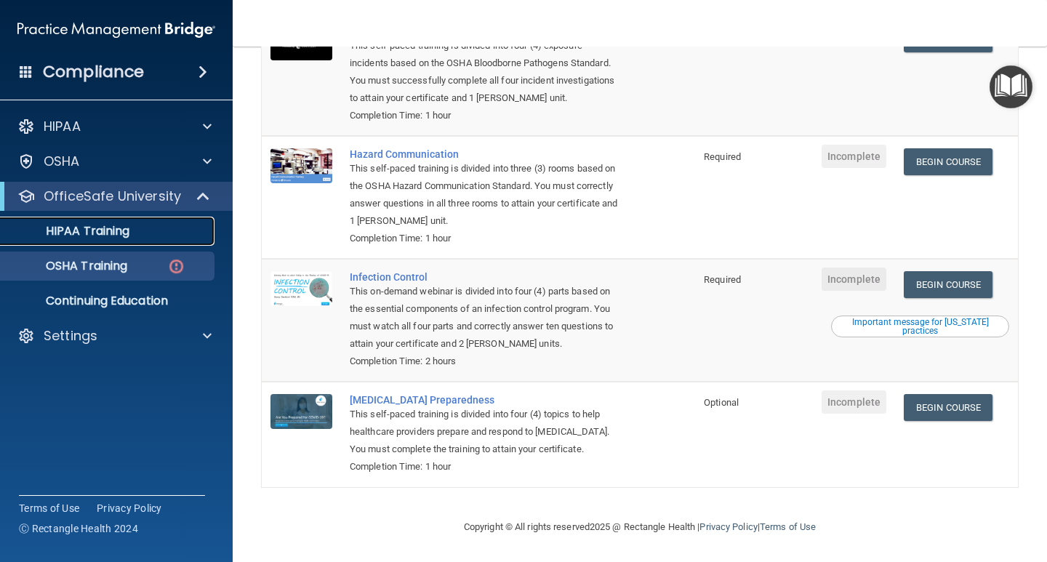
click at [132, 225] on div "HIPAA Training" at bounding box center [108, 231] width 198 height 15
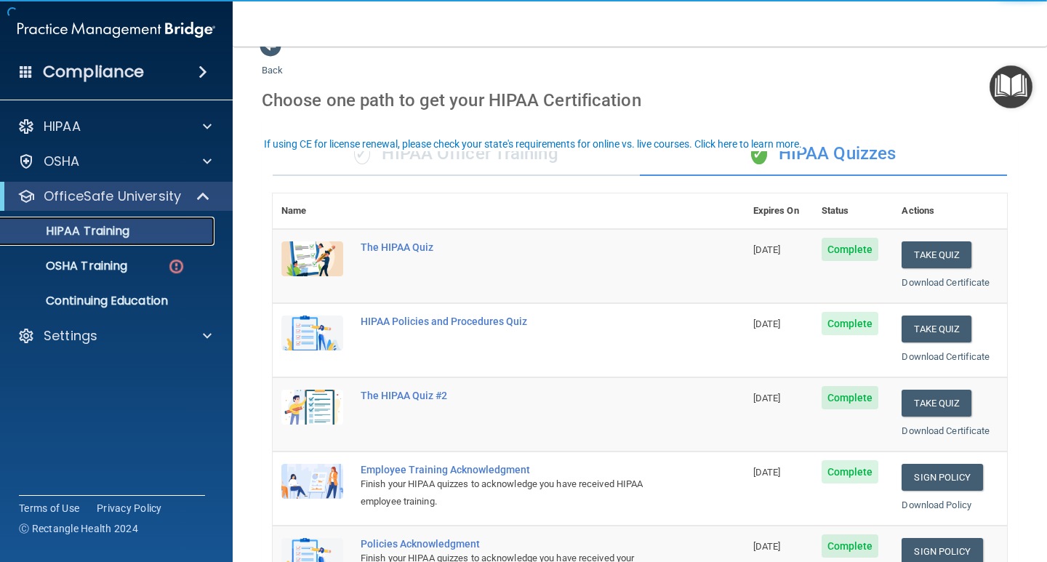
scroll to position [73, 0]
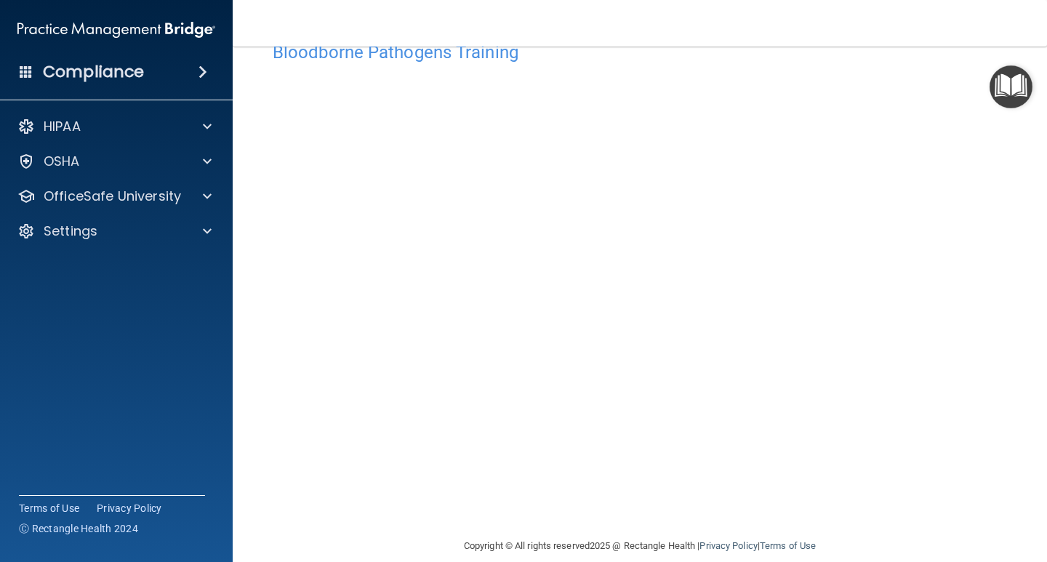
scroll to position [60, 0]
